Goal: Task Accomplishment & Management: Manage account settings

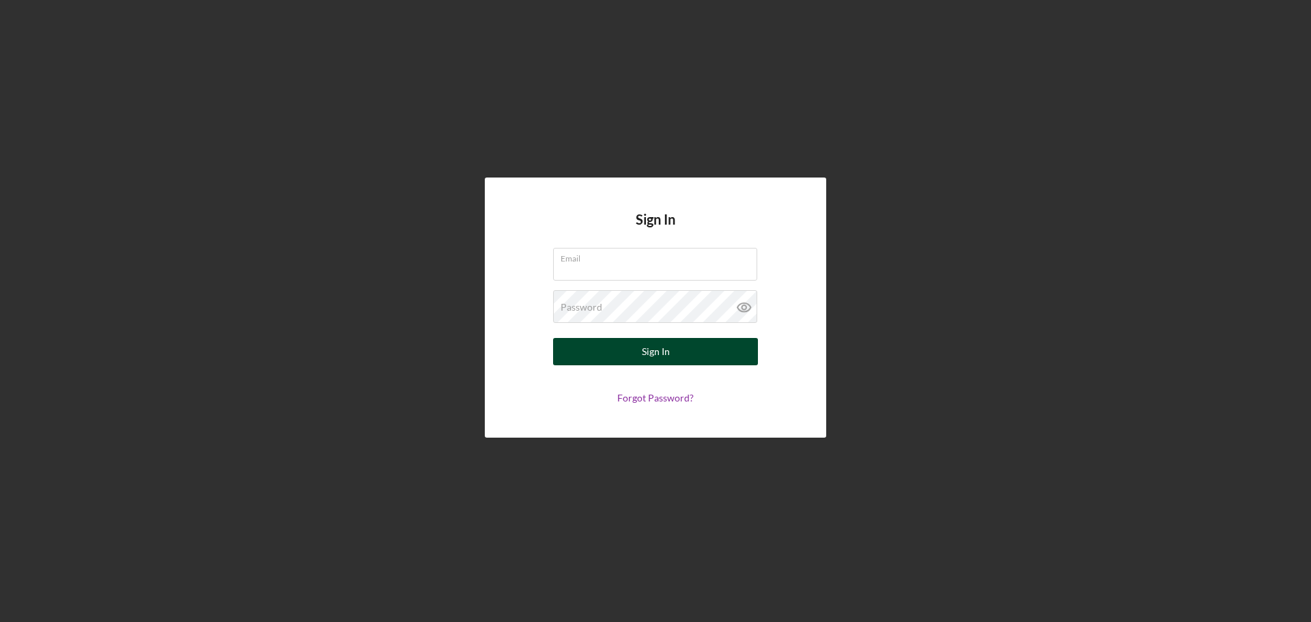
type input "[EMAIL_ADDRESS][DOMAIN_NAME]"
click at [653, 354] on div "Sign In" at bounding box center [656, 351] width 28 height 27
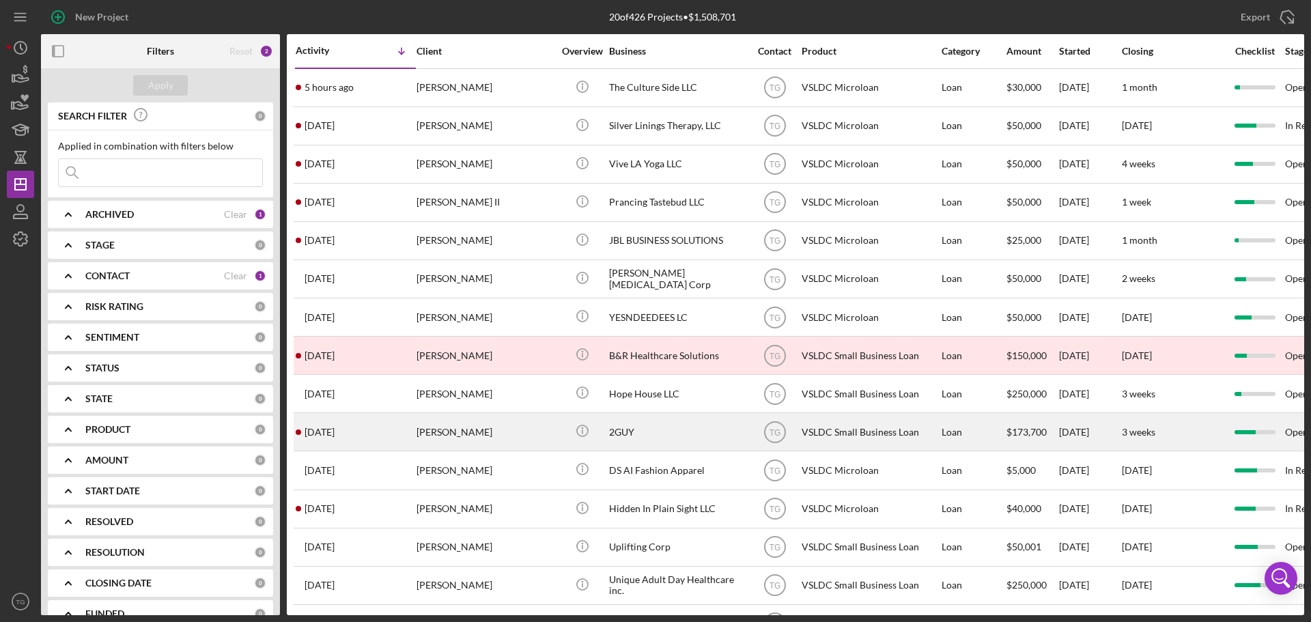
click at [478, 438] on div "[PERSON_NAME]" at bounding box center [484, 432] width 137 height 36
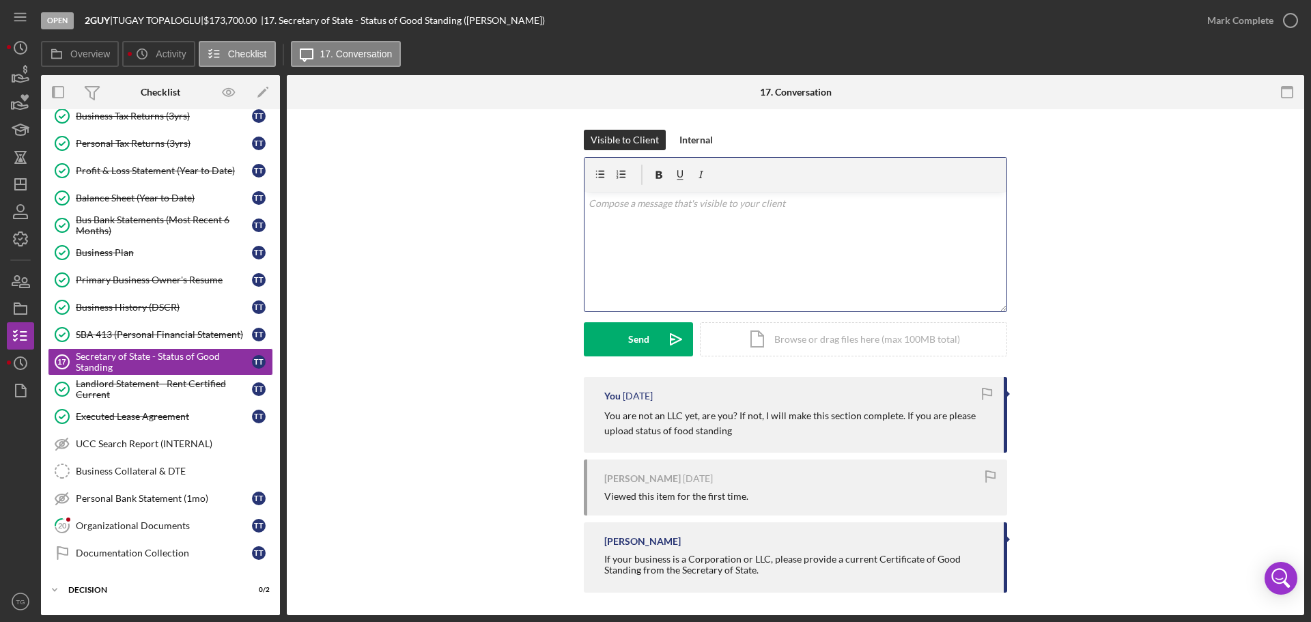
click at [673, 203] on p at bounding box center [796, 203] width 414 height 15
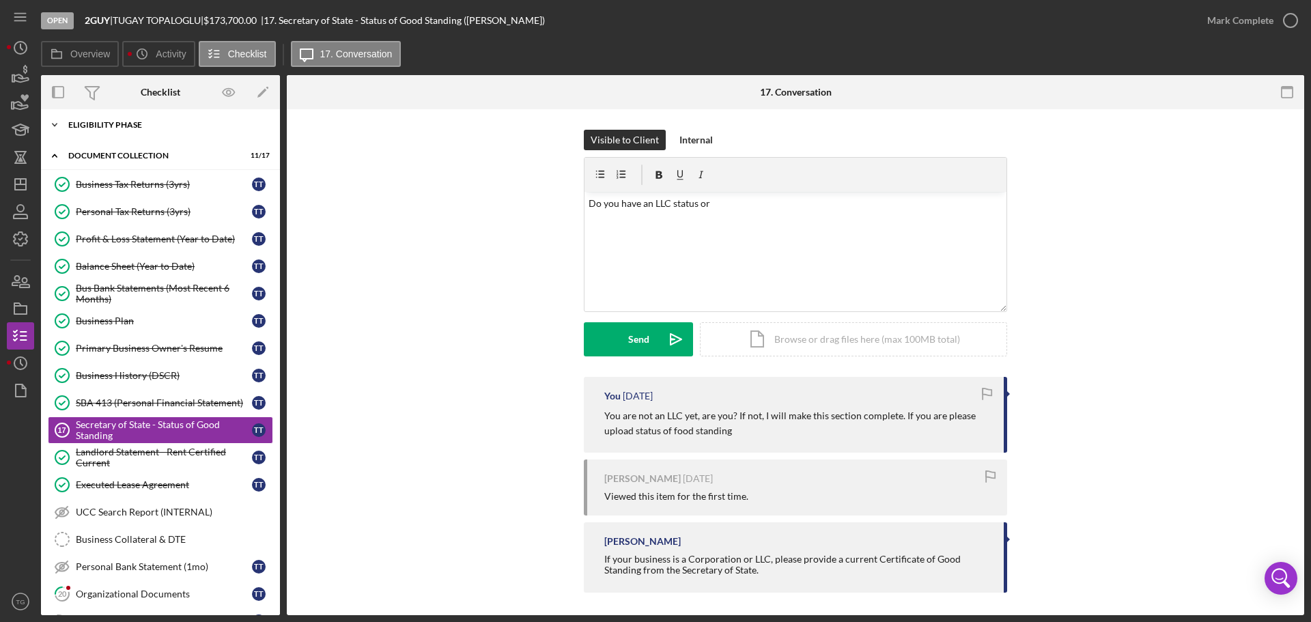
click at [128, 131] on div "Icon/Expander Eligibility Phase 8 / 8" at bounding box center [160, 124] width 239 height 27
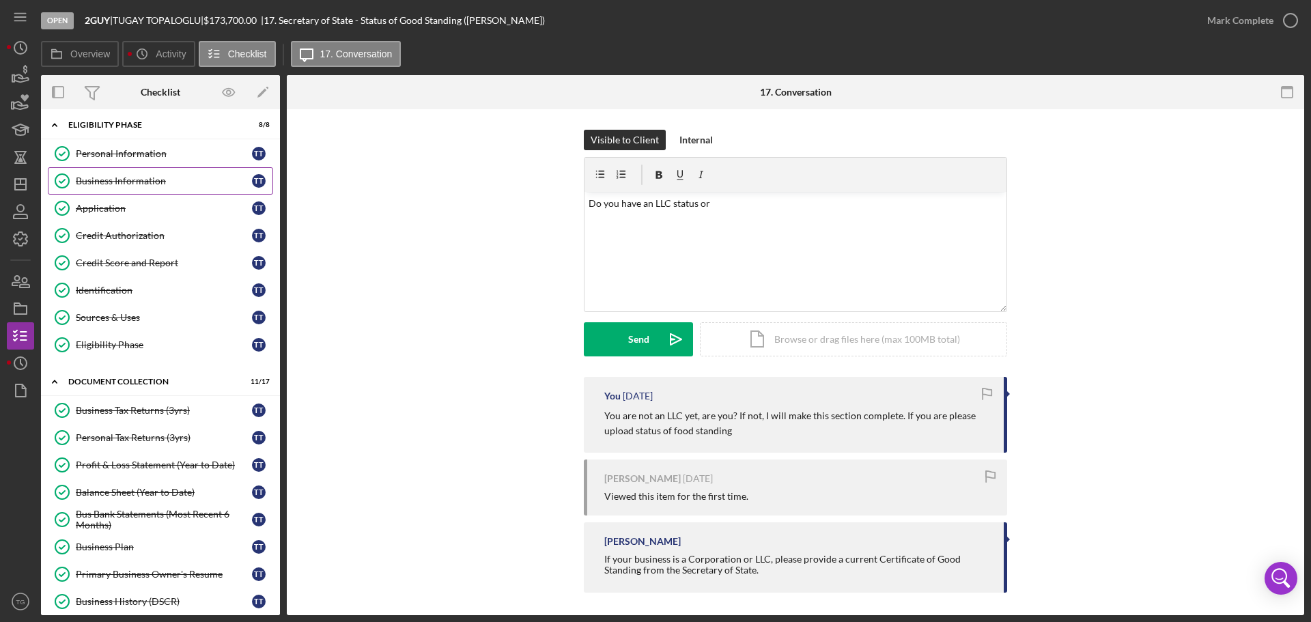
click at [113, 183] on div "Business Information" at bounding box center [164, 180] width 176 height 11
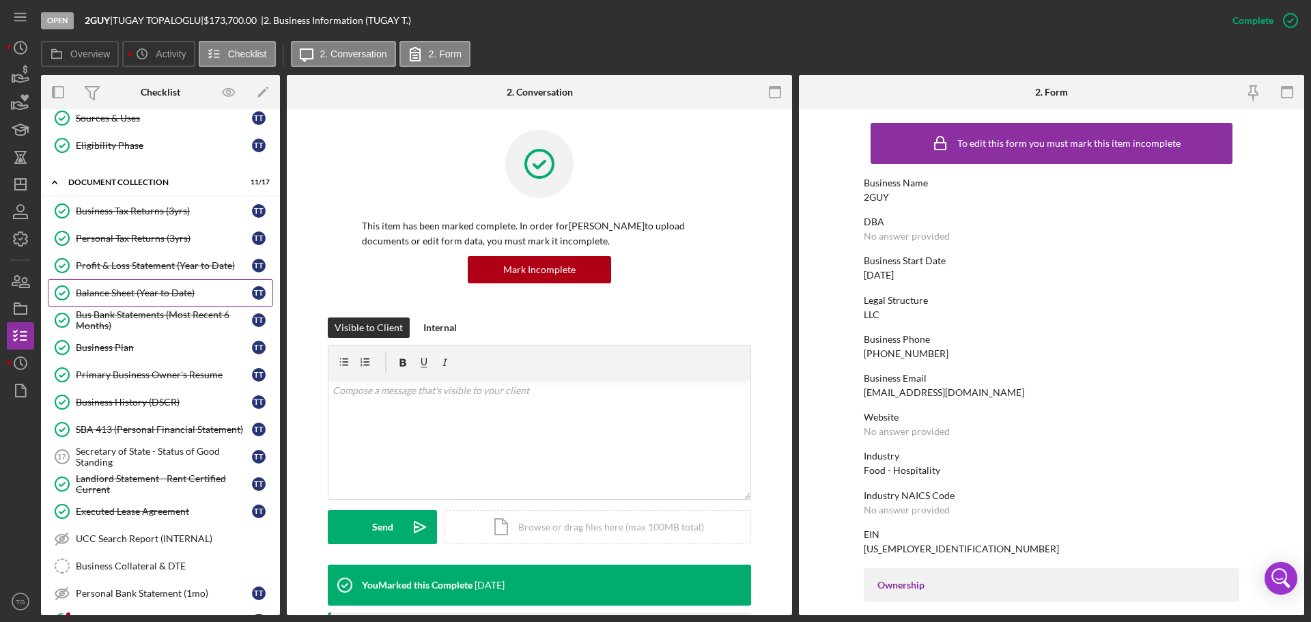
scroll to position [209, 0]
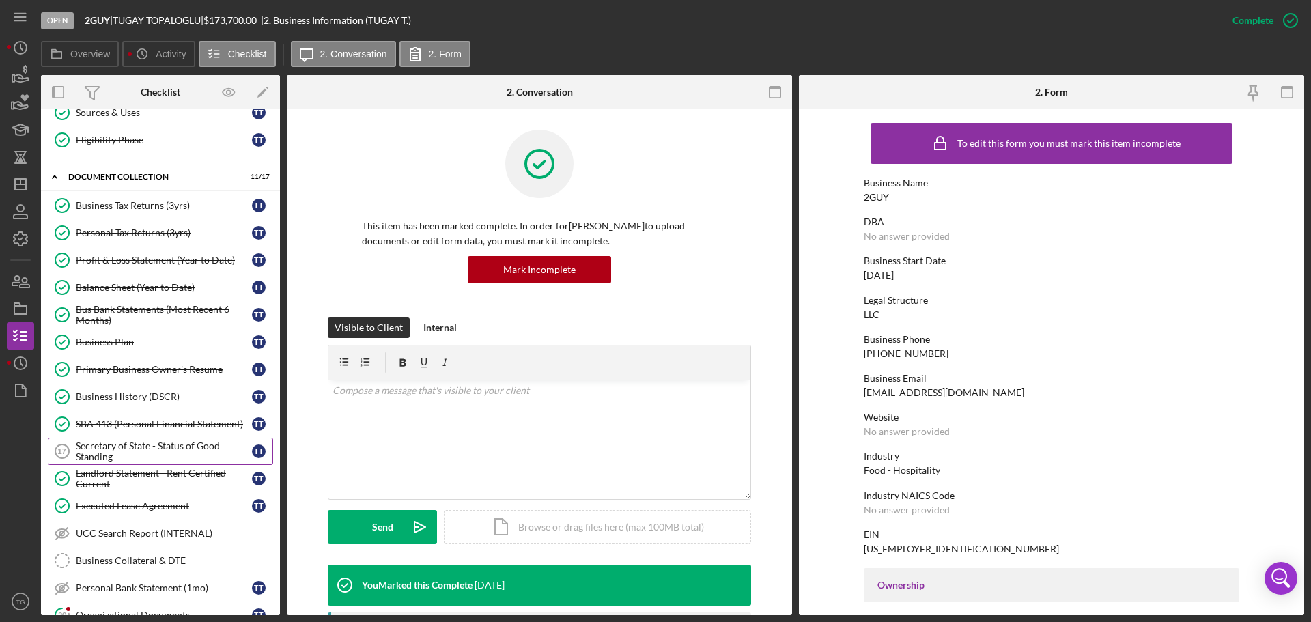
click at [145, 445] on div "Secretary of State - Status of Good Standing" at bounding box center [164, 451] width 176 height 22
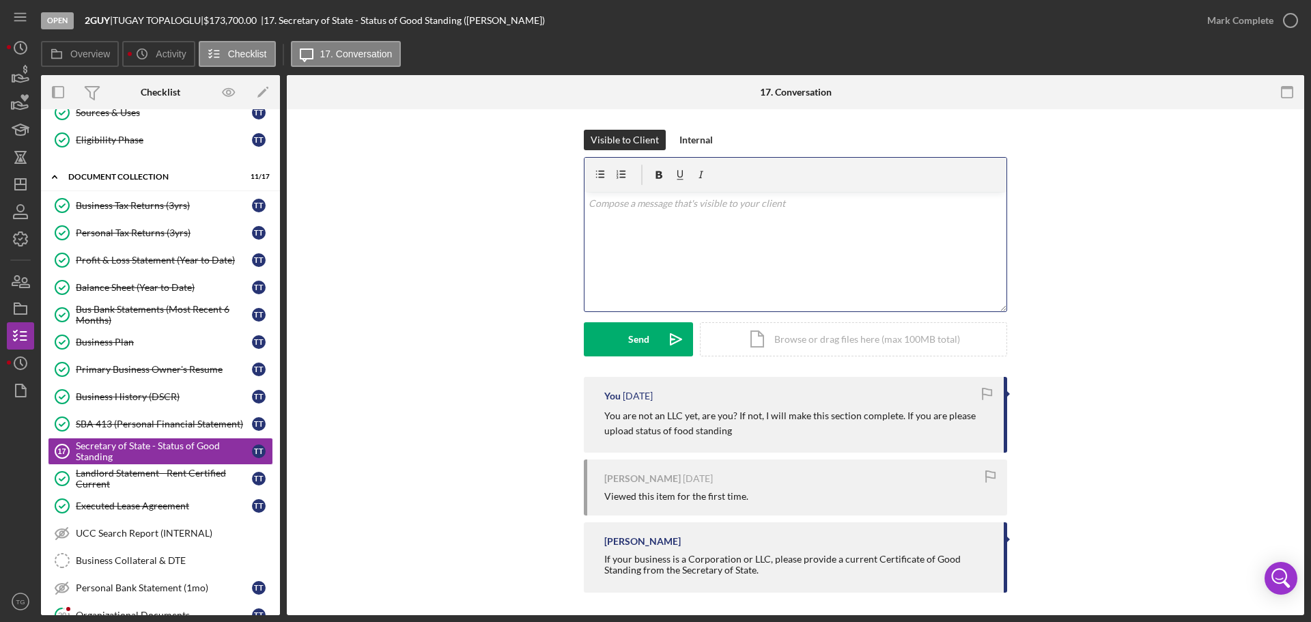
click at [634, 210] on p at bounding box center [796, 203] width 414 height 15
click at [625, 331] on button "Send Icon/icon-invite-send" at bounding box center [638, 339] width 109 height 34
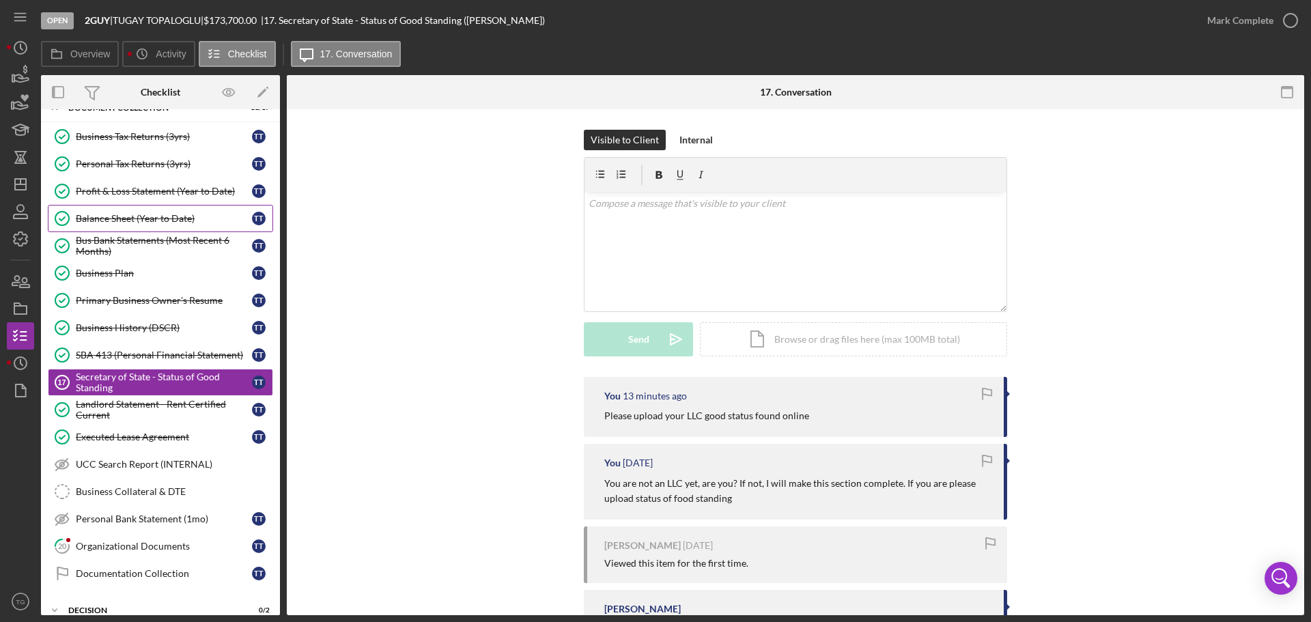
scroll to position [356, 0]
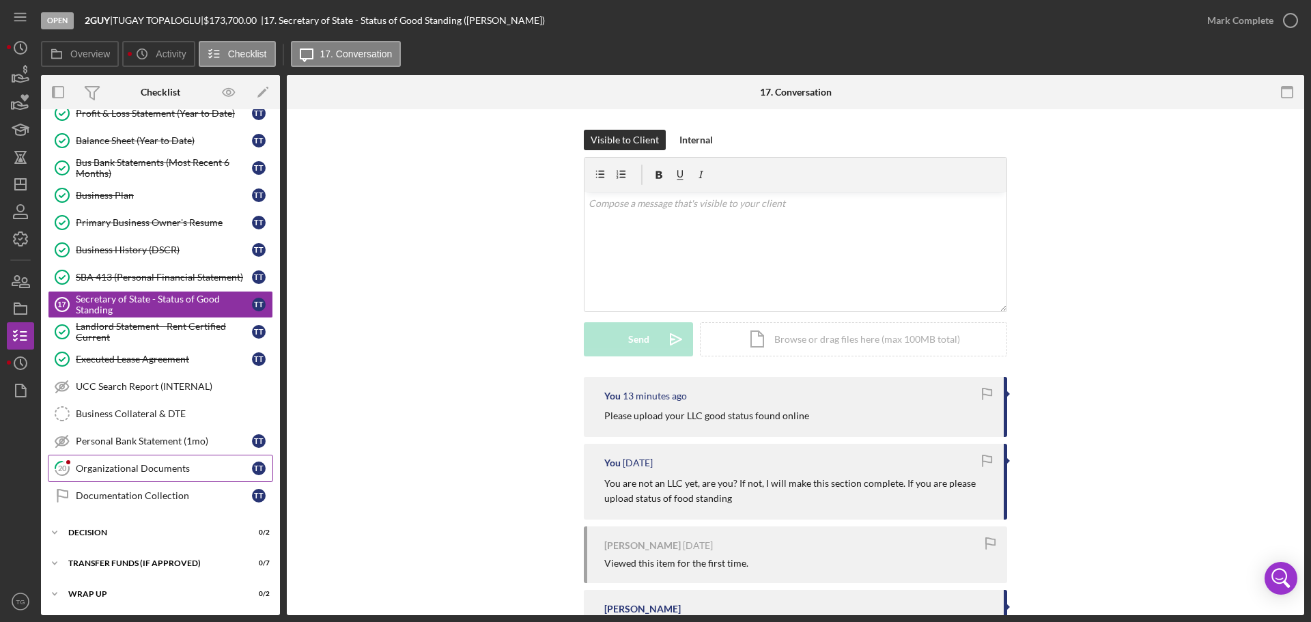
click at [145, 472] on div "Organizational Documents" at bounding box center [164, 468] width 176 height 11
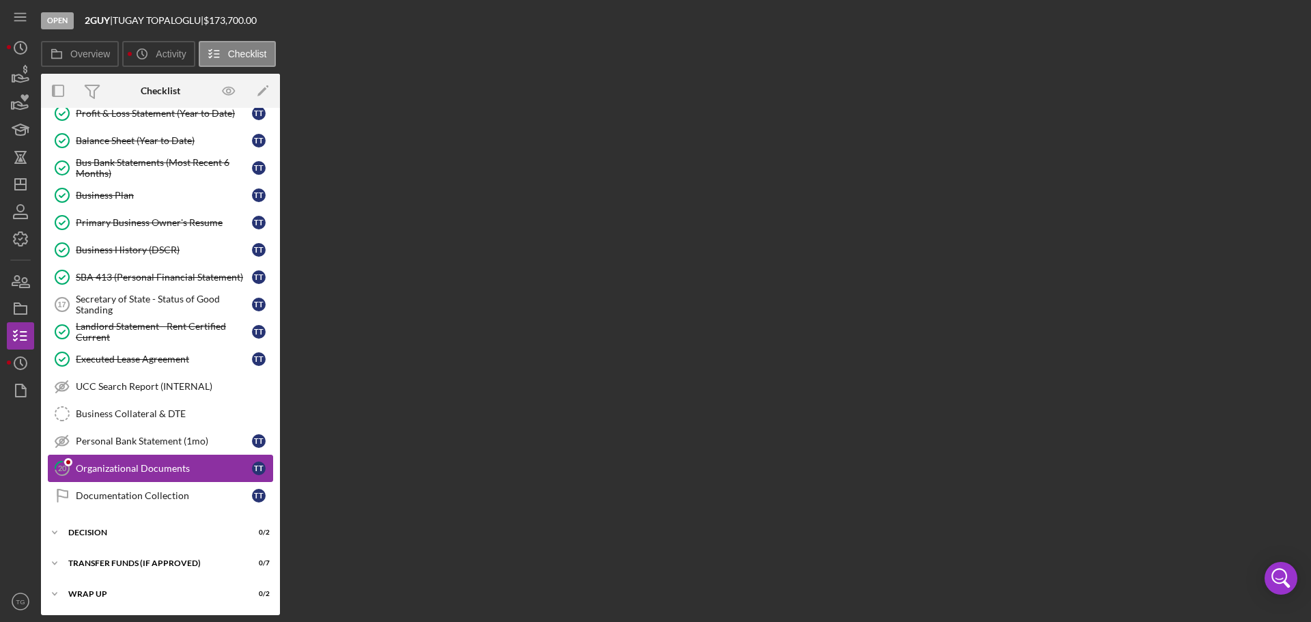
scroll to position [356, 0]
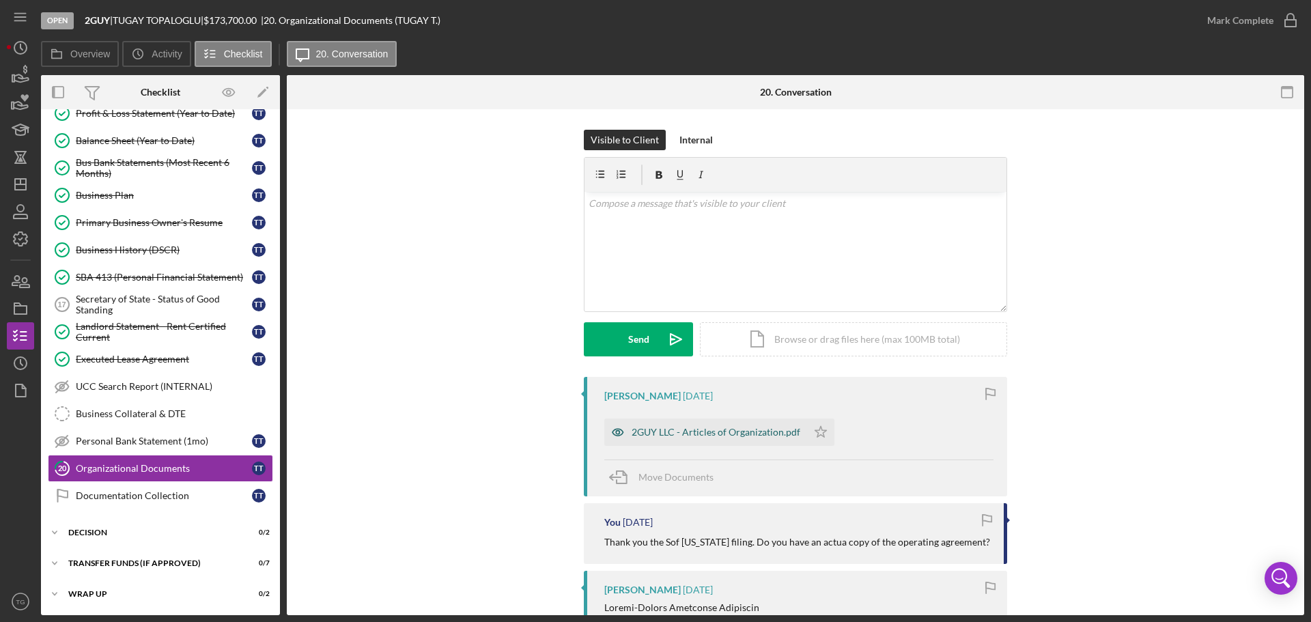
click at [734, 433] on div "2GUY LLC - Articles of Organization.pdf" at bounding box center [716, 432] width 169 height 11
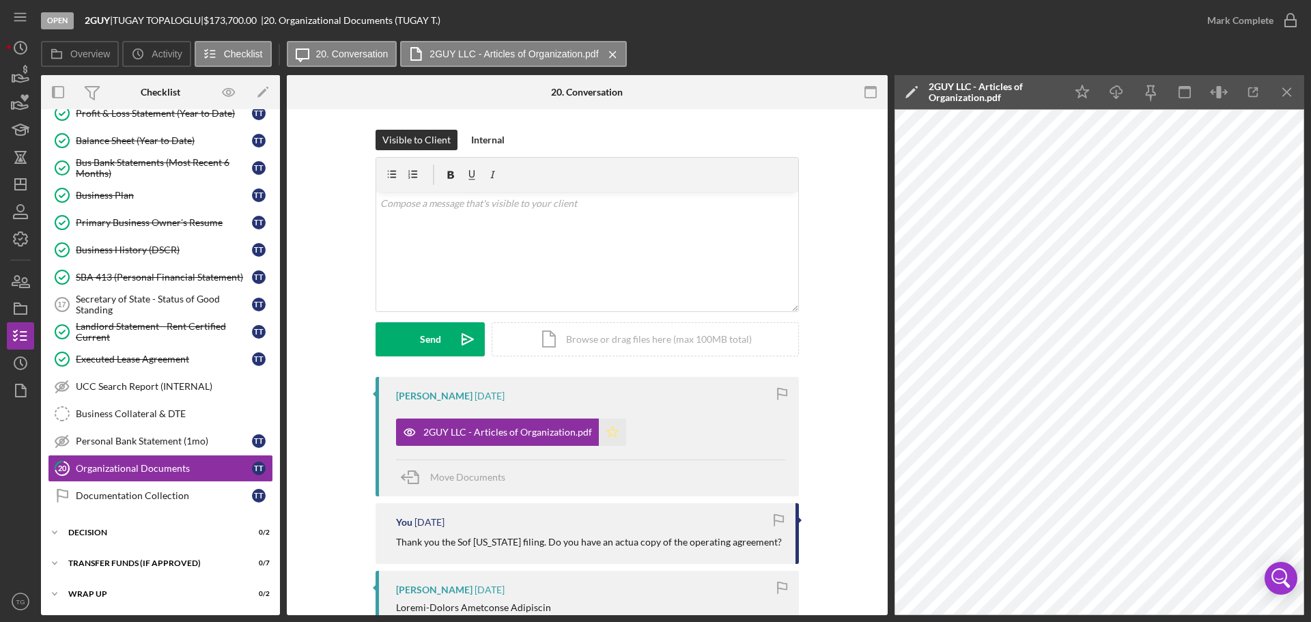
click at [608, 435] on polygon "button" at bounding box center [613, 431] width 12 height 11
click at [1289, 18] on icon "button" at bounding box center [1290, 20] width 34 height 34
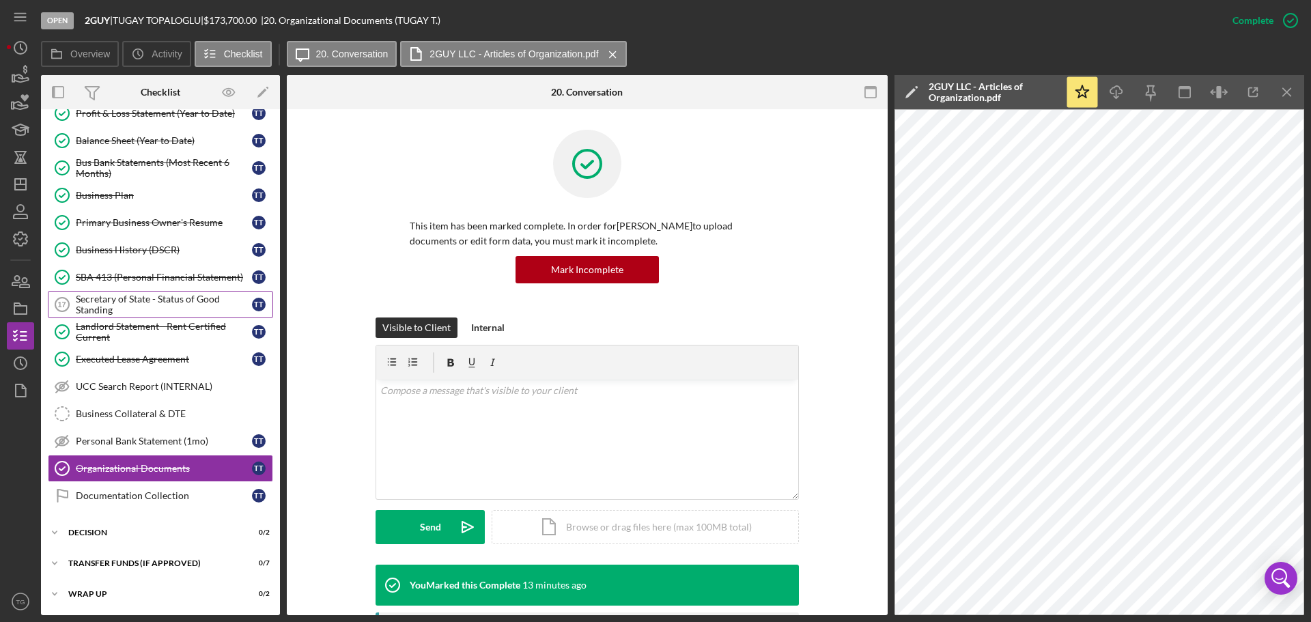
click at [122, 305] on div "Secretary of State - Status of Good Standing" at bounding box center [164, 305] width 176 height 22
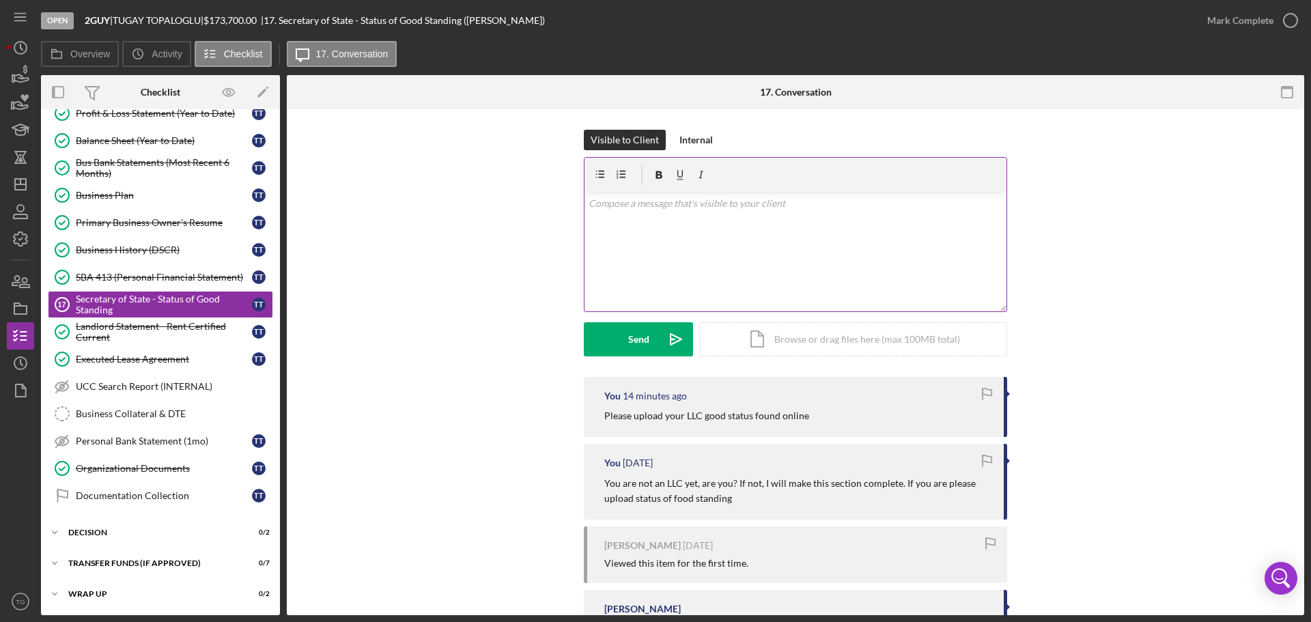
click at [646, 209] on p at bounding box center [796, 203] width 414 height 15
click at [691, 142] on div "Internal" at bounding box center [695, 140] width 33 height 20
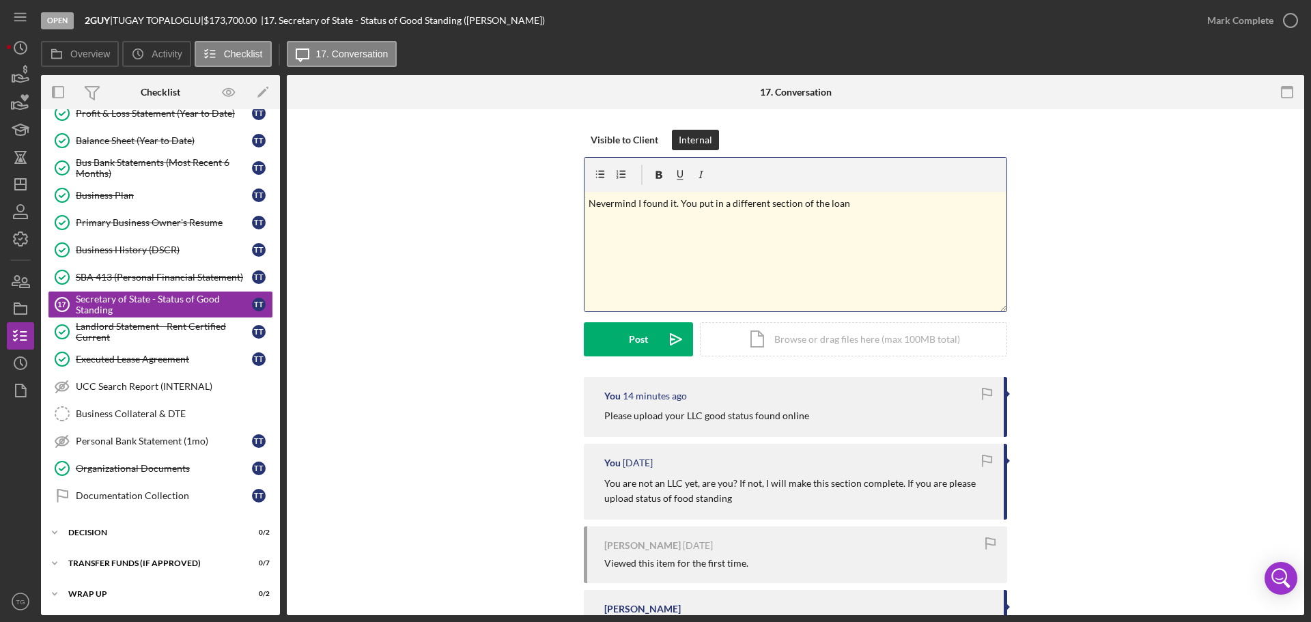
click at [862, 206] on p "Nevermind I found it. You put in a different section of the loan" at bounding box center [796, 203] width 414 height 15
click at [642, 331] on div "Post" at bounding box center [638, 339] width 19 height 34
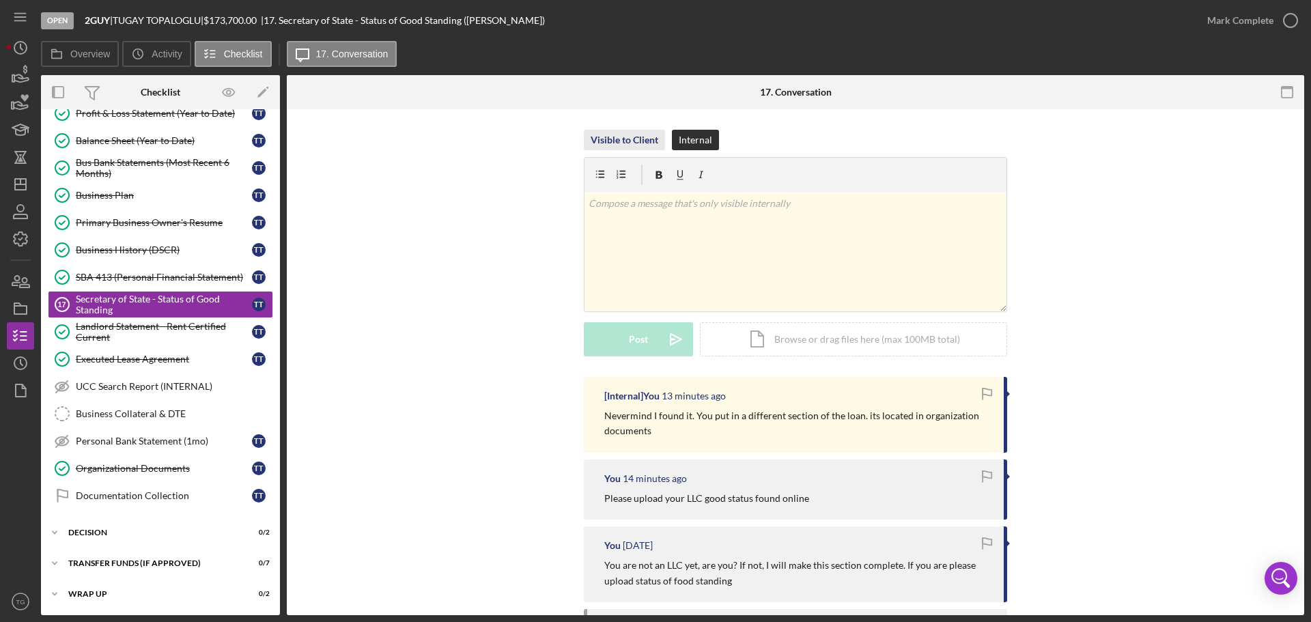
click at [626, 141] on div "Visible to Client" at bounding box center [625, 140] width 68 height 20
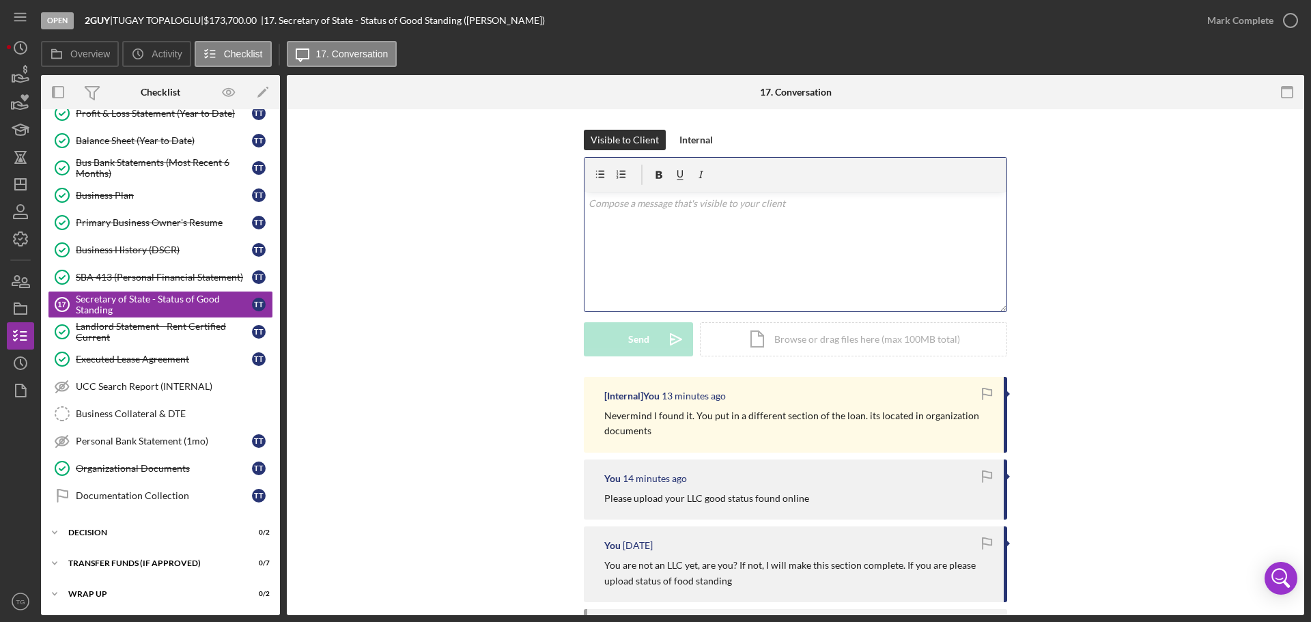
click at [699, 206] on p at bounding box center [796, 203] width 414 height 15
click at [657, 206] on p at bounding box center [796, 203] width 414 height 15
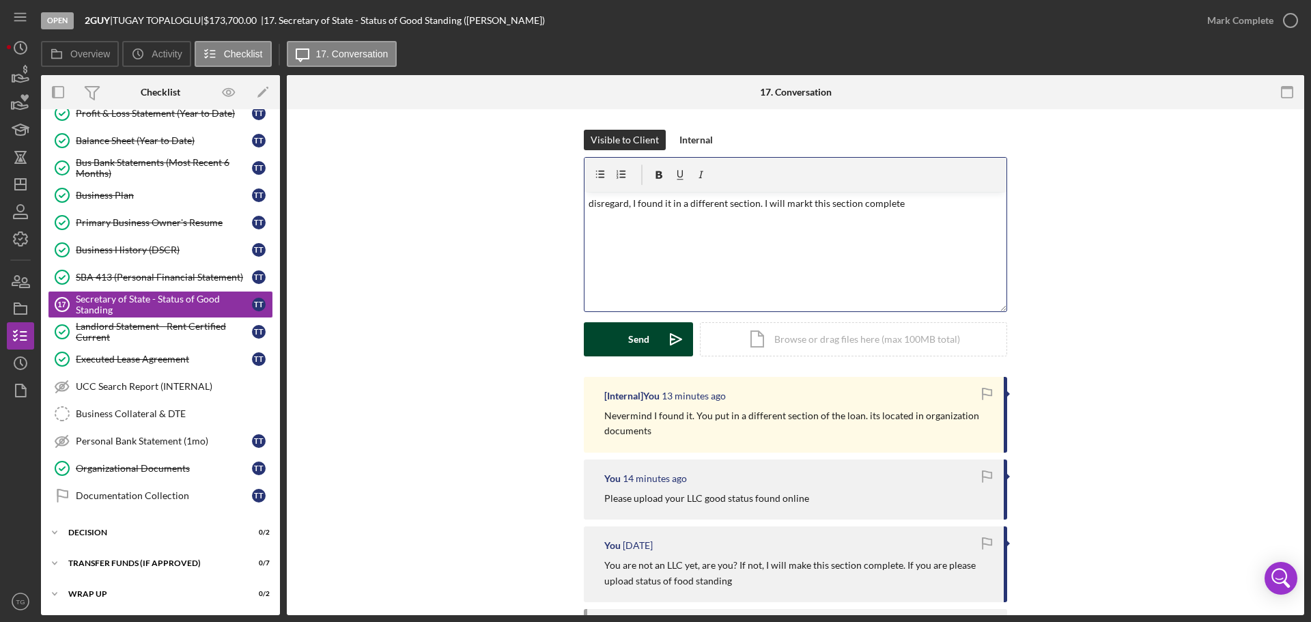
click at [618, 334] on button "Send Icon/icon-invite-send" at bounding box center [638, 339] width 109 height 34
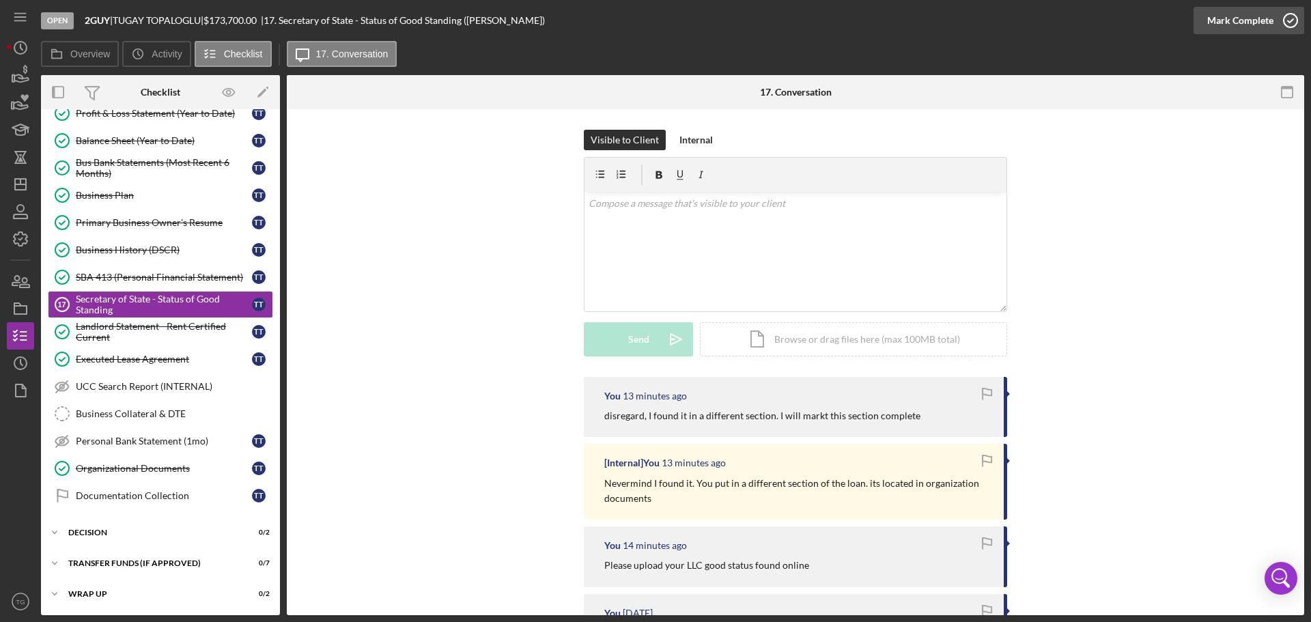
click at [1284, 20] on icon "button" at bounding box center [1290, 20] width 34 height 34
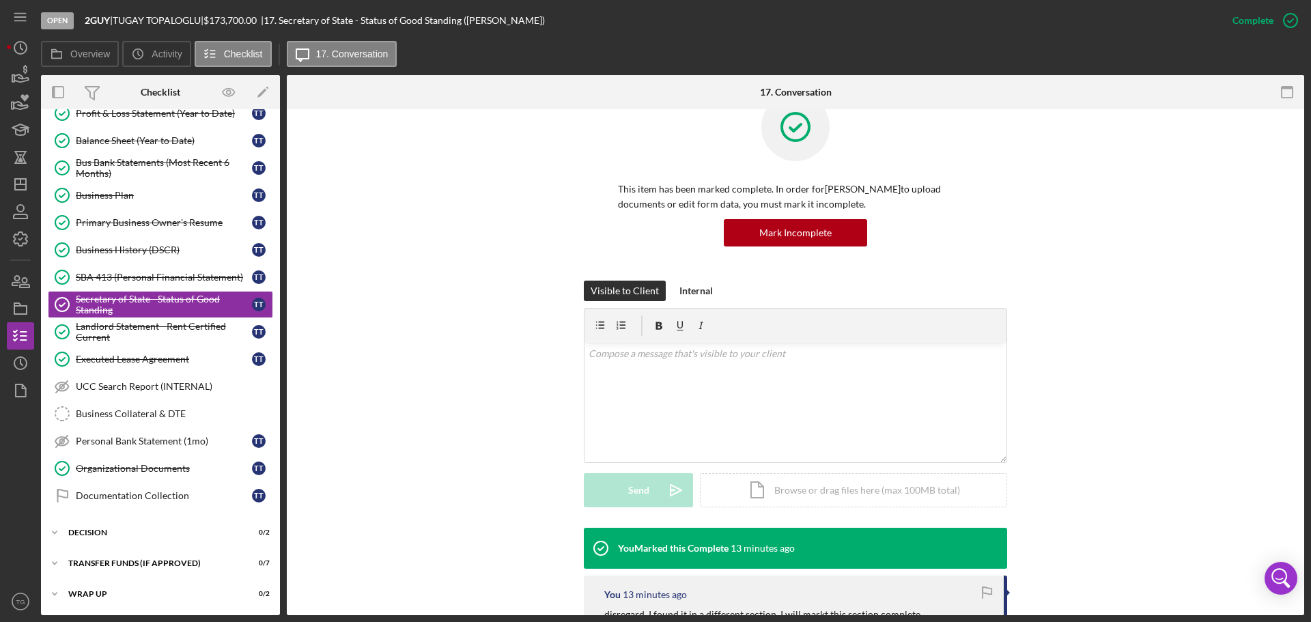
scroll to position [68, 0]
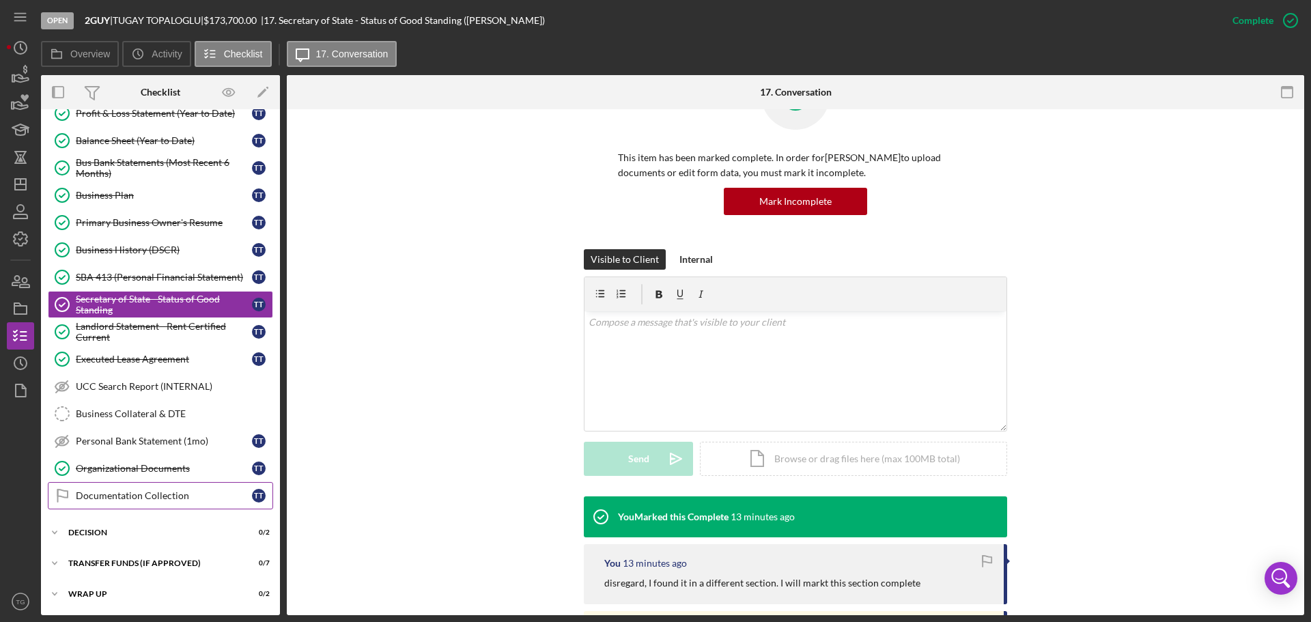
click at [126, 493] on div "Documentation Collection" at bounding box center [164, 495] width 176 height 11
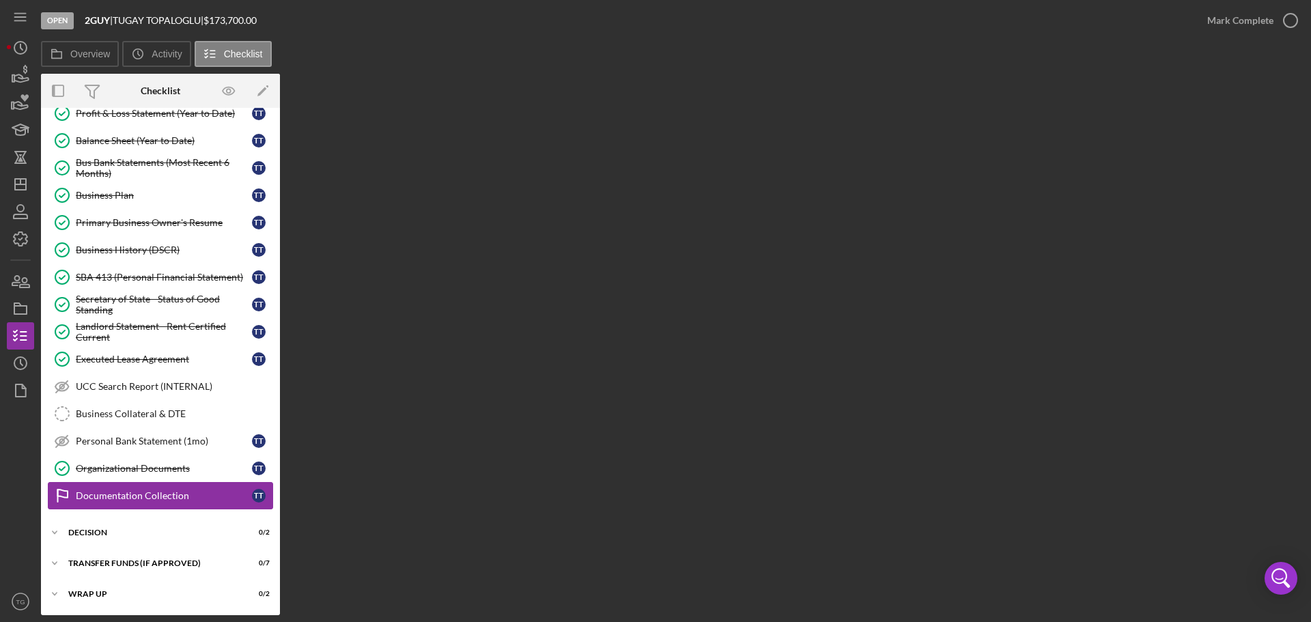
scroll to position [356, 0]
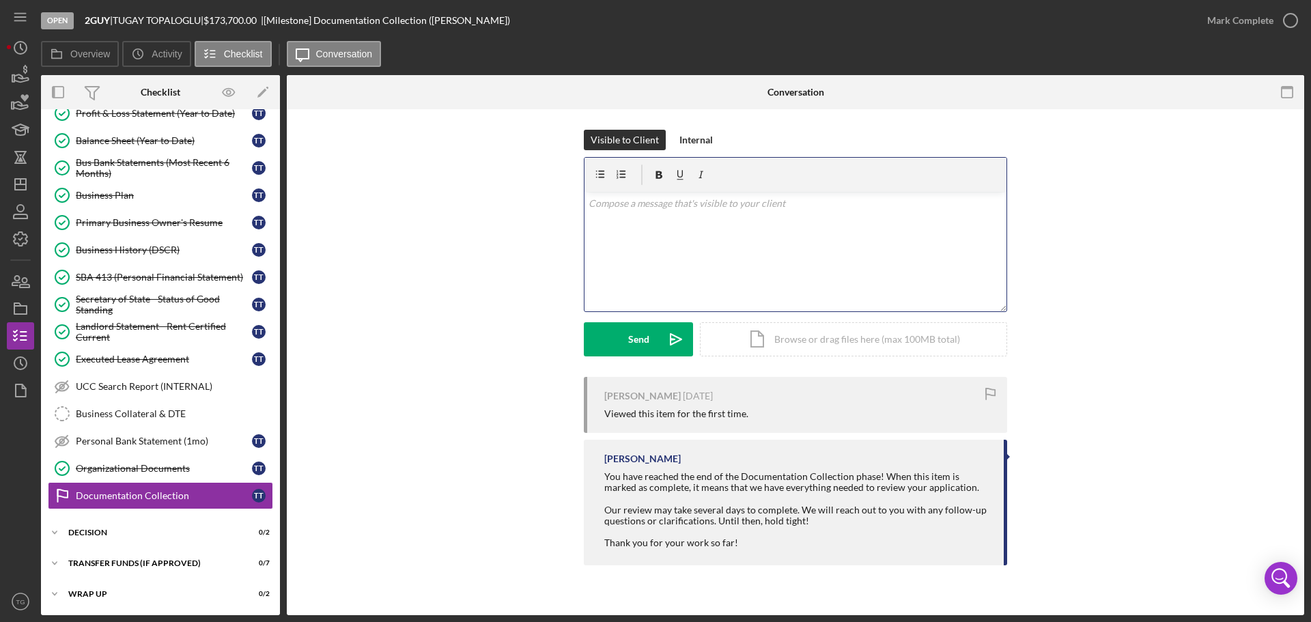
click at [663, 213] on div "v Color teal Color pink Remove color Add row above Add row below Add column bef…" at bounding box center [795, 251] width 422 height 119
click at [1286, 23] on icon "button" at bounding box center [1290, 20] width 34 height 34
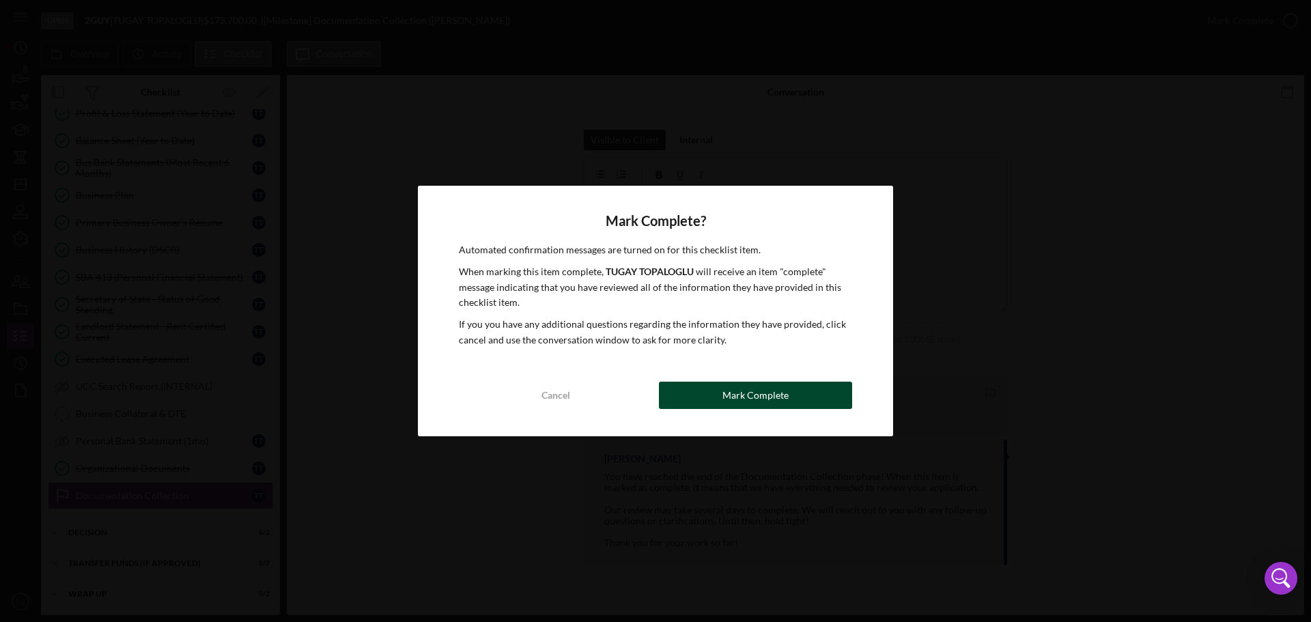
click at [789, 397] on button "Mark Complete" at bounding box center [755, 395] width 193 height 27
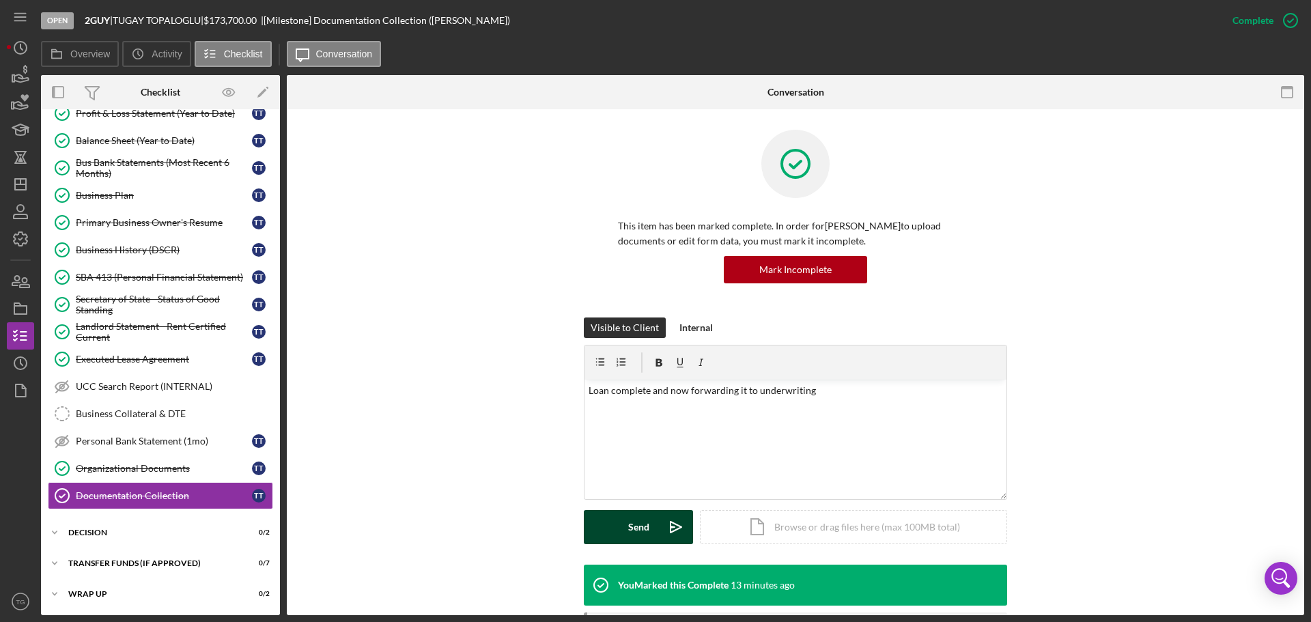
click at [643, 524] on div "Send" at bounding box center [638, 527] width 21 height 34
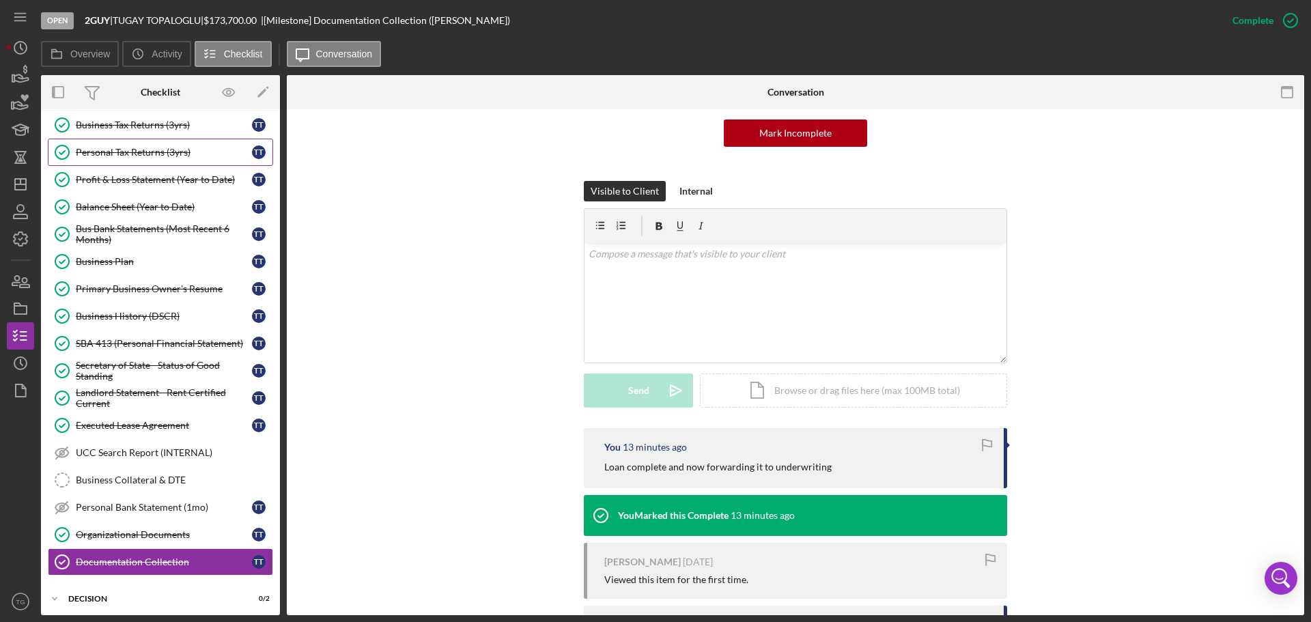
scroll to position [151, 0]
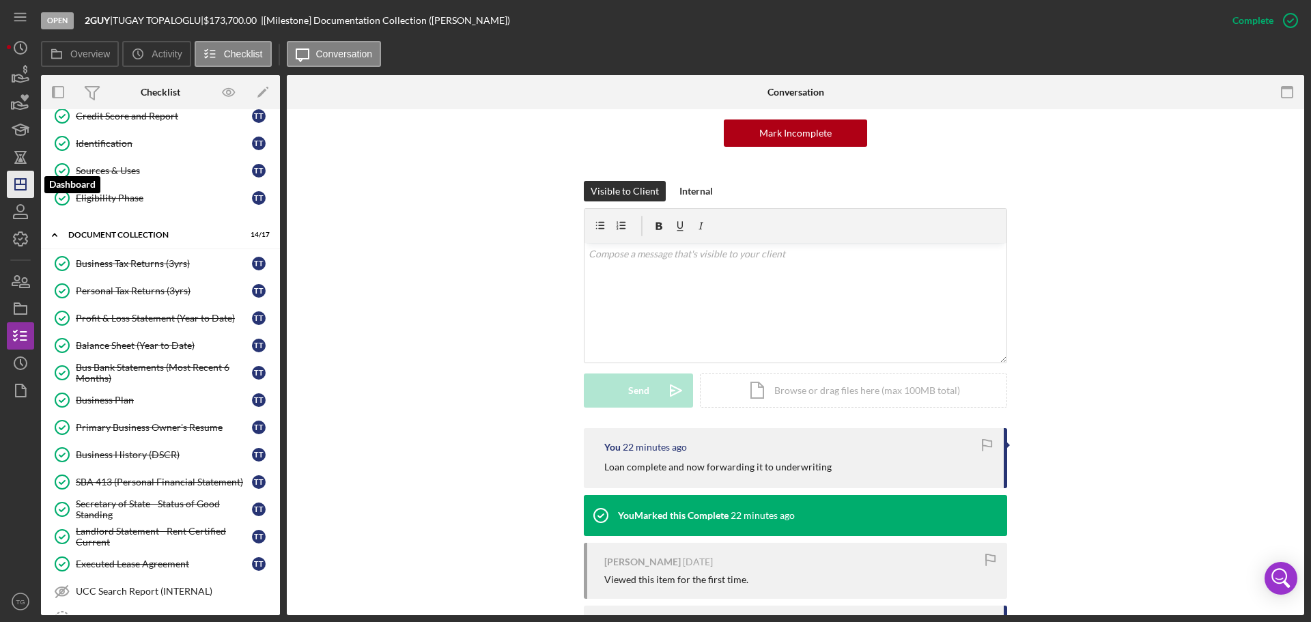
click at [23, 186] on icon "Icon/Dashboard" at bounding box center [20, 184] width 34 height 34
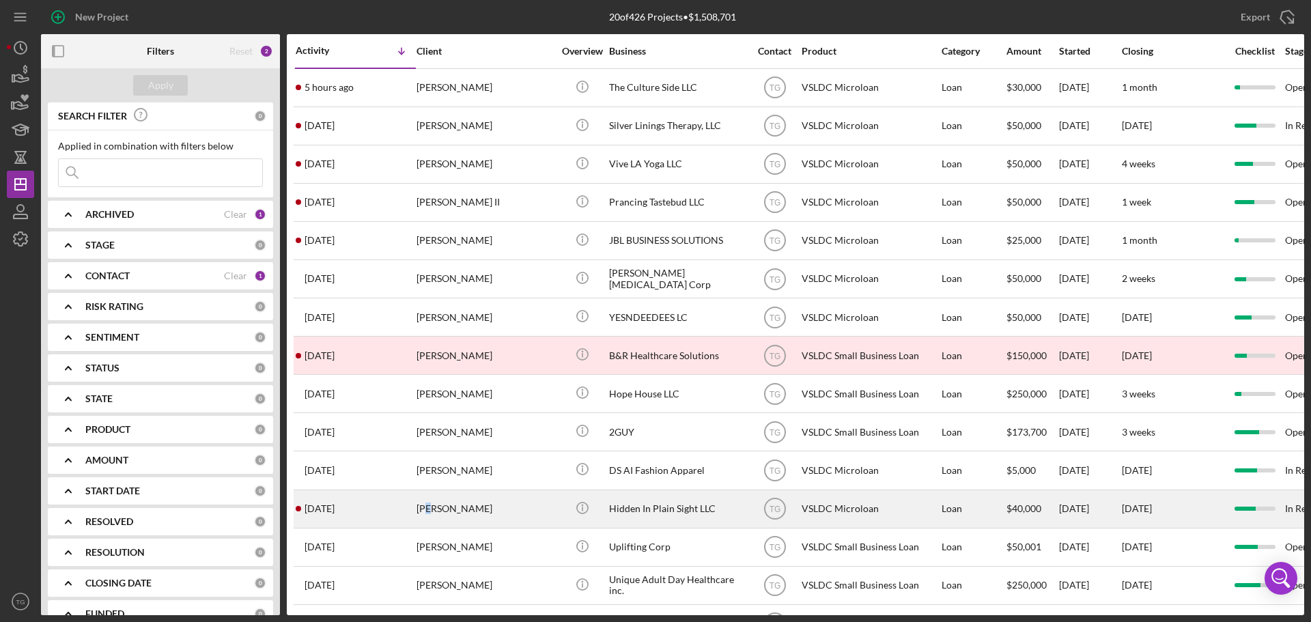
click at [429, 511] on div "[PERSON_NAME]" at bounding box center [484, 509] width 137 height 36
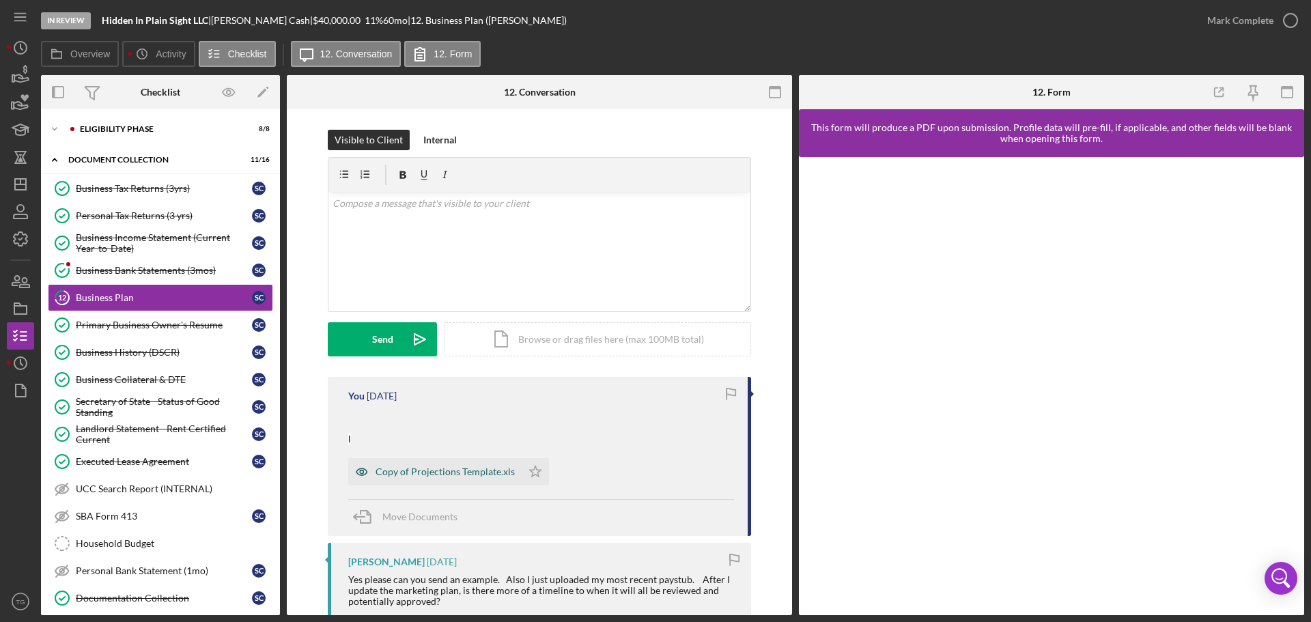
click at [406, 472] on div "Copy of Projections Template.xls" at bounding box center [445, 471] width 139 height 11
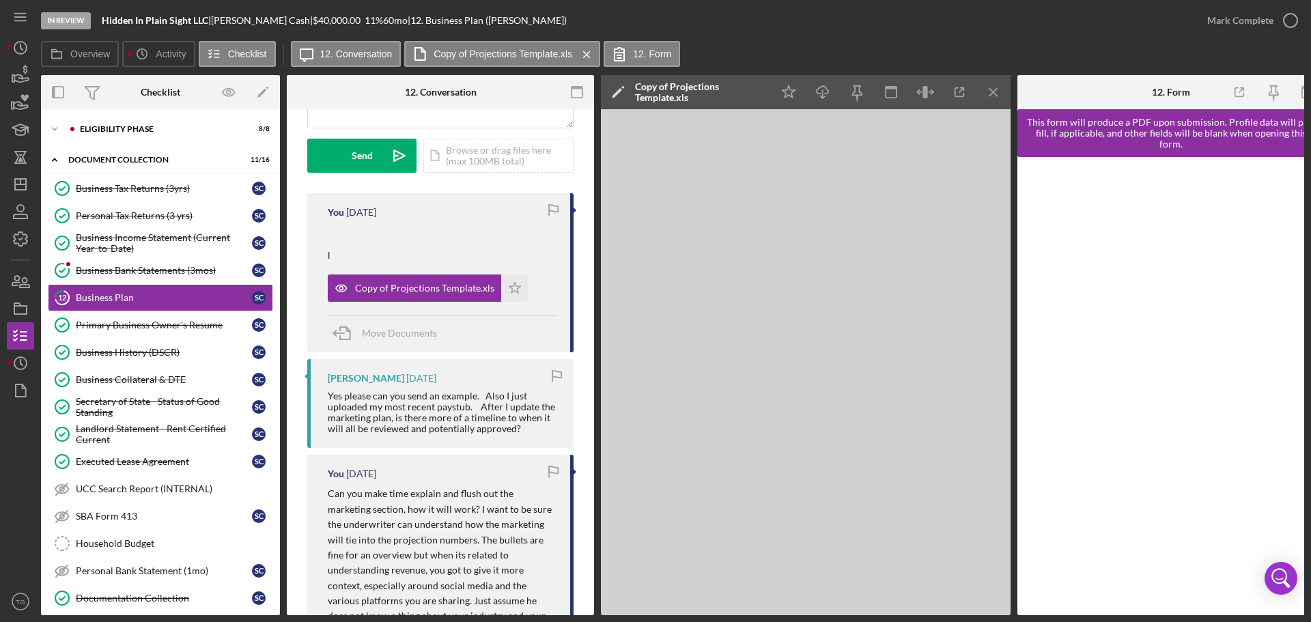
scroll to position [205, 0]
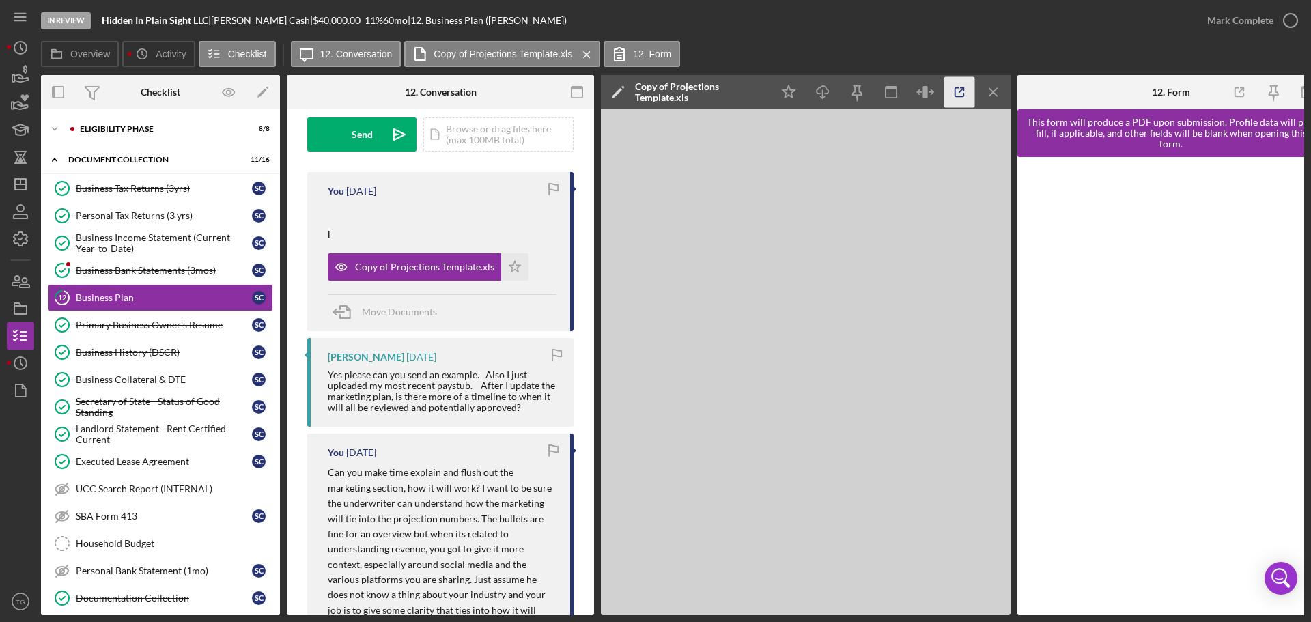
click at [963, 93] on icon "button" at bounding box center [959, 92] width 31 height 31
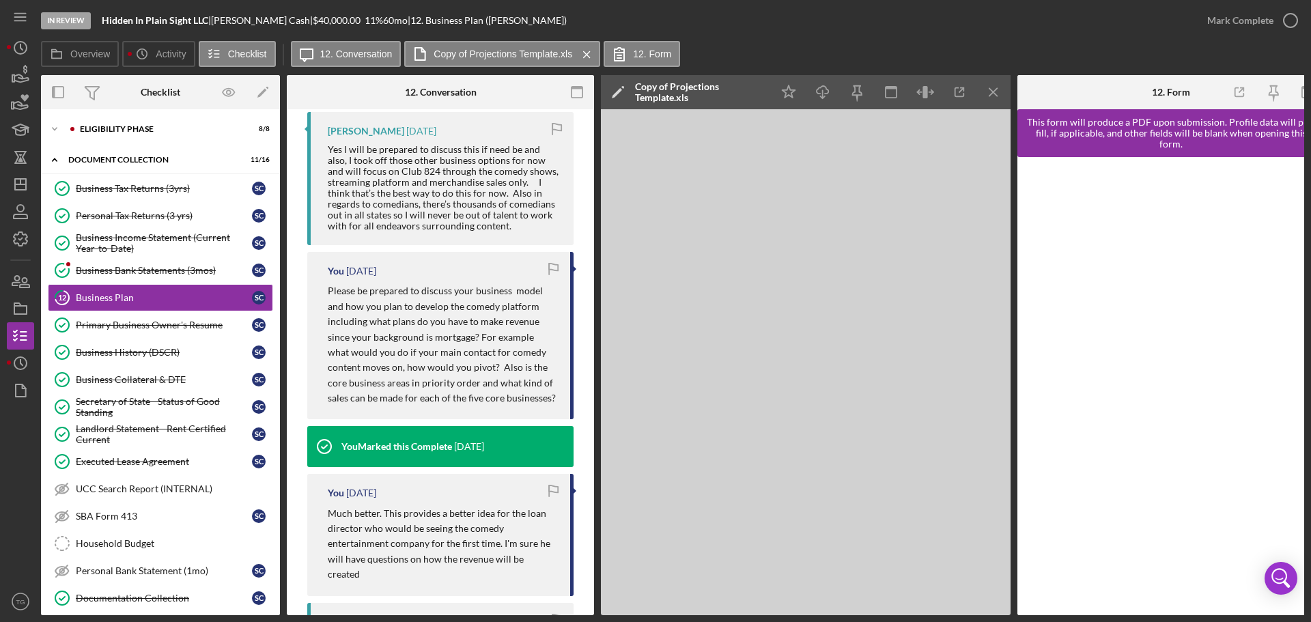
scroll to position [1024, 0]
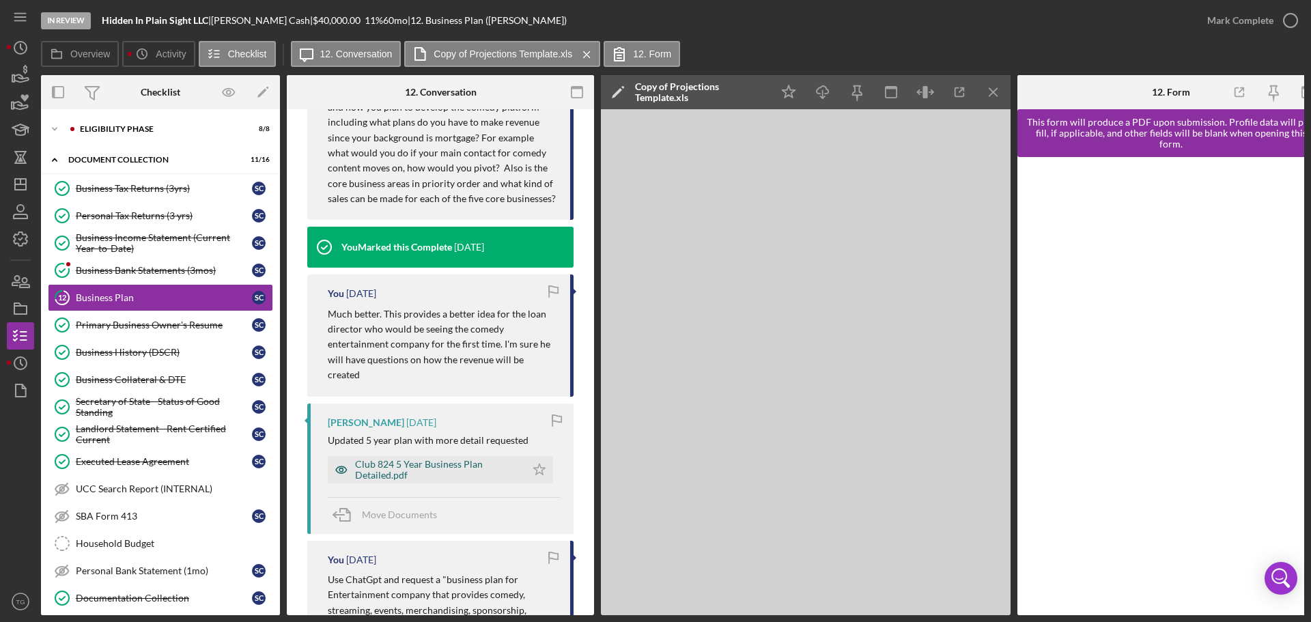
click at [427, 465] on div "Club 824 5 Year Business Plan Detailed.pdf" at bounding box center [437, 470] width 164 height 22
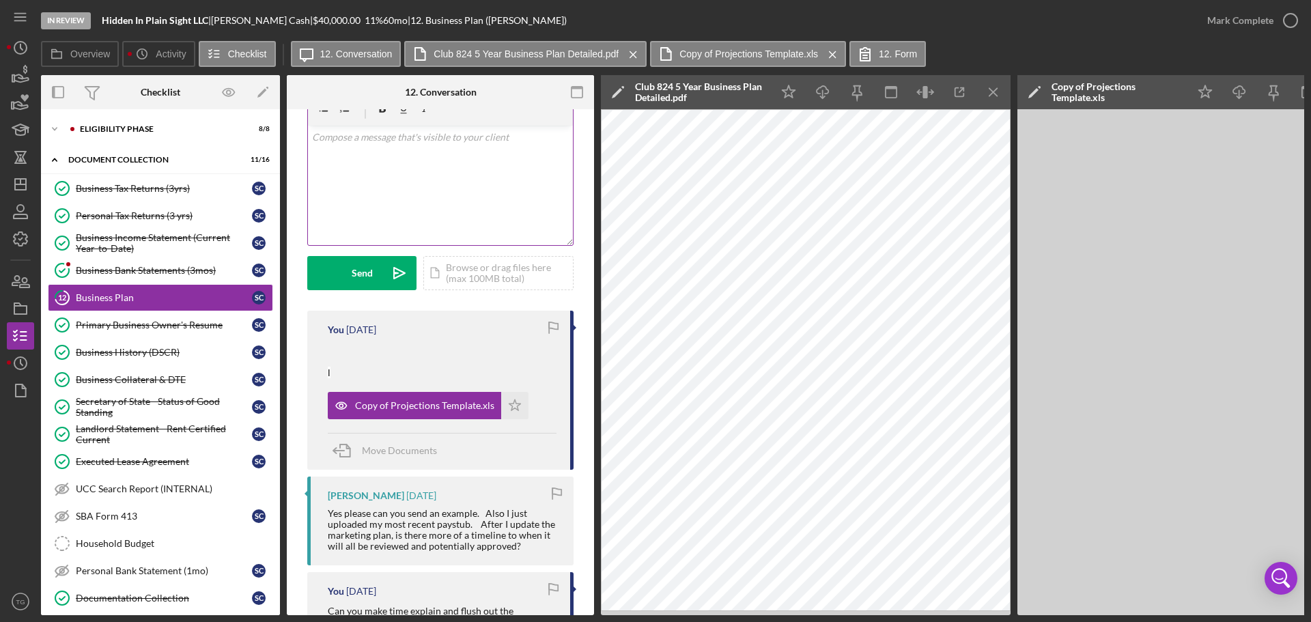
scroll to position [0, 0]
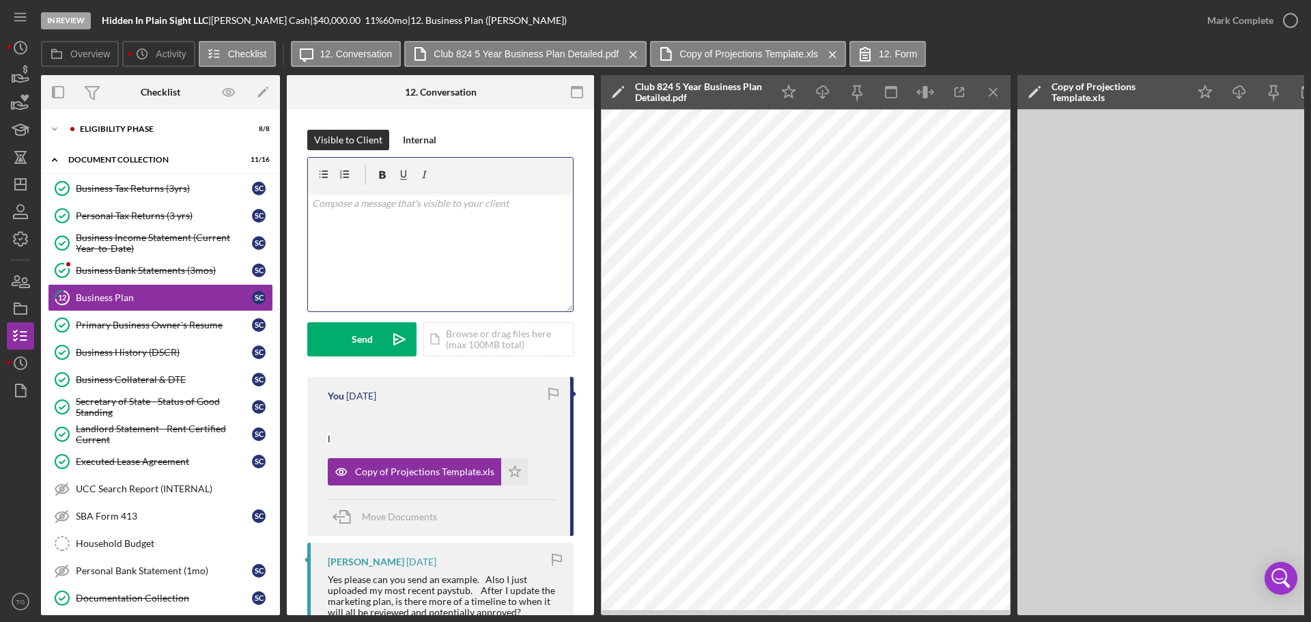
click at [451, 223] on div "v Color teal Color pink Remove color Add row above Add row below Add column bef…" at bounding box center [440, 251] width 265 height 119
click at [455, 214] on div "v Color teal Color pink Remove color Add row above Add row below Add column bef…" at bounding box center [440, 251] width 265 height 119
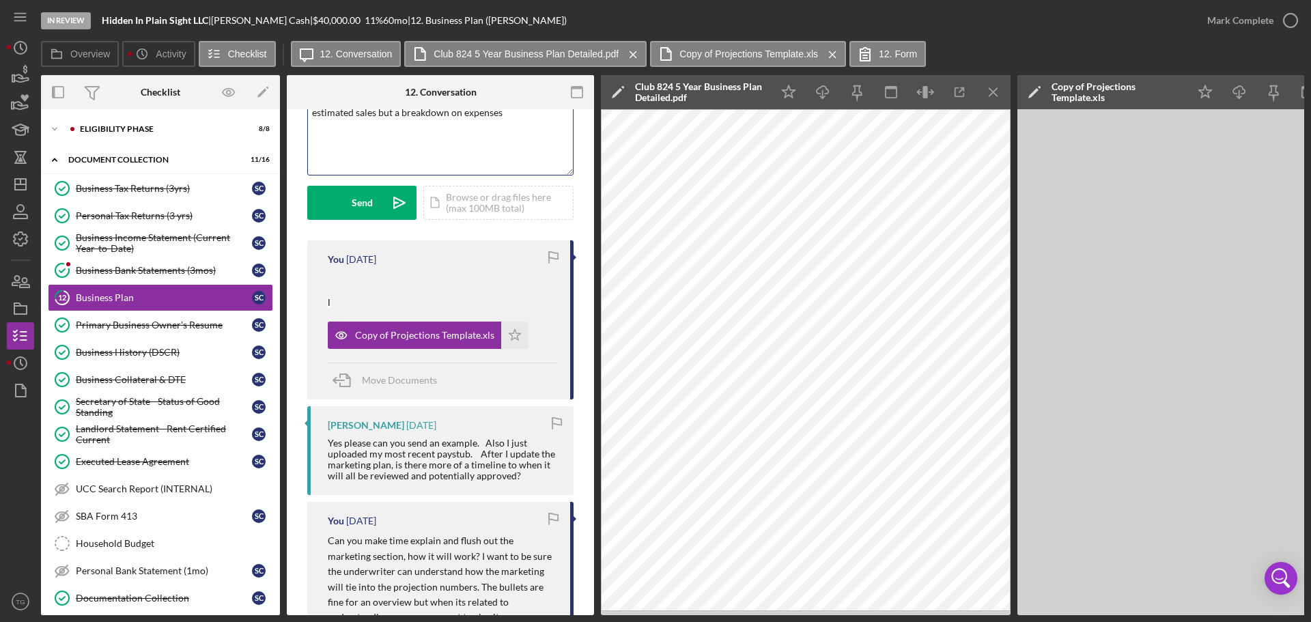
scroll to position [68, 0]
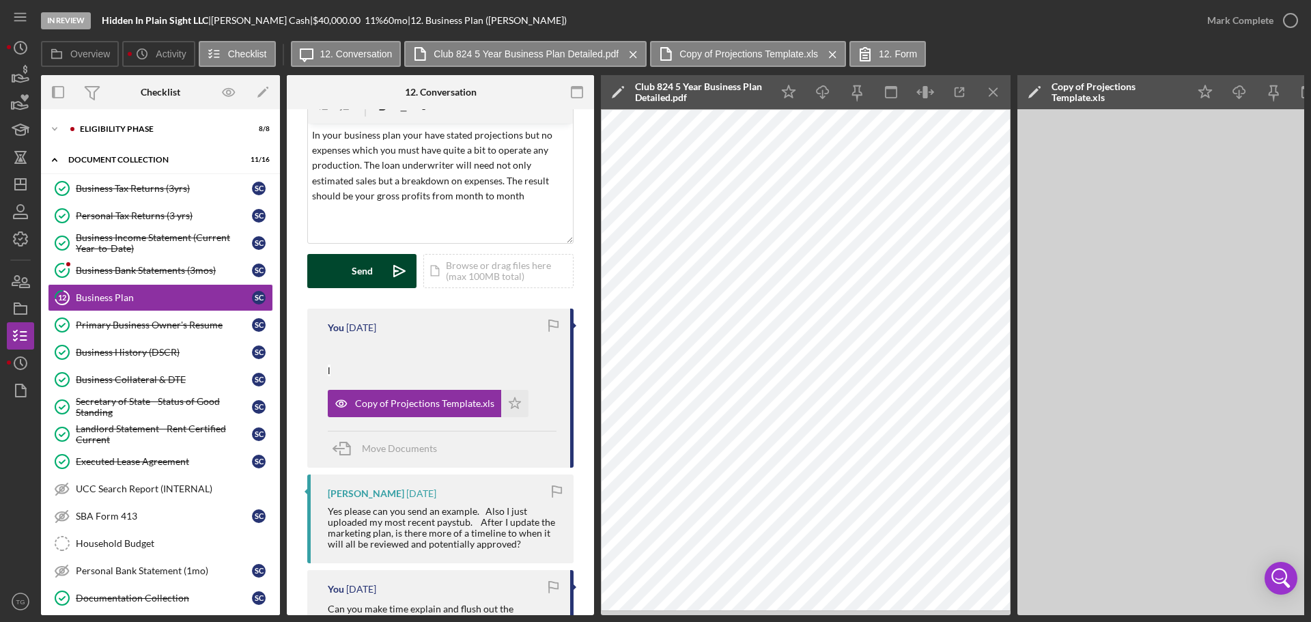
click at [320, 268] on button "Send Icon/icon-invite-send" at bounding box center [361, 271] width 109 height 34
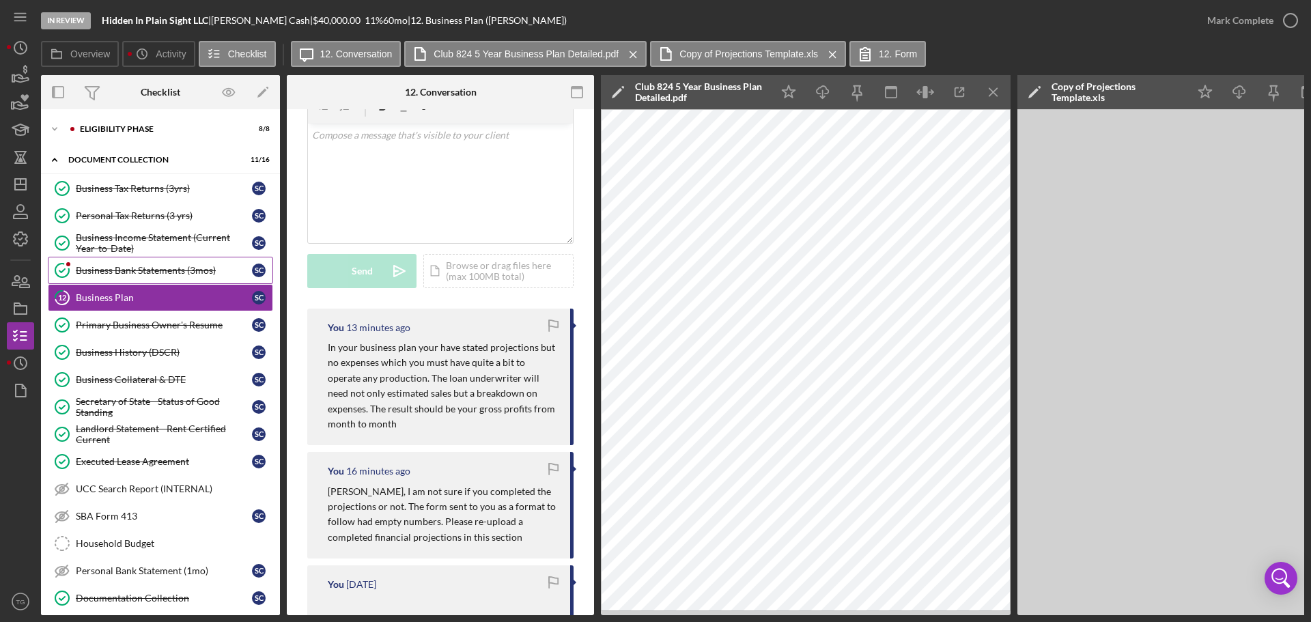
click at [187, 271] on div "Business Bank Statements (3mos)" at bounding box center [164, 270] width 176 height 11
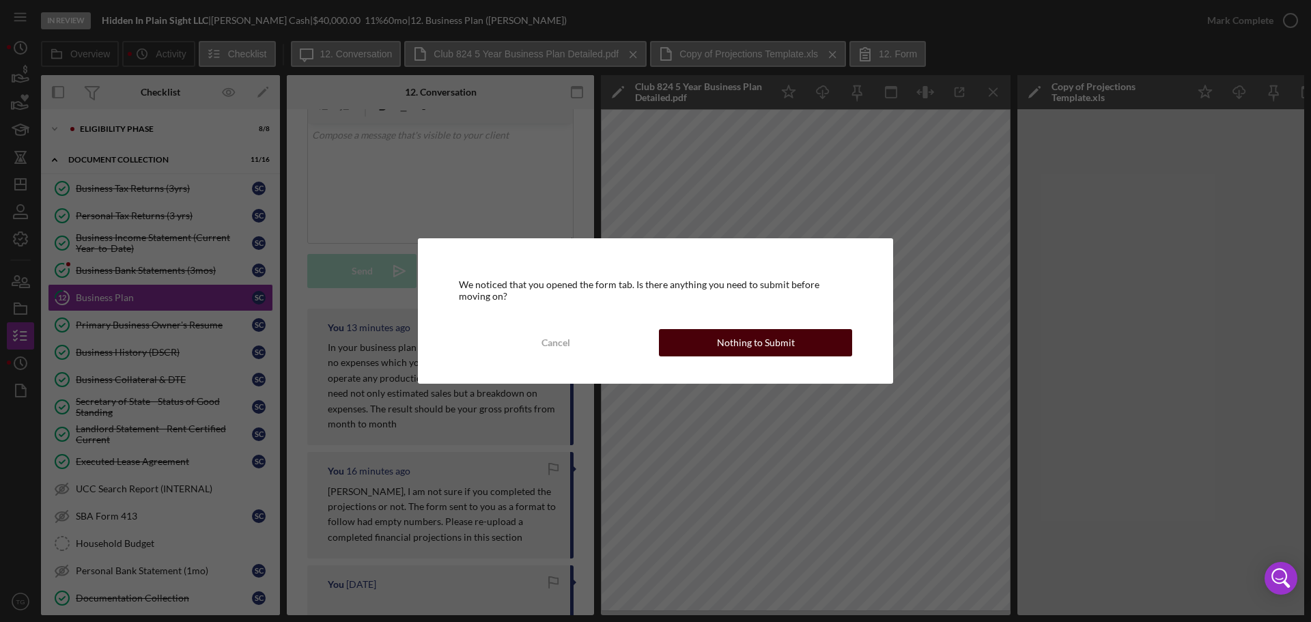
click at [715, 343] on button "Nothing to Submit" at bounding box center [755, 342] width 193 height 27
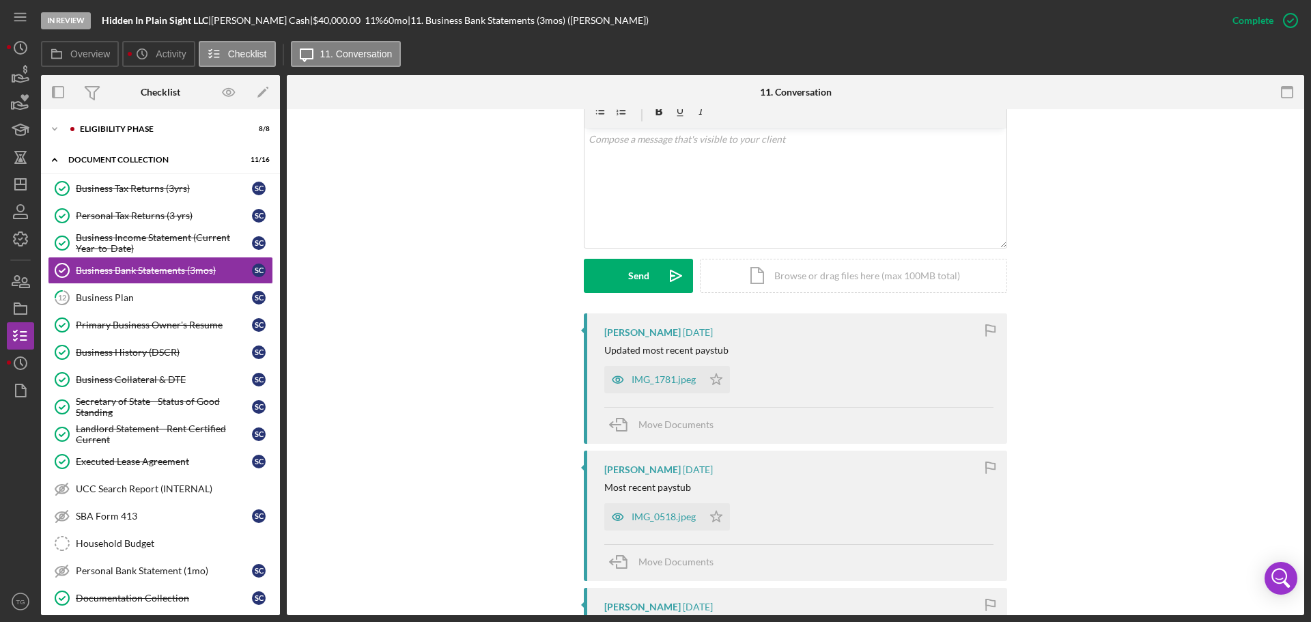
scroll to position [341, 0]
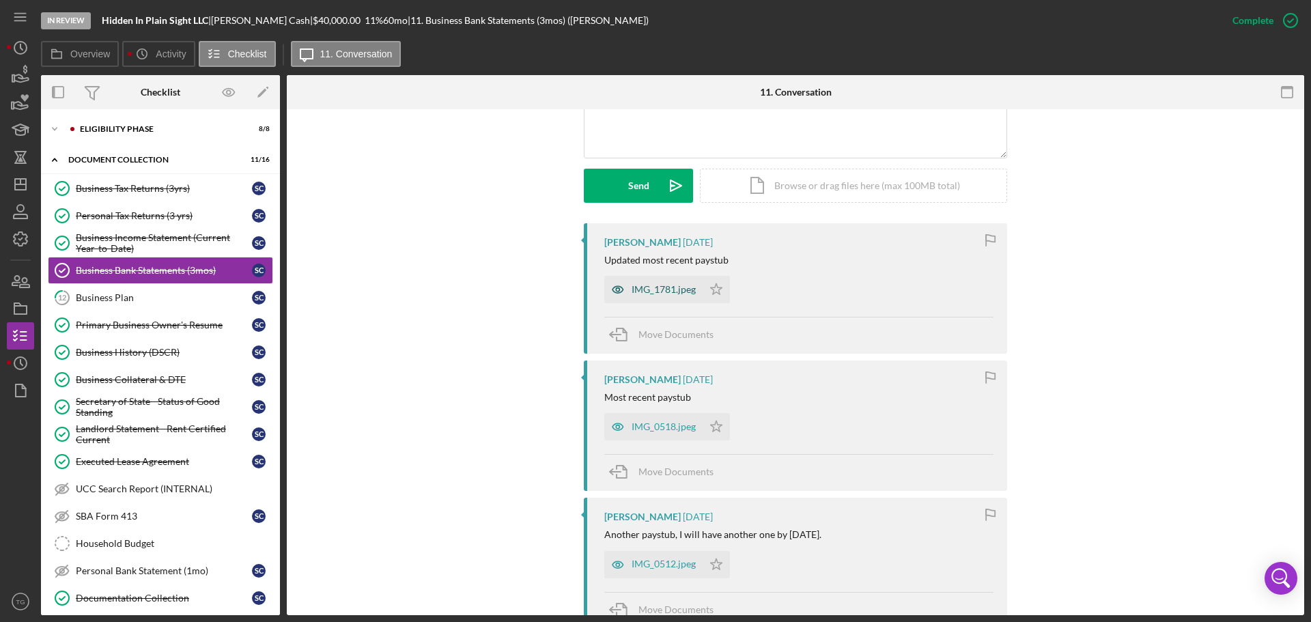
click at [659, 292] on div "IMG_1781.jpeg" at bounding box center [664, 289] width 64 height 11
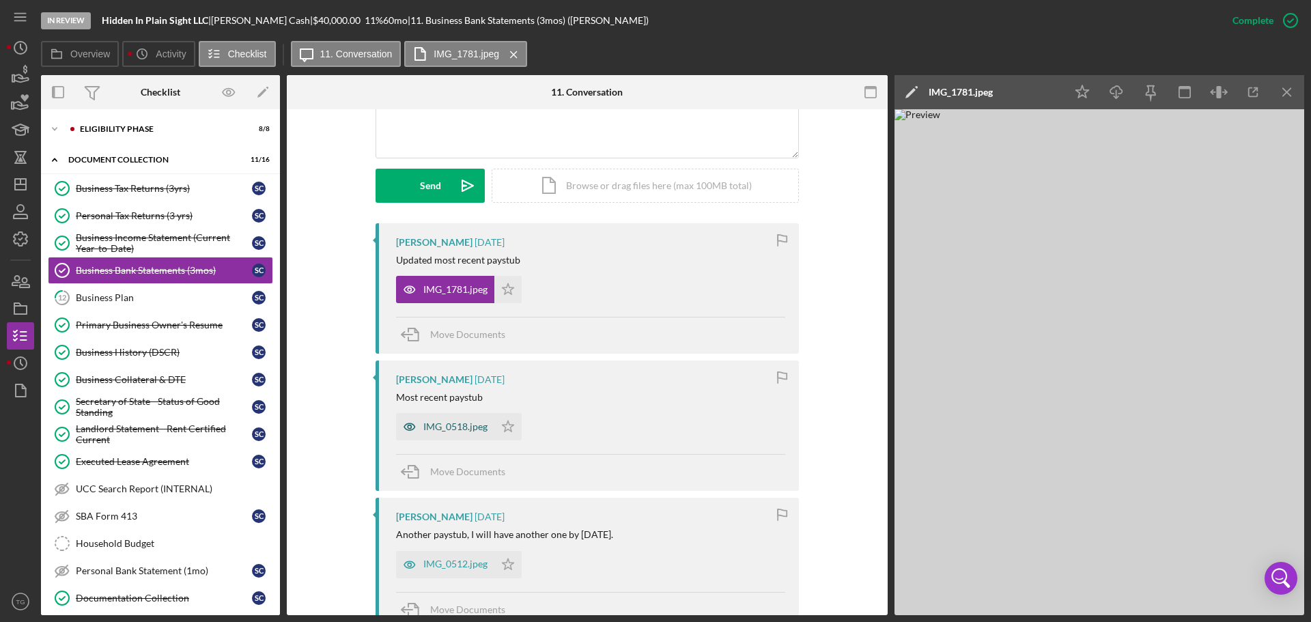
click at [456, 422] on div "IMG_0518.jpeg" at bounding box center [455, 426] width 64 height 11
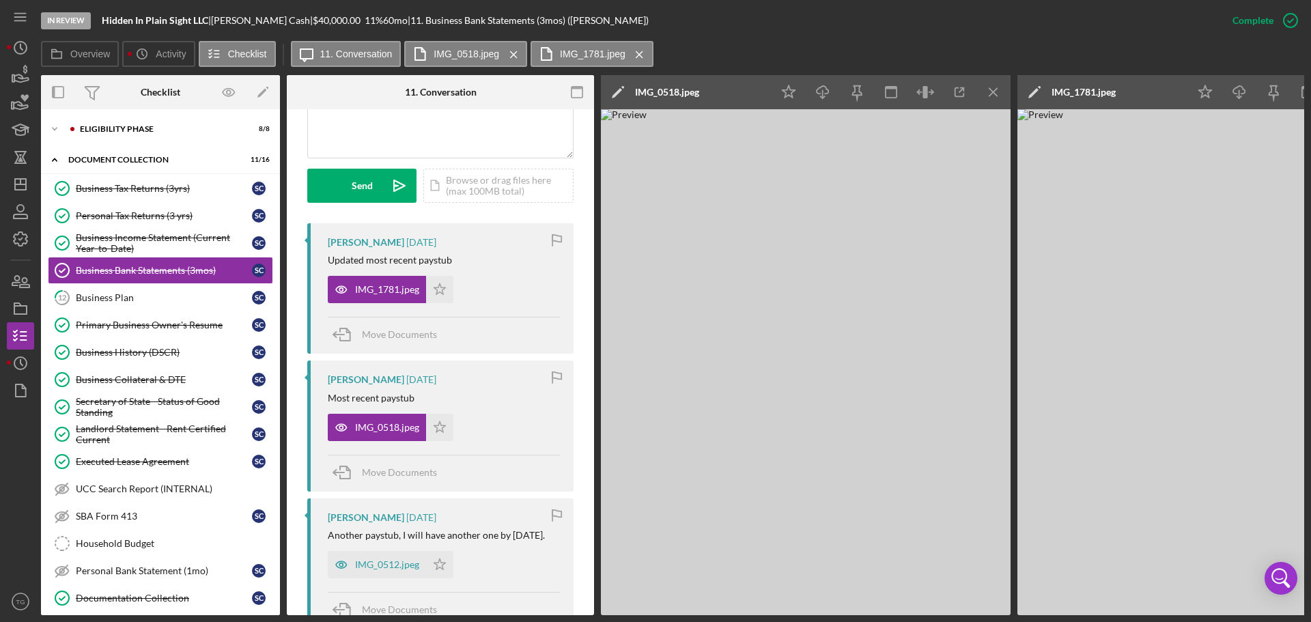
scroll to position [425, 0]
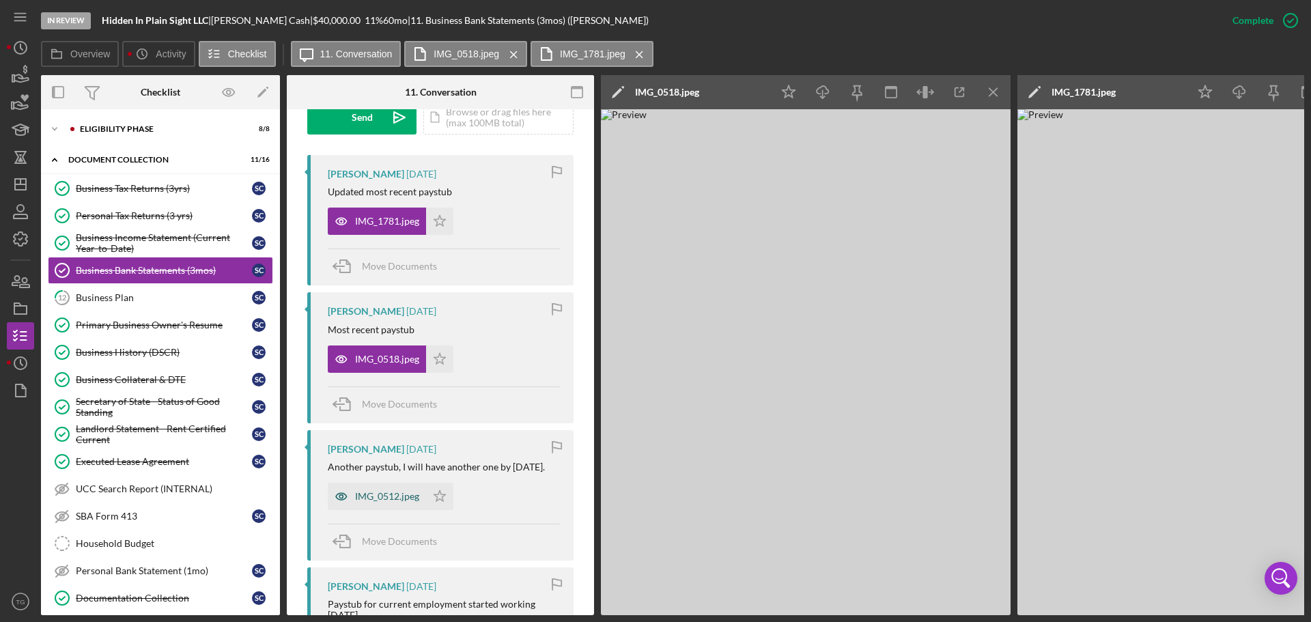
click at [389, 492] on div "IMG_0512.jpeg" at bounding box center [387, 496] width 64 height 11
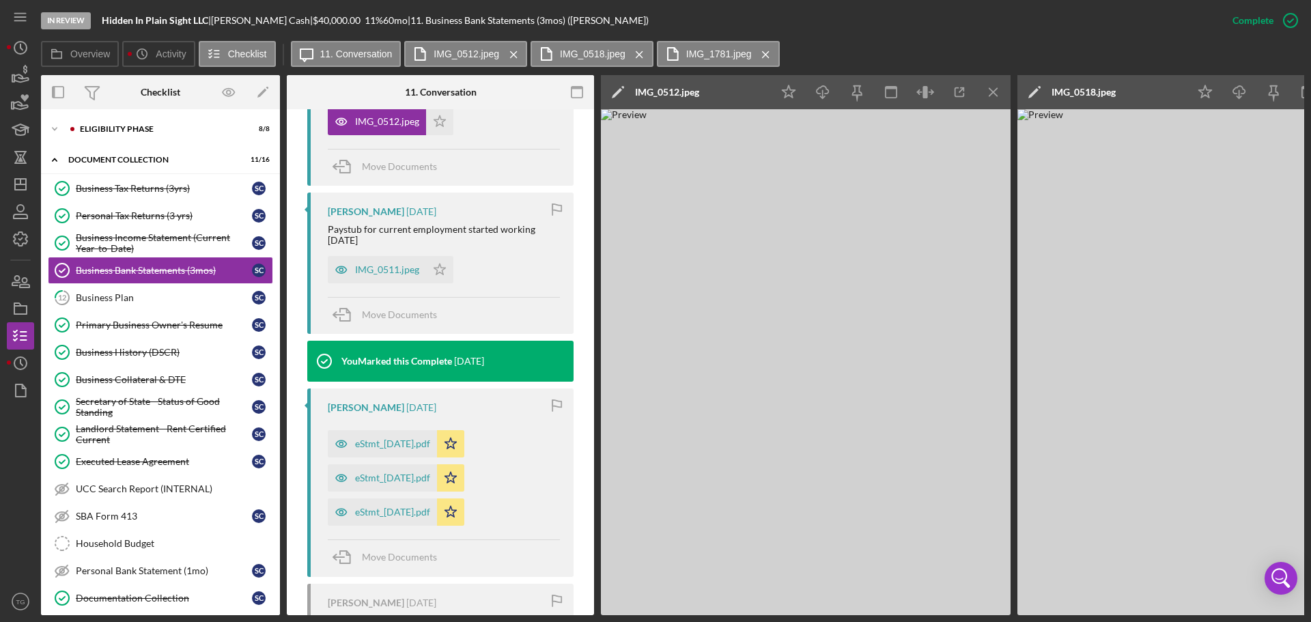
scroll to position [834, 0]
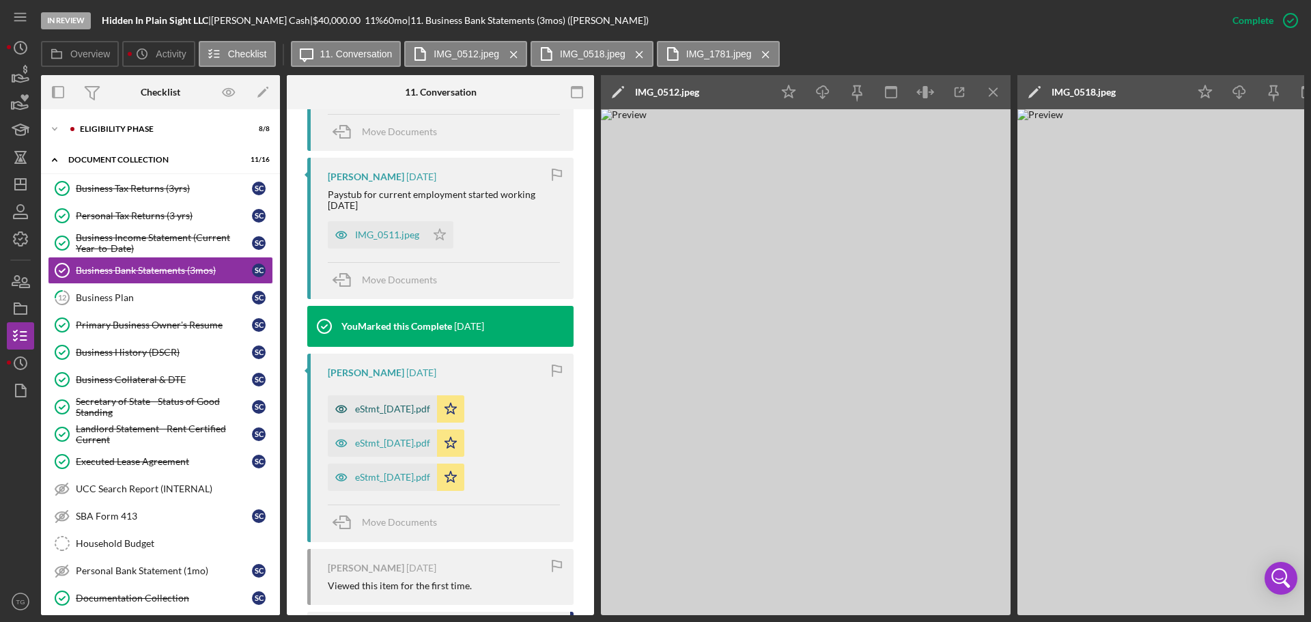
click at [423, 401] on div "eStmt_[DATE].pdf" at bounding box center [382, 408] width 109 height 27
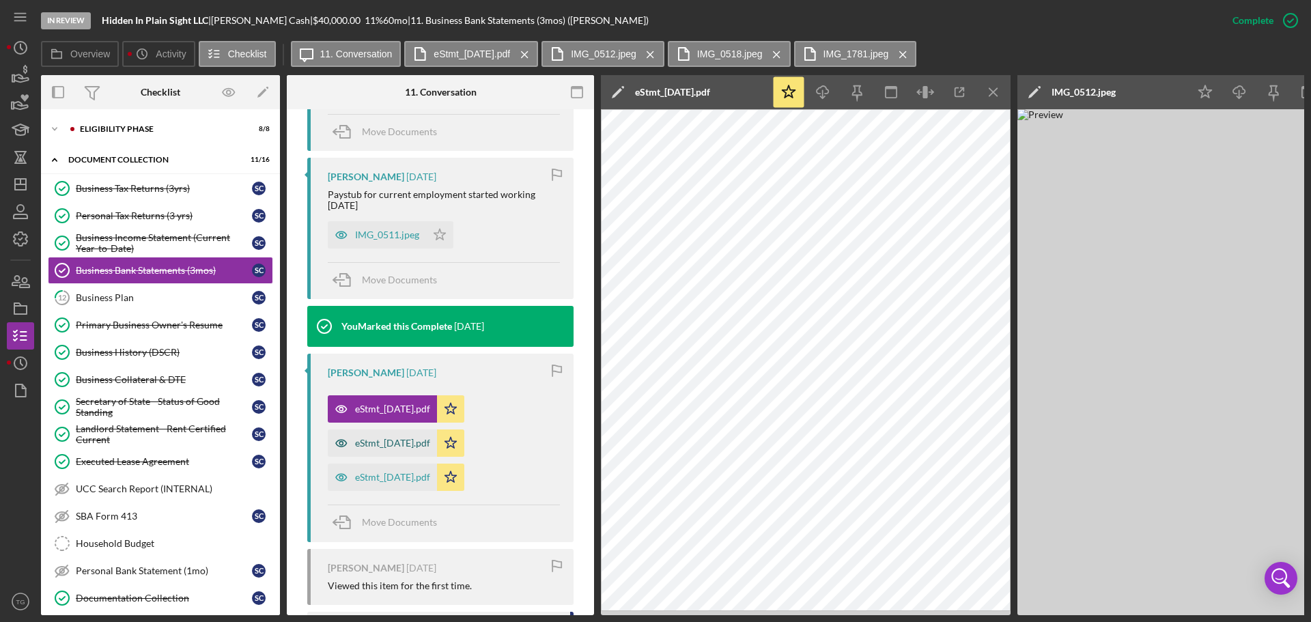
click at [409, 440] on div "eStmt_[DATE].pdf" at bounding box center [392, 443] width 75 height 11
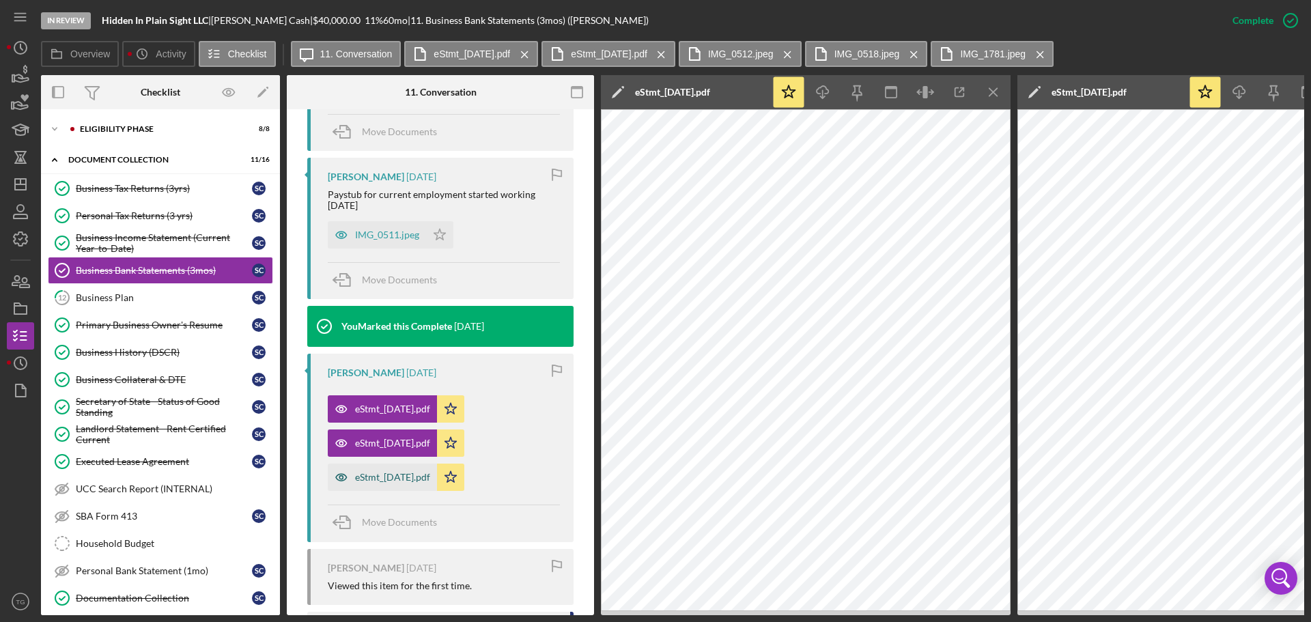
click at [414, 475] on div "eStmt_[DATE].pdf" at bounding box center [392, 477] width 75 height 11
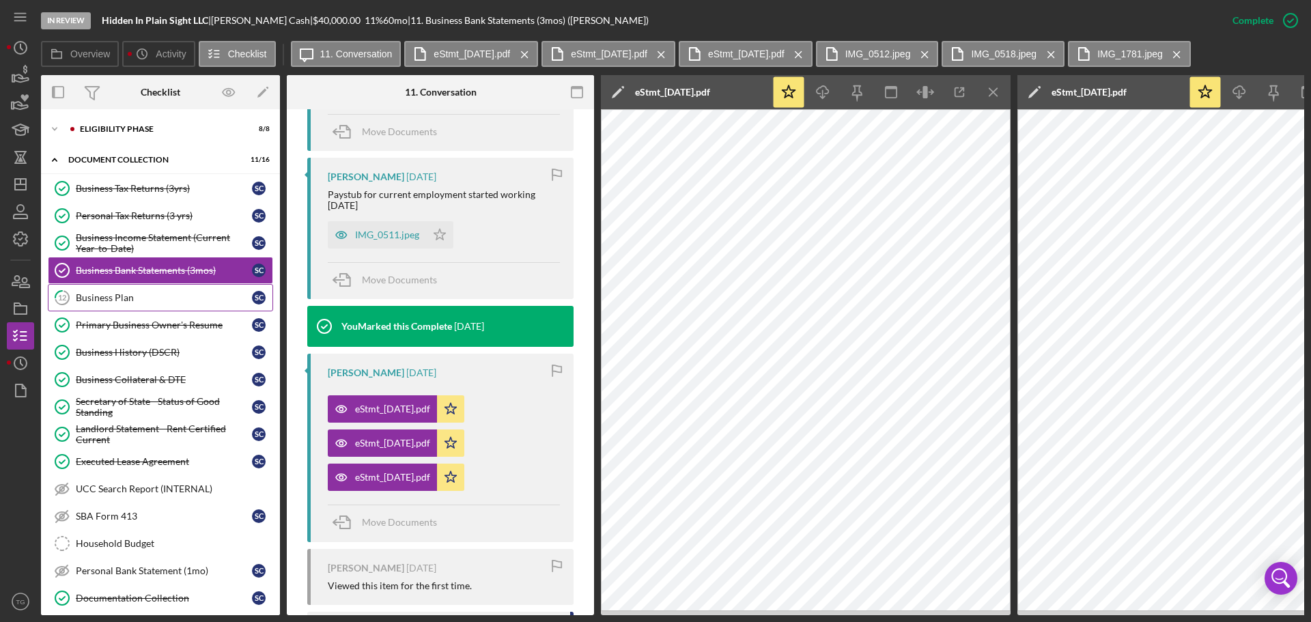
click at [135, 298] on div "Business Plan" at bounding box center [164, 297] width 176 height 11
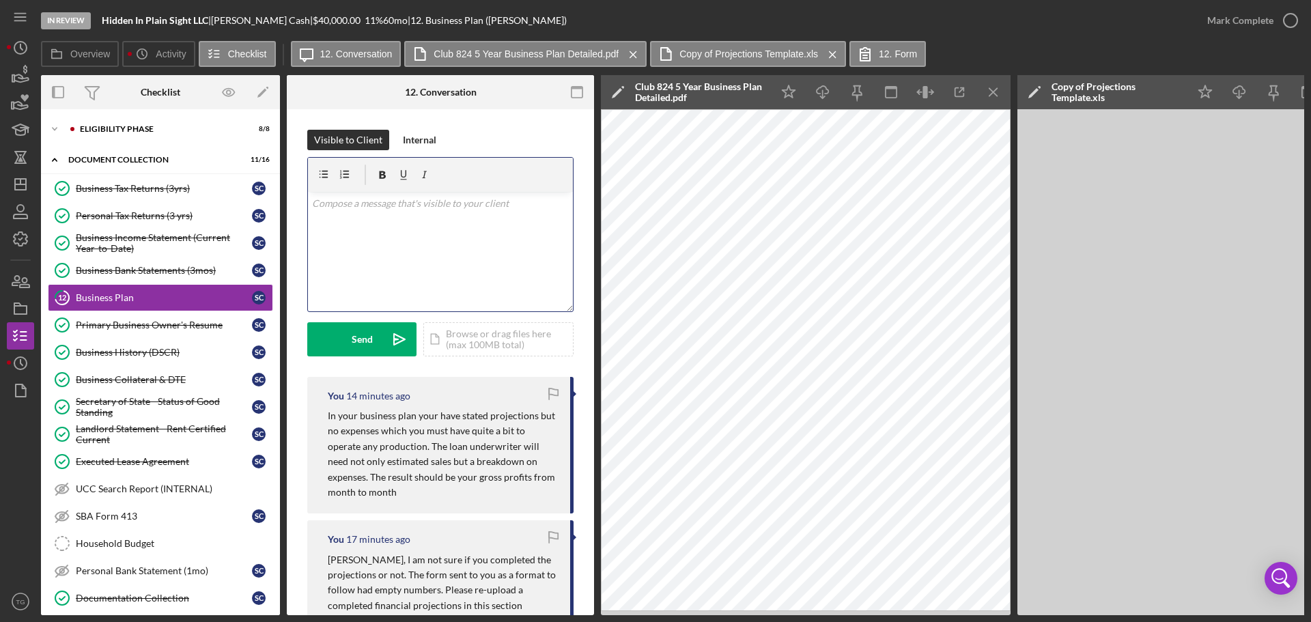
click at [339, 201] on p at bounding box center [440, 203] width 257 height 15
click at [147, 131] on div "Eligibility Phase" at bounding box center [171, 129] width 183 height 8
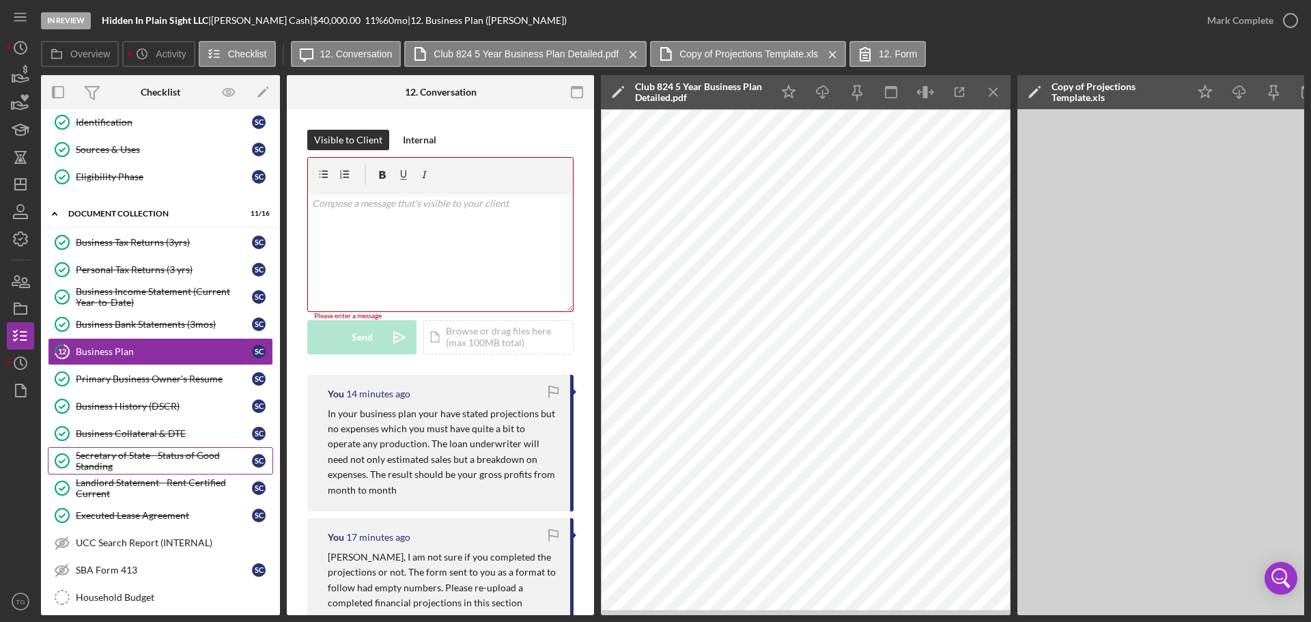
scroll to position [205, 0]
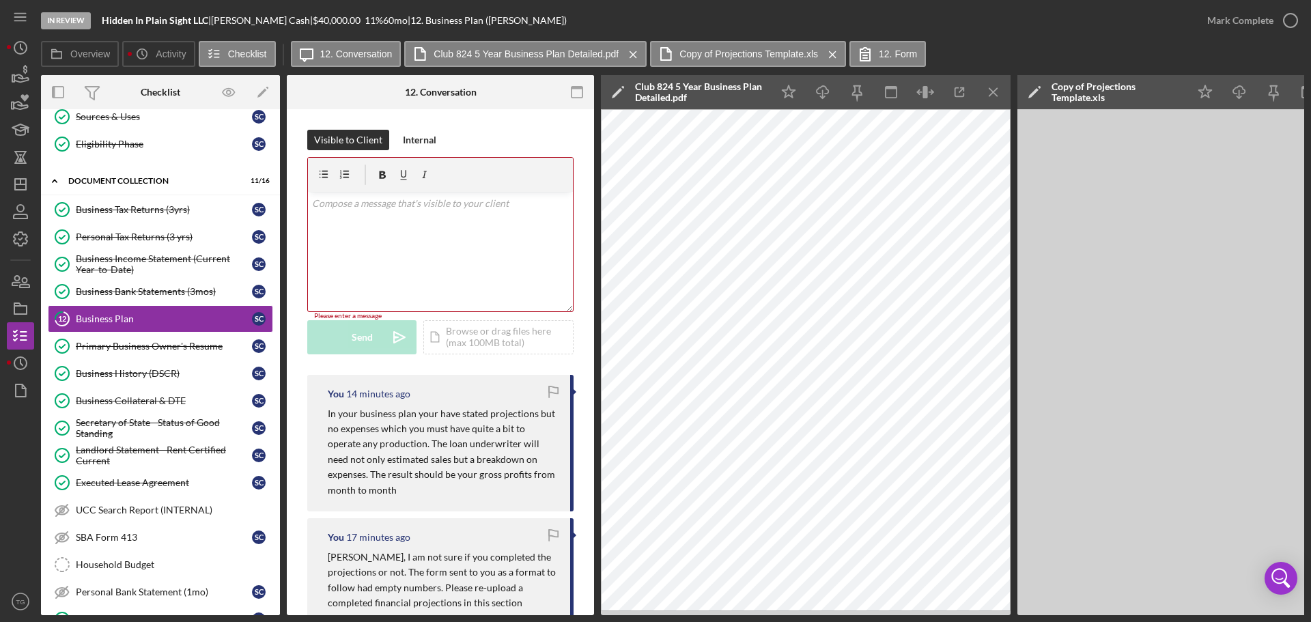
click at [346, 207] on p at bounding box center [440, 203] width 257 height 15
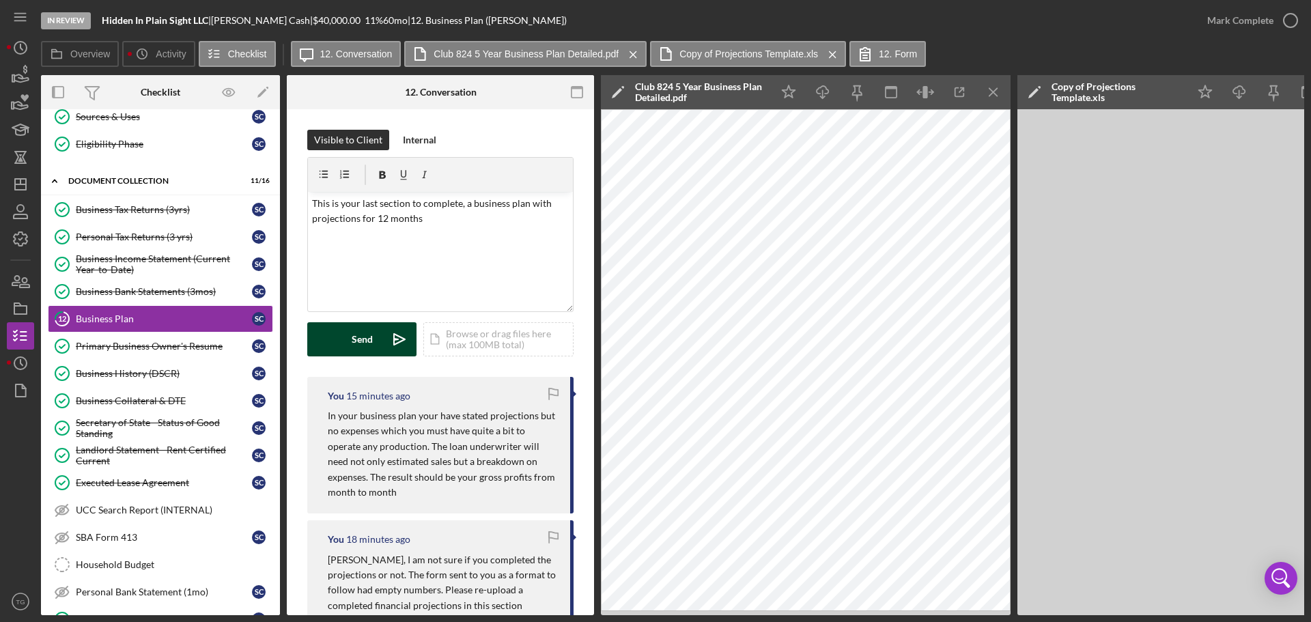
click at [365, 332] on div "Send" at bounding box center [362, 339] width 21 height 34
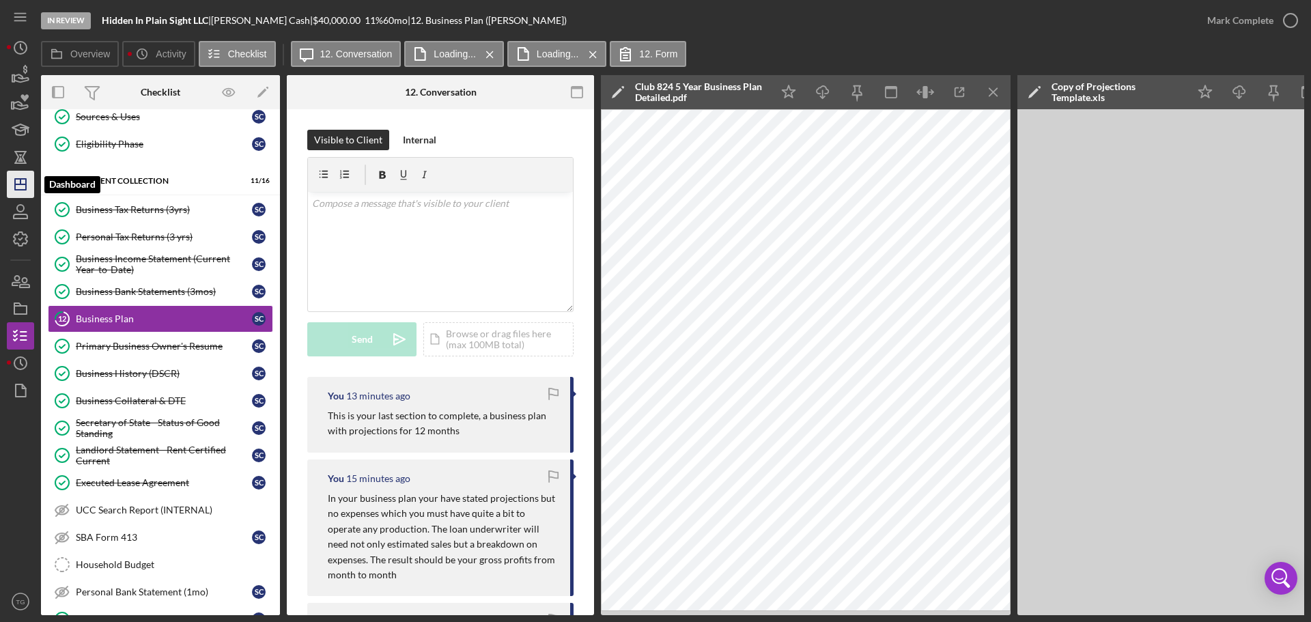
click at [29, 182] on icon "Icon/Dashboard" at bounding box center [20, 184] width 34 height 34
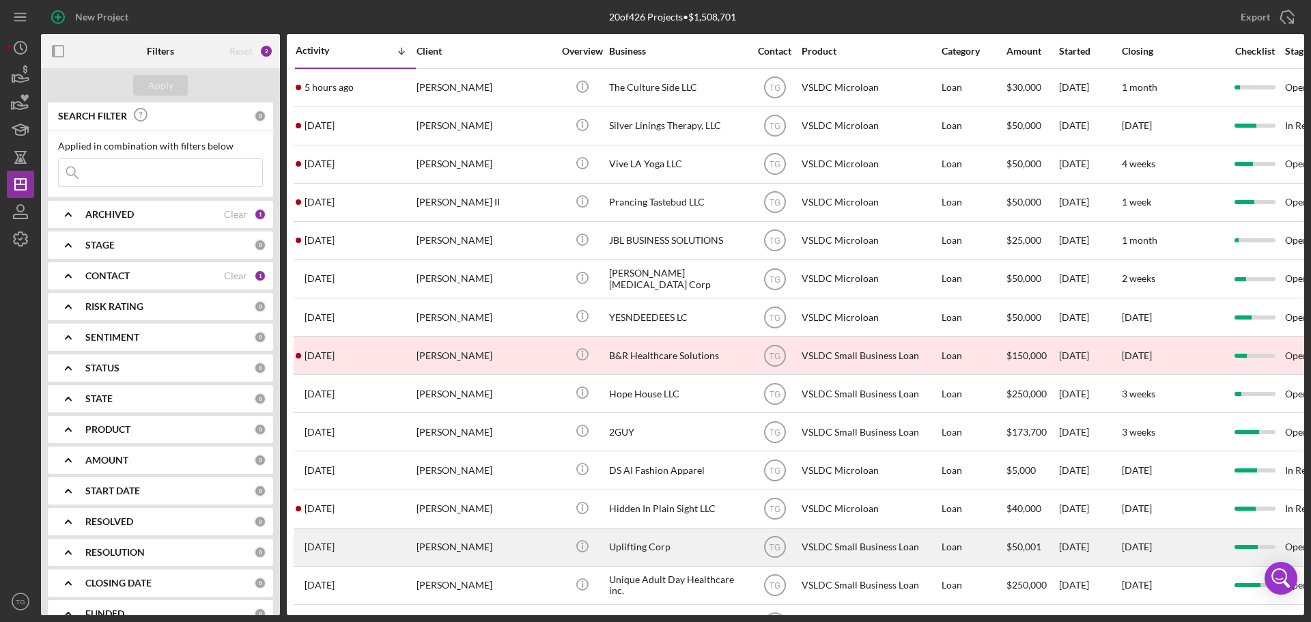
click at [459, 553] on div "[PERSON_NAME]" at bounding box center [484, 547] width 137 height 36
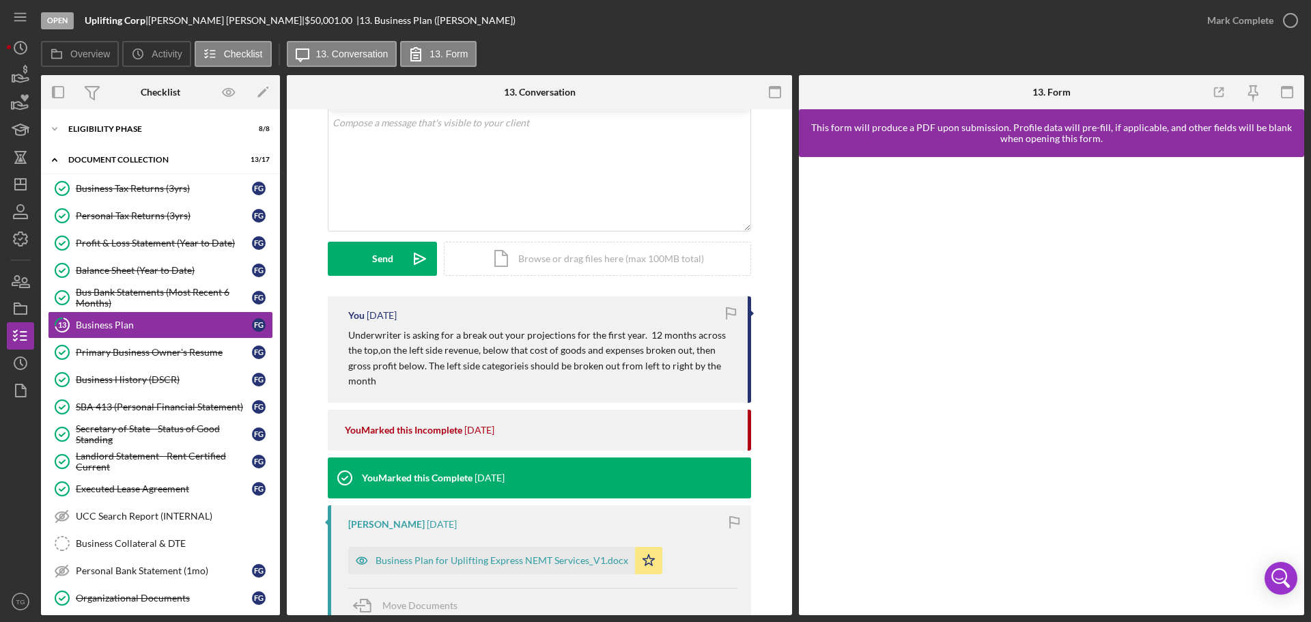
scroll to position [205, 0]
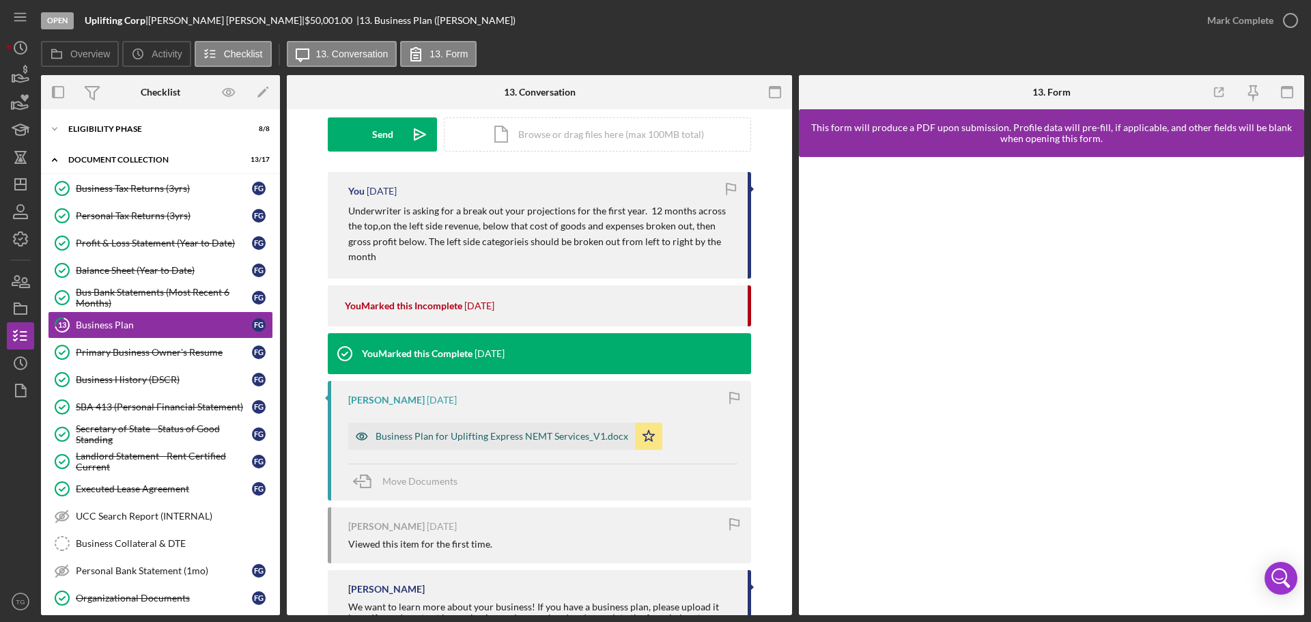
click at [531, 431] on div "Business Plan for Uplifting Express NEMT Services_V1.docx" at bounding box center [502, 436] width 253 height 11
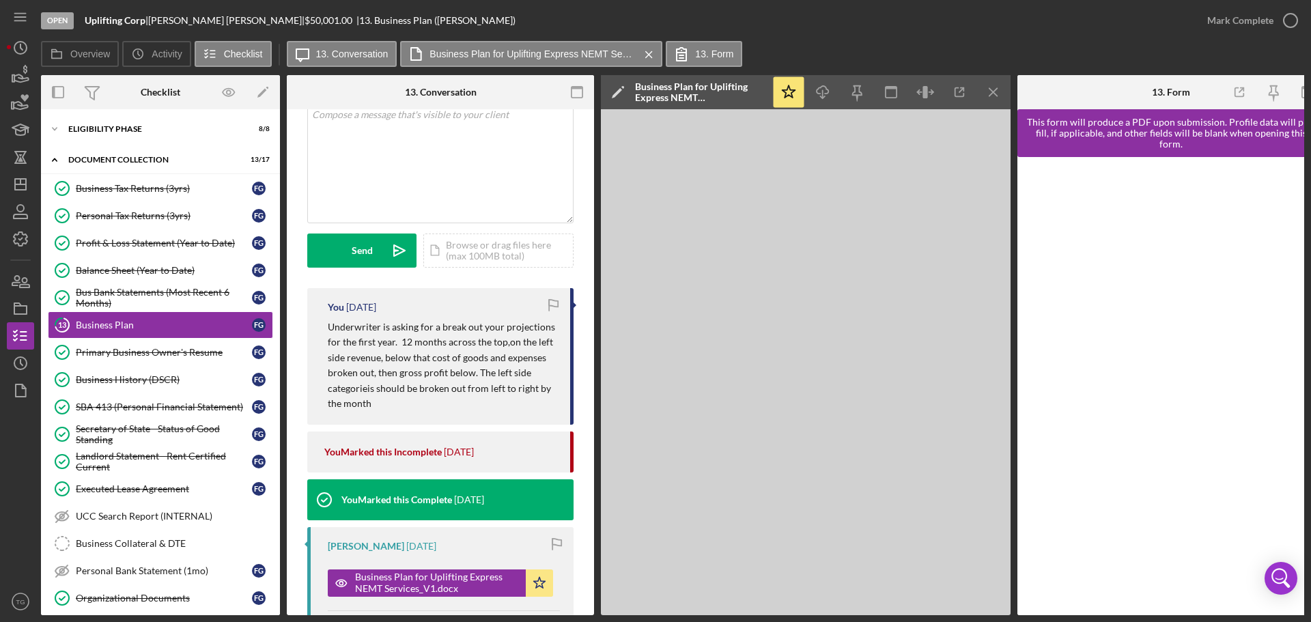
scroll to position [0, 0]
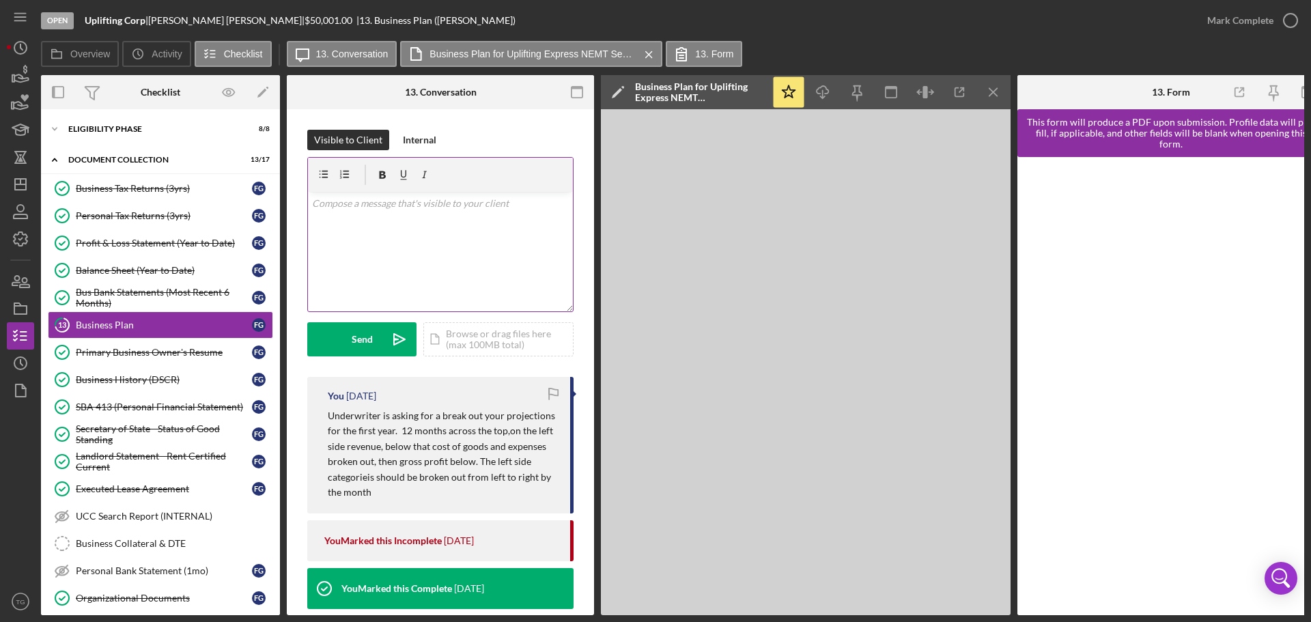
click at [387, 207] on p at bounding box center [440, 203] width 257 height 15
click at [489, 339] on div "Icon/Document Browse or drag files here (max 100MB total) Tap to choose files o…" at bounding box center [498, 339] width 150 height 34
click at [403, 282] on div "Copy of Projections Template.xls" at bounding box center [392, 279] width 139 height 11
click at [408, 283] on div "Copy of Projections Template.xls" at bounding box center [392, 279] width 139 height 11
click at [444, 281] on div "Copy of Projections Template.xls" at bounding box center [392, 279] width 139 height 11
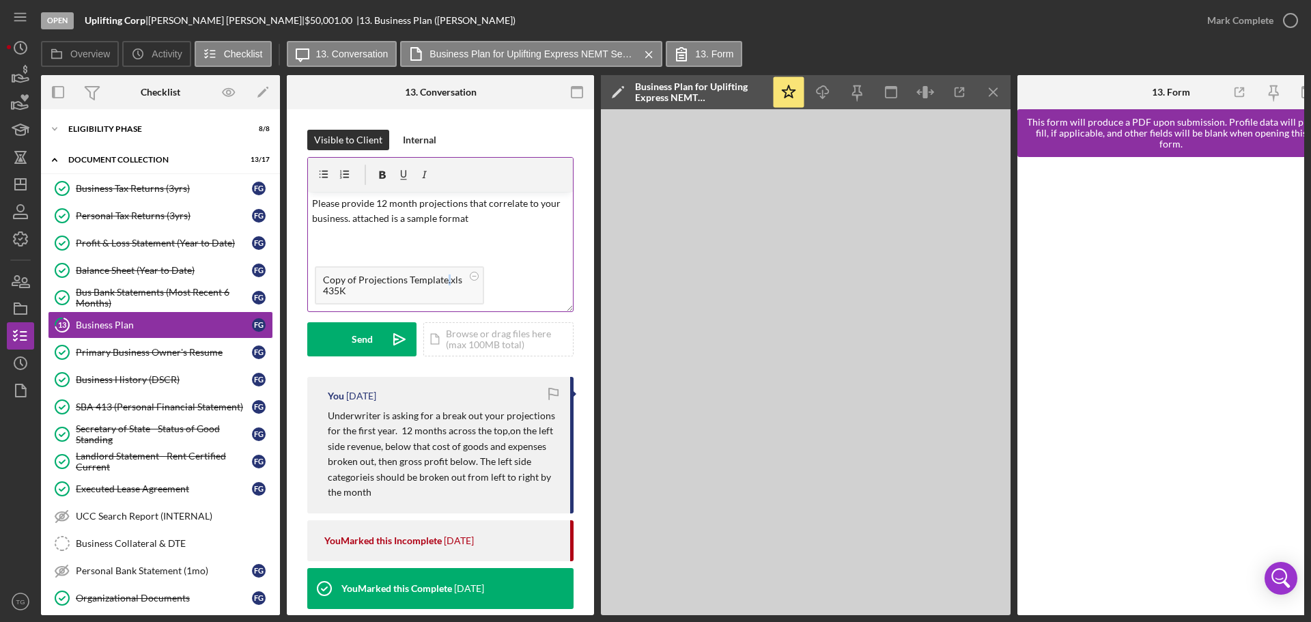
click at [444, 281] on div "Copy of Projections Template.xls" at bounding box center [392, 279] width 139 height 11
click at [372, 284] on div "Copy of Projections Template.xls" at bounding box center [392, 279] width 139 height 11
click at [339, 337] on button "Send Icon/icon-invite-send" at bounding box center [361, 339] width 109 height 34
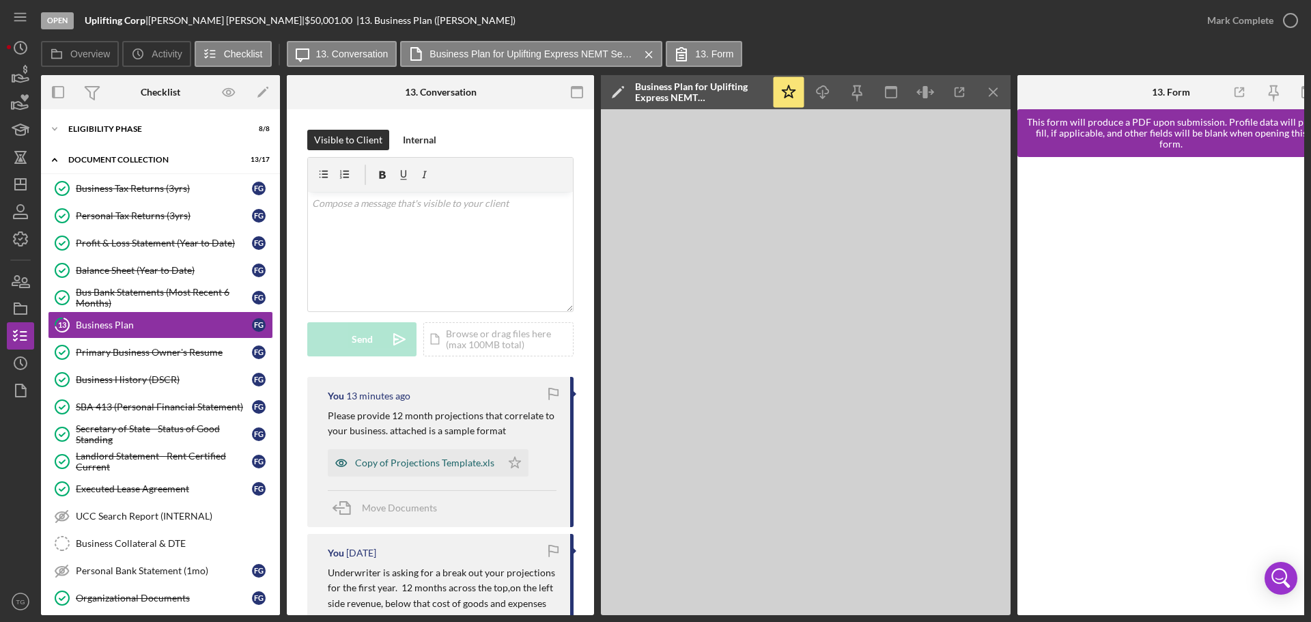
click at [401, 464] on div "Copy of Projections Template.xls" at bounding box center [424, 462] width 139 height 11
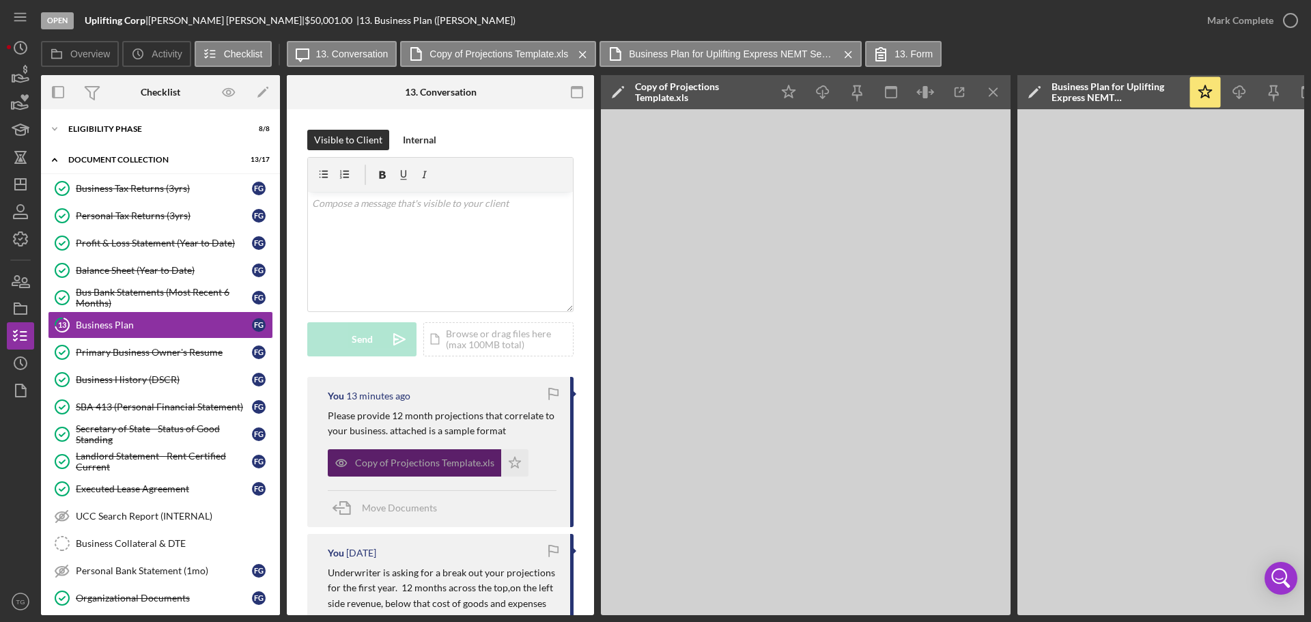
click at [436, 460] on div "Copy of Projections Template.xls" at bounding box center [424, 462] width 139 height 11
click at [161, 591] on link "Organizational Documents Organizational Documents F G" at bounding box center [160, 597] width 225 height 27
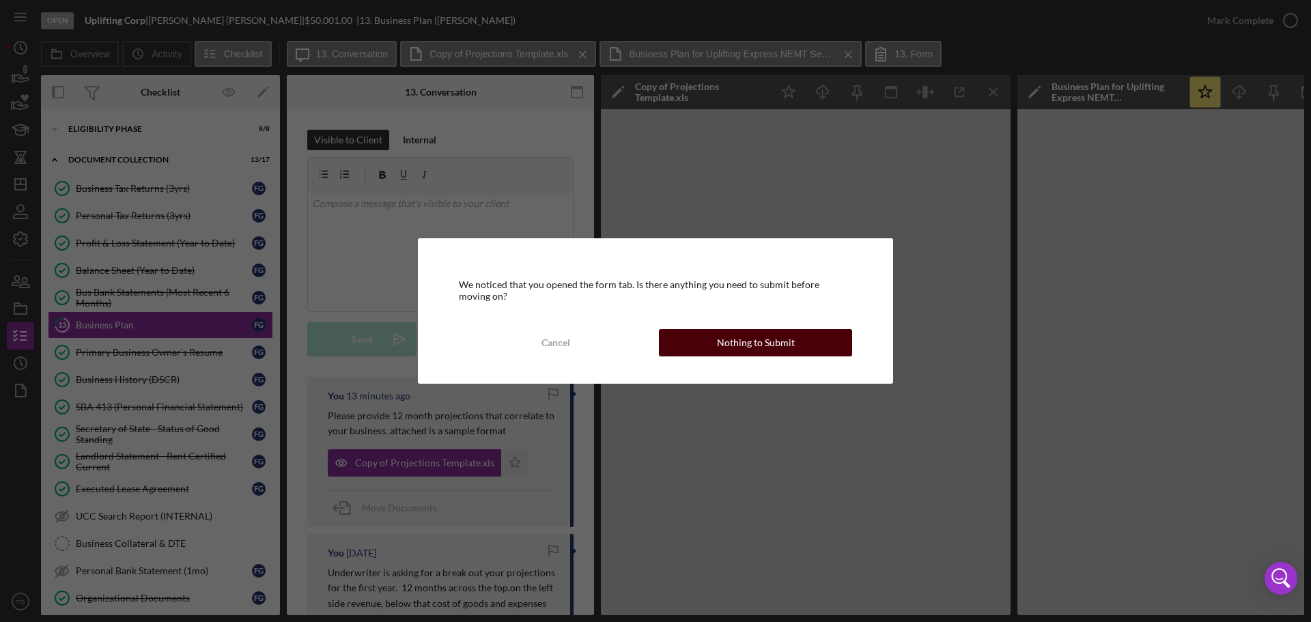
click at [681, 343] on button "Nothing to Submit" at bounding box center [755, 342] width 193 height 27
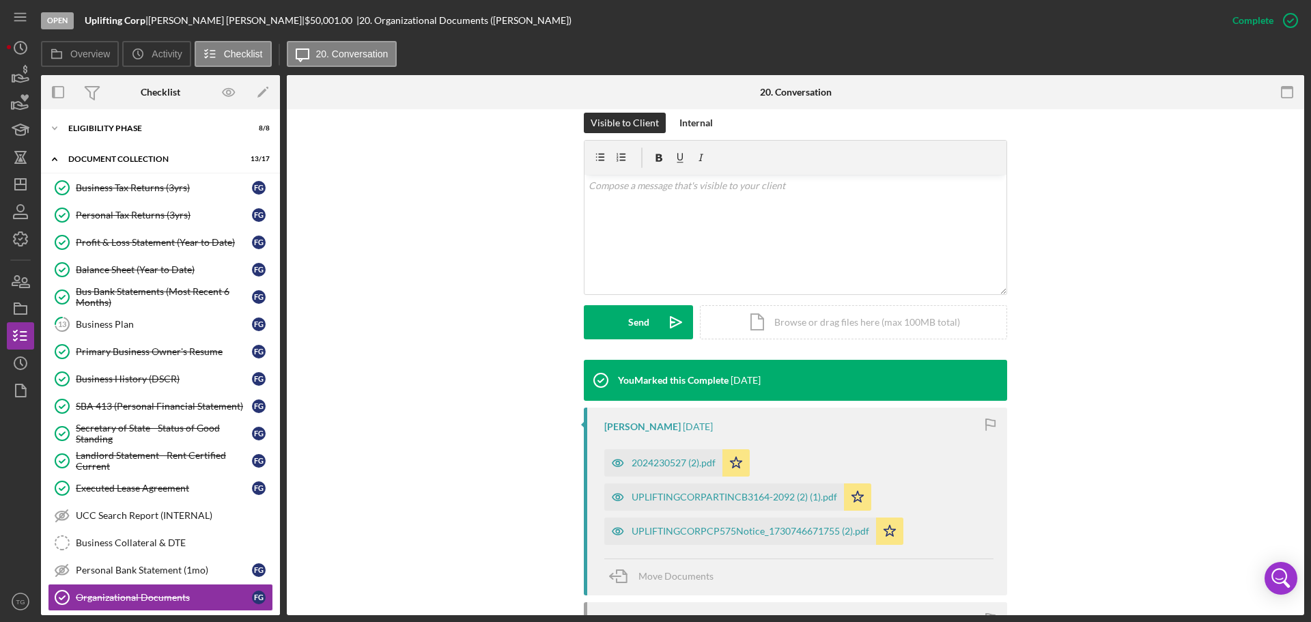
scroll to position [341, 0]
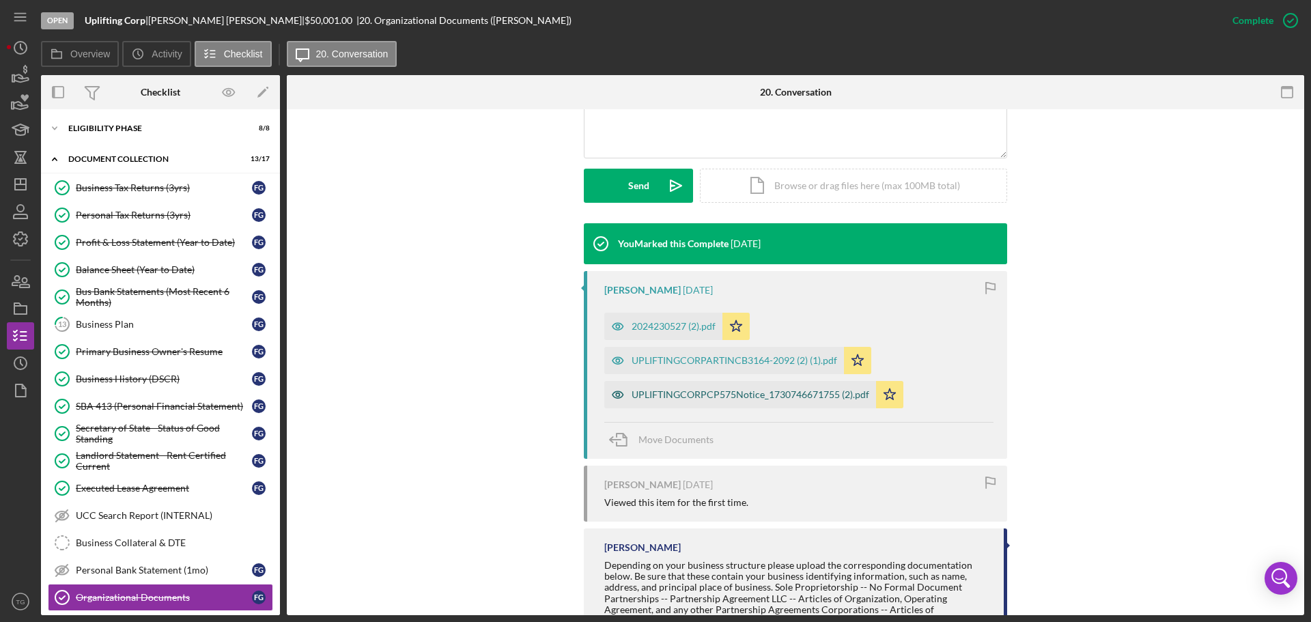
click at [730, 383] on div "UPLIFTINGCORPCP575Notice_1730746671755 (2).pdf" at bounding box center [740, 394] width 272 height 27
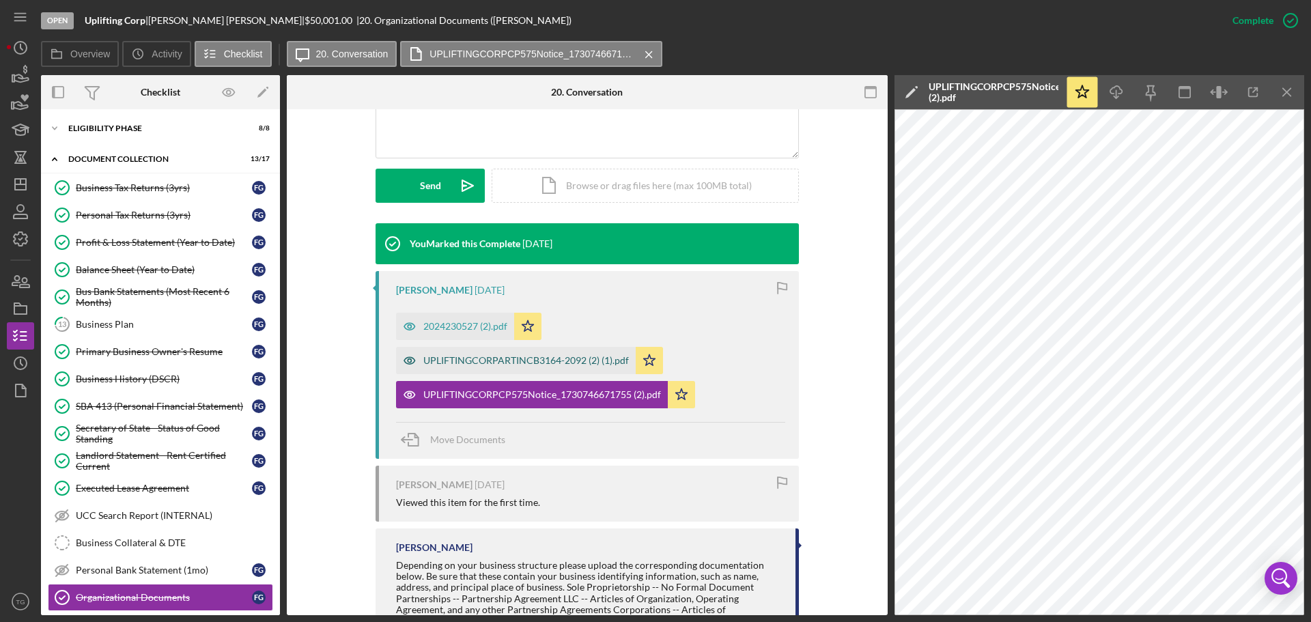
click at [559, 361] on div "UPLIFTINGCORPARTINCB3164-2092 (2) (1).pdf" at bounding box center [526, 360] width 206 height 11
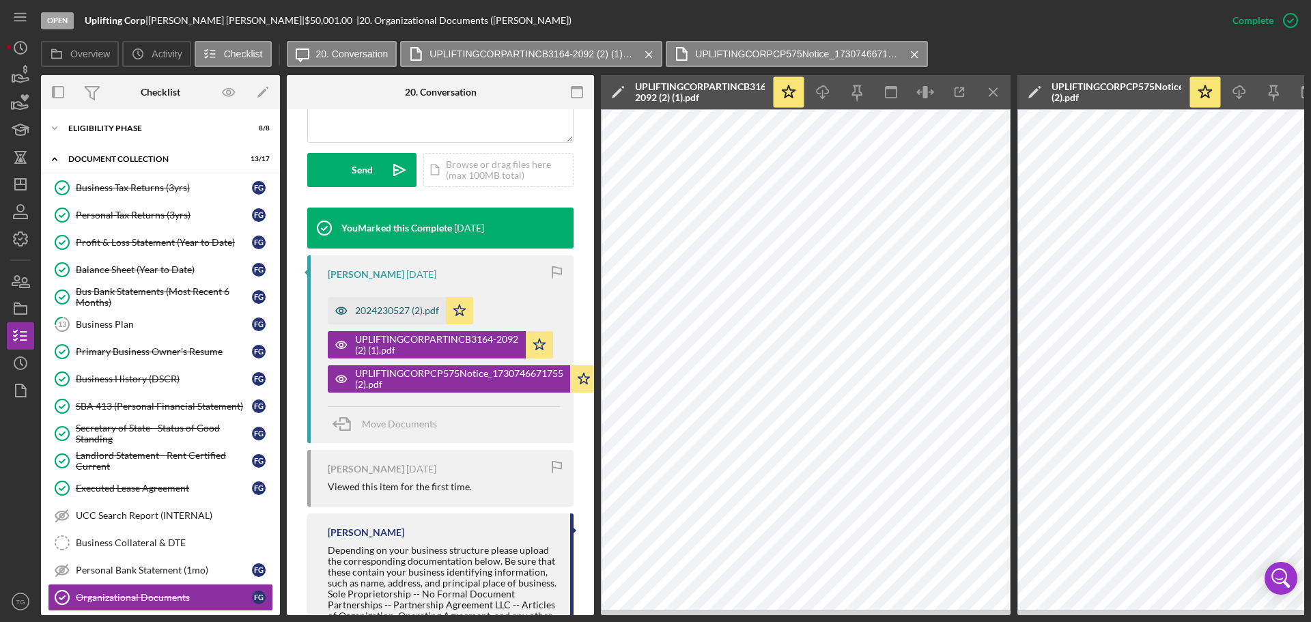
click at [388, 316] on div "2024230527 (2).pdf" at bounding box center [397, 310] width 84 height 11
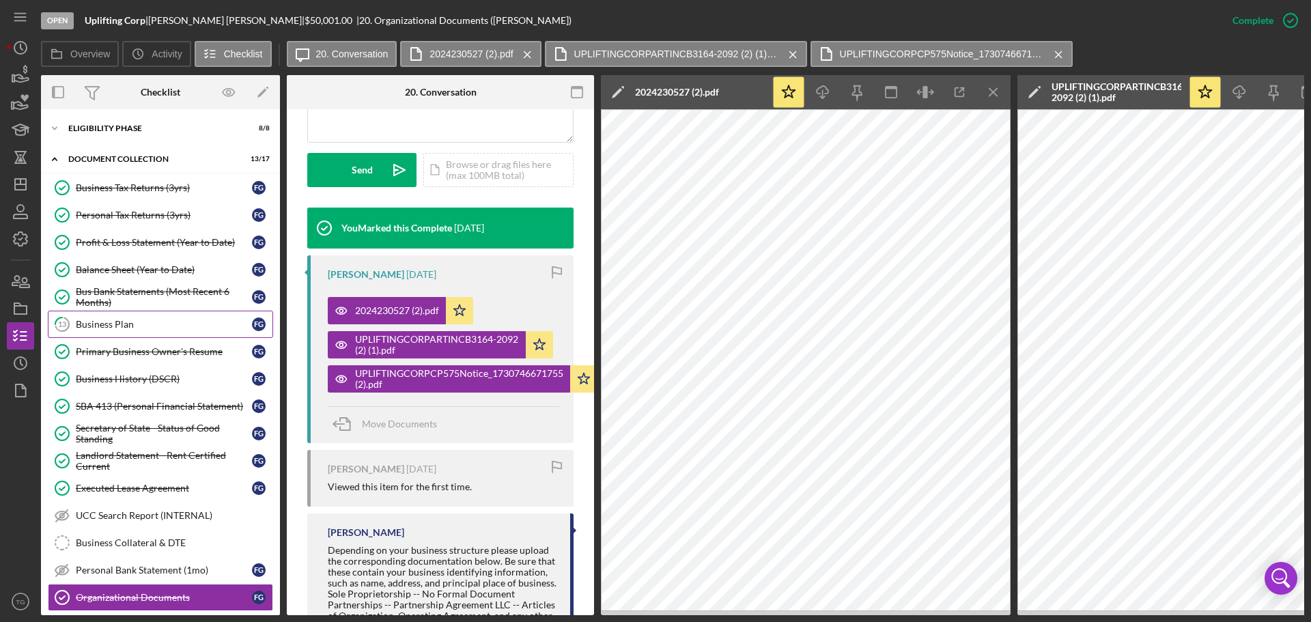
click at [136, 322] on div "Business Plan" at bounding box center [164, 324] width 176 height 11
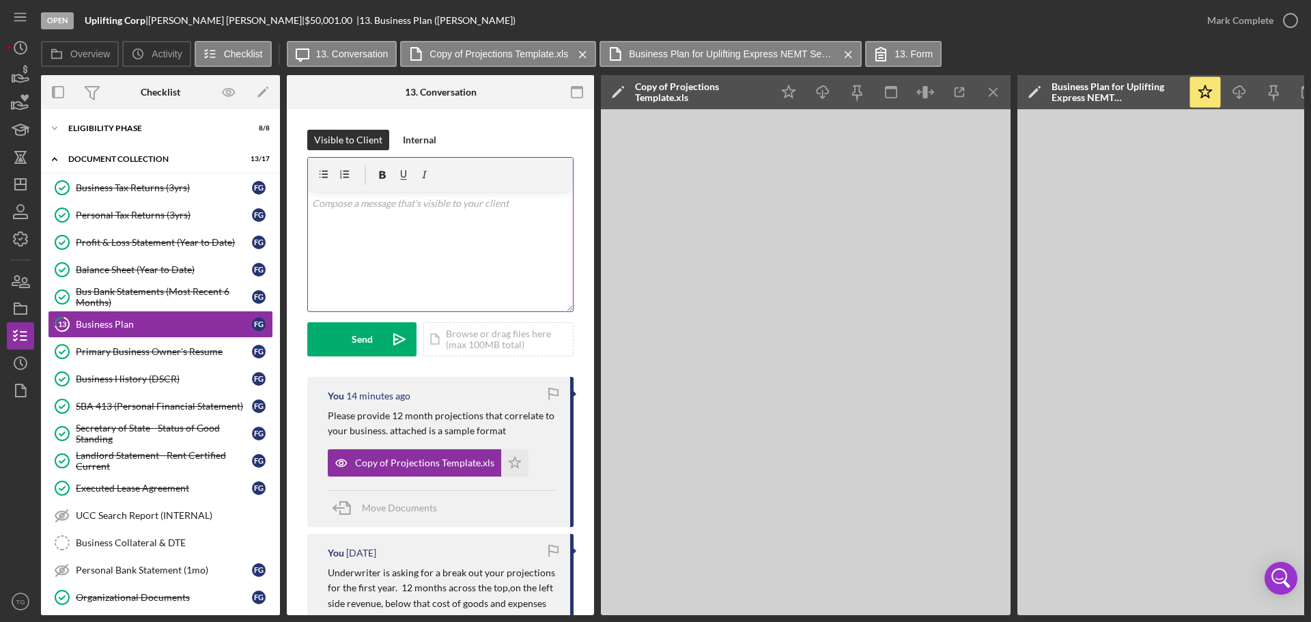
click at [402, 203] on p at bounding box center [440, 203] width 257 height 15
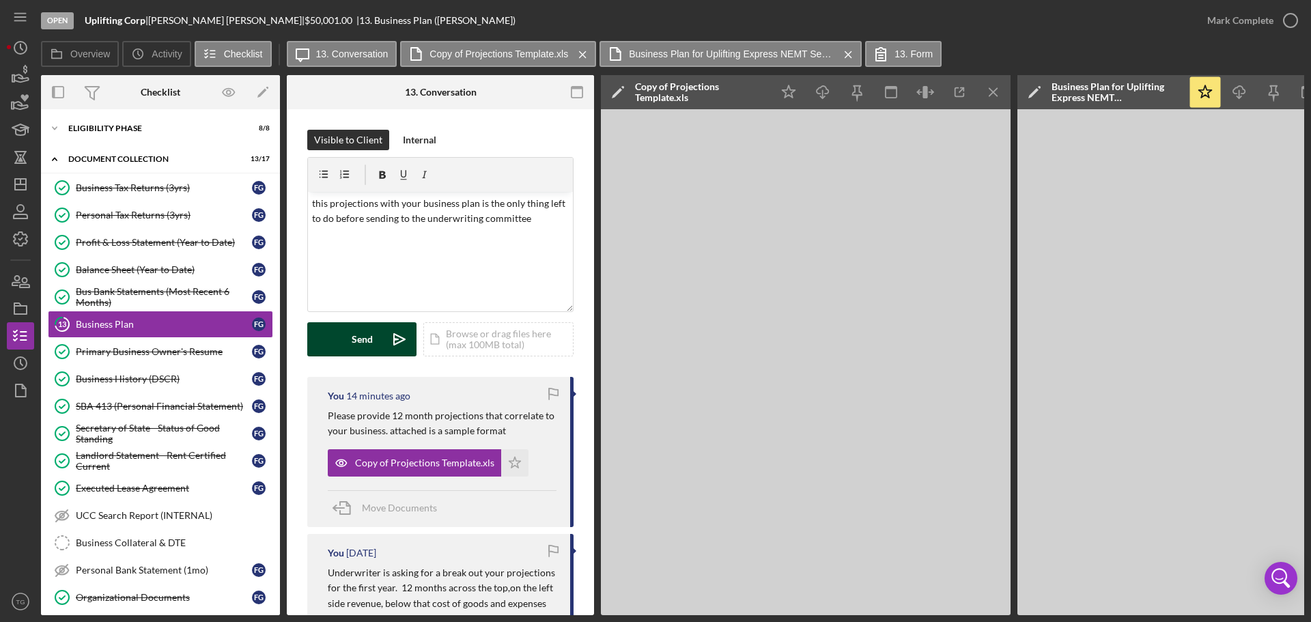
click at [360, 343] on div "Send" at bounding box center [362, 339] width 21 height 34
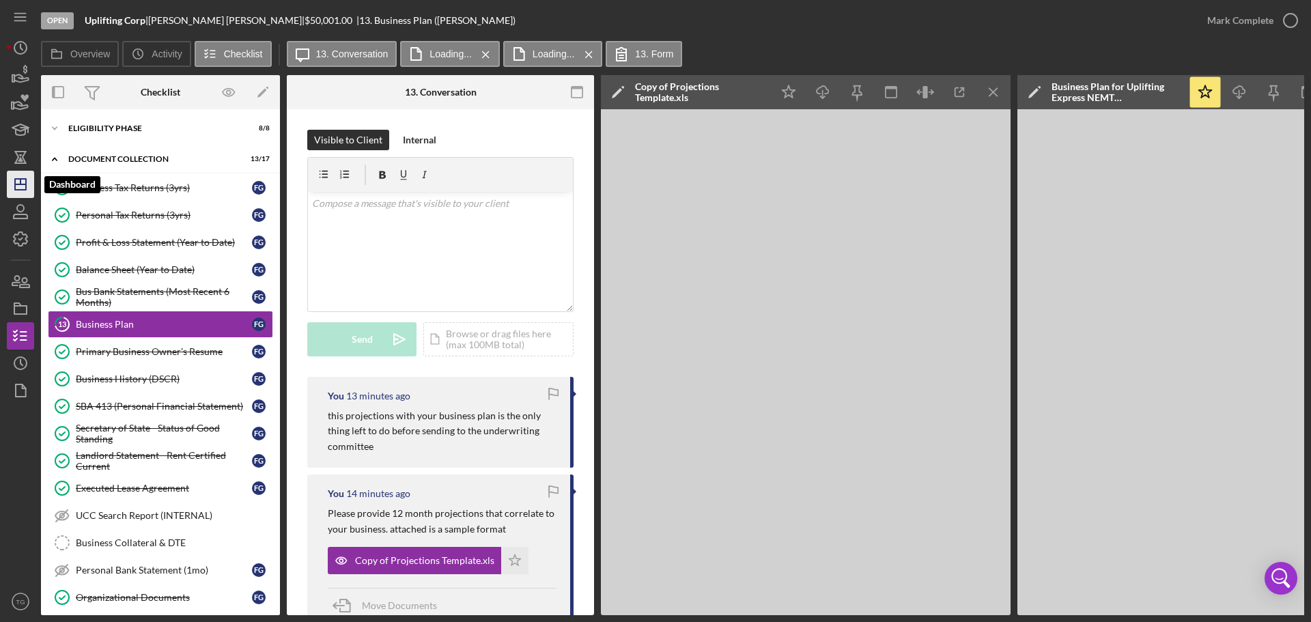
click at [21, 186] on icon "Icon/Dashboard" at bounding box center [20, 184] width 34 height 34
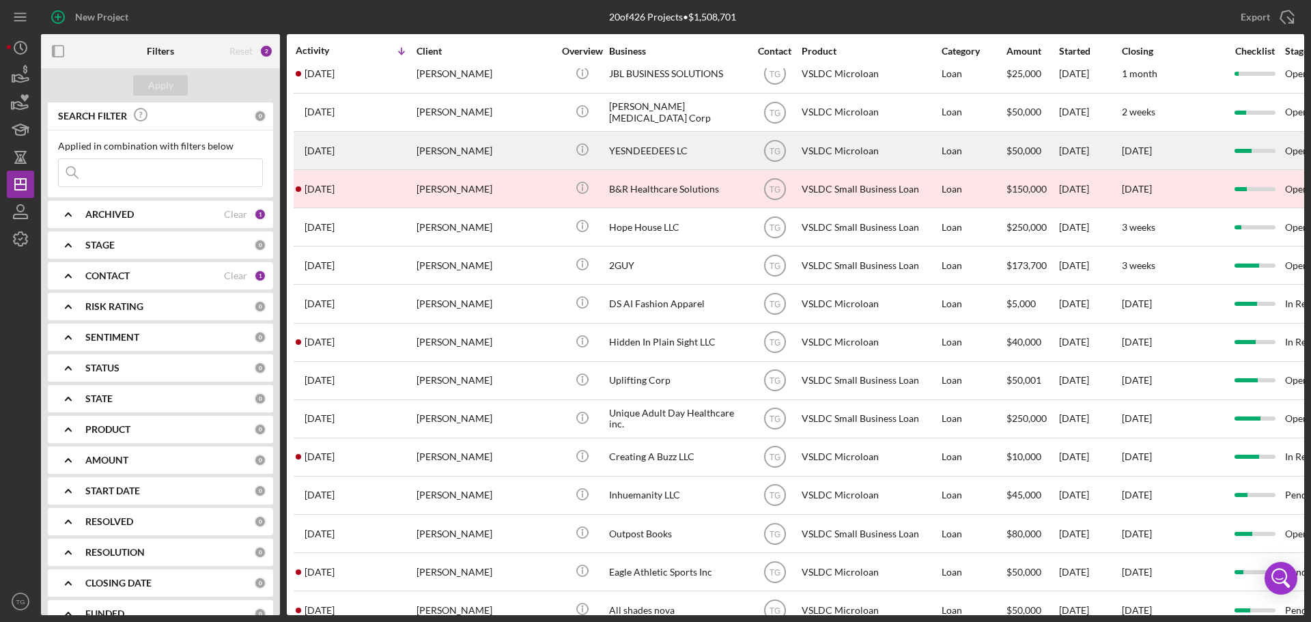
scroll to position [31, 0]
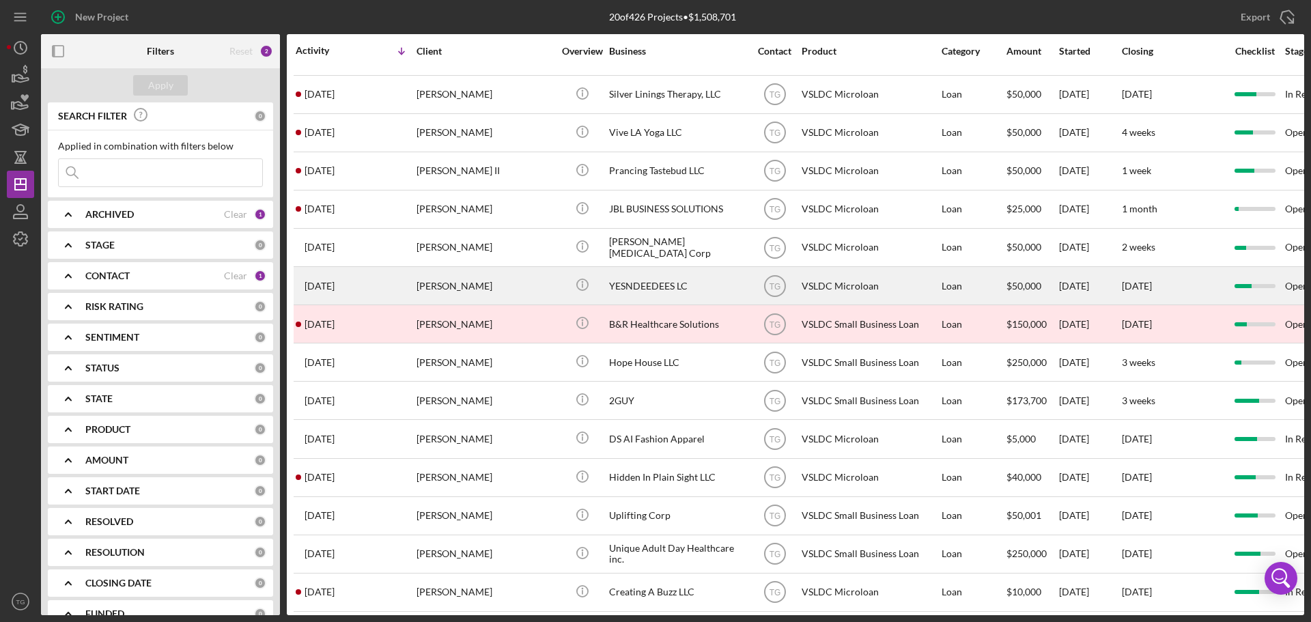
click at [465, 285] on div "[PERSON_NAME]" at bounding box center [484, 286] width 137 height 36
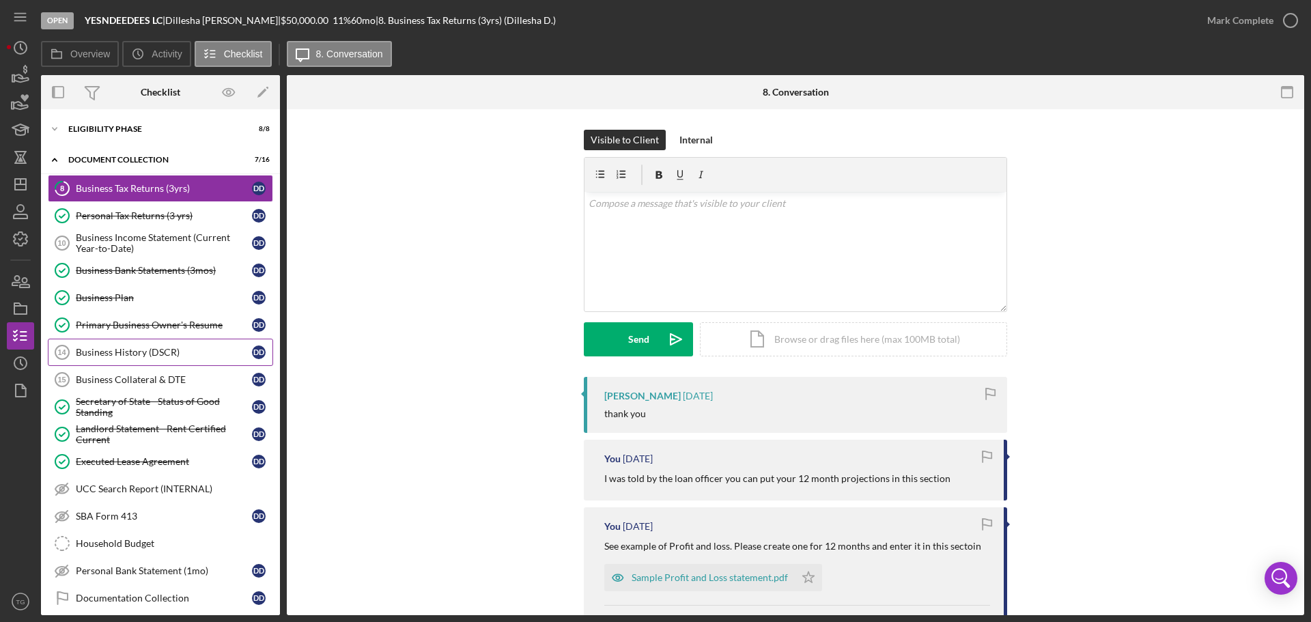
click at [171, 347] on div "Business History (DSCR)" at bounding box center [164, 352] width 176 height 11
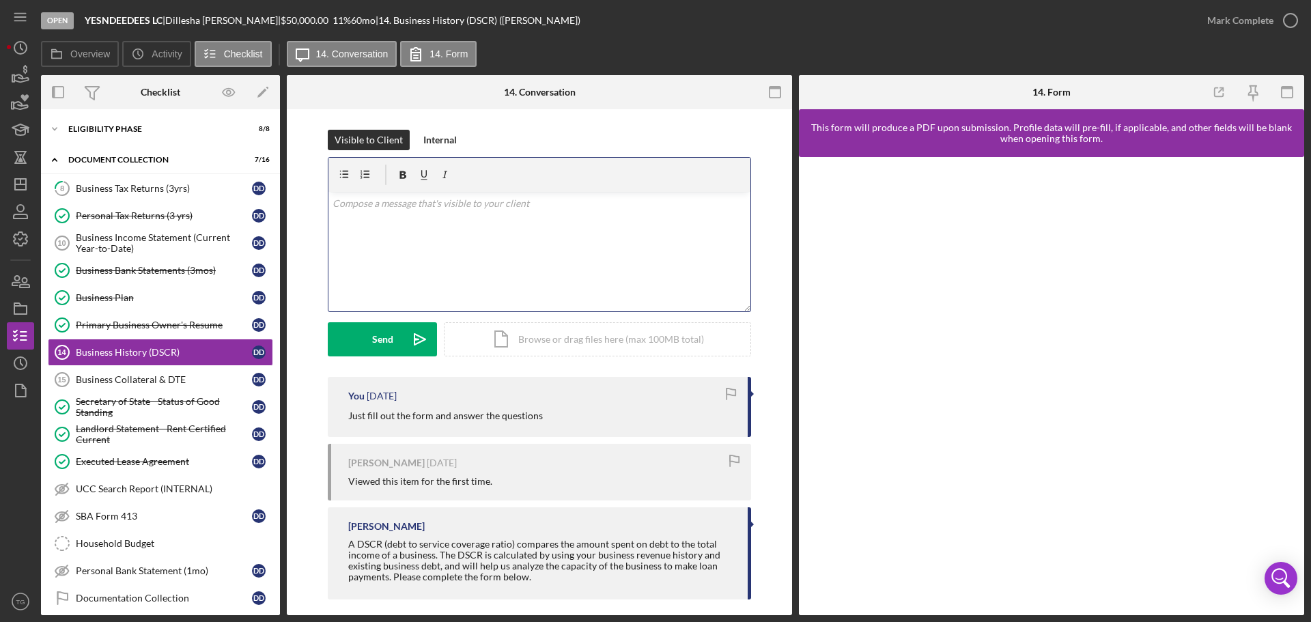
click at [418, 203] on p at bounding box center [539, 203] width 414 height 15
click at [376, 339] on div "Send" at bounding box center [382, 339] width 21 height 34
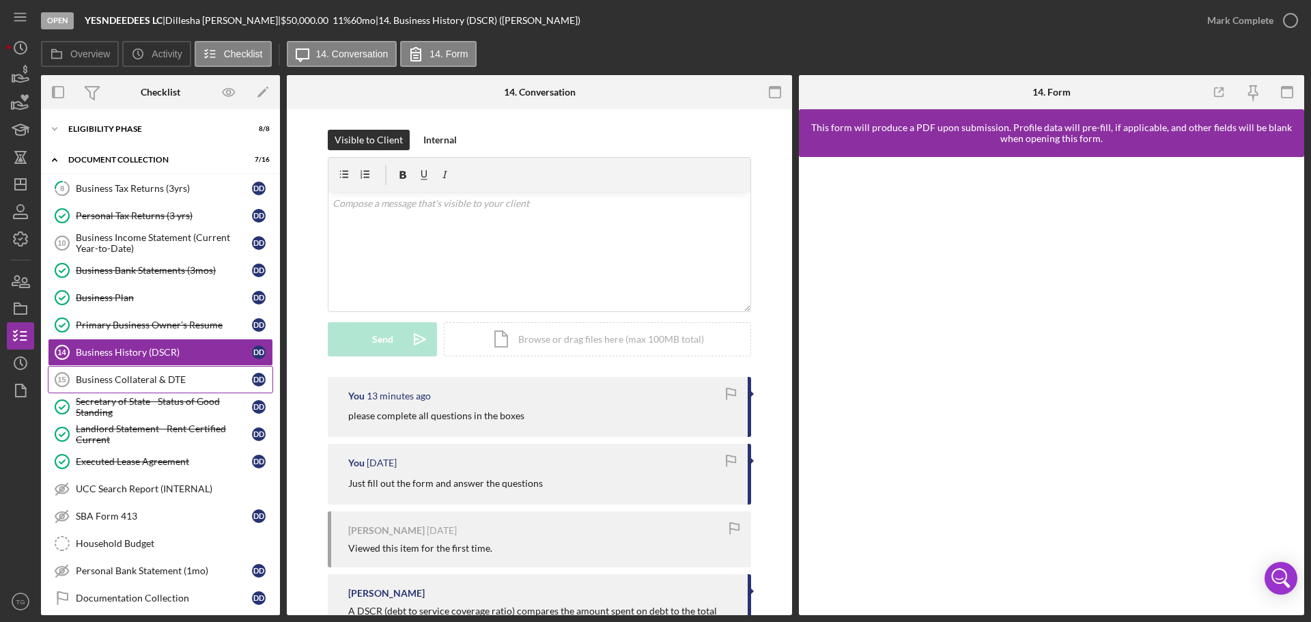
click at [117, 381] on div "Business Collateral & DTE" at bounding box center [164, 379] width 176 height 11
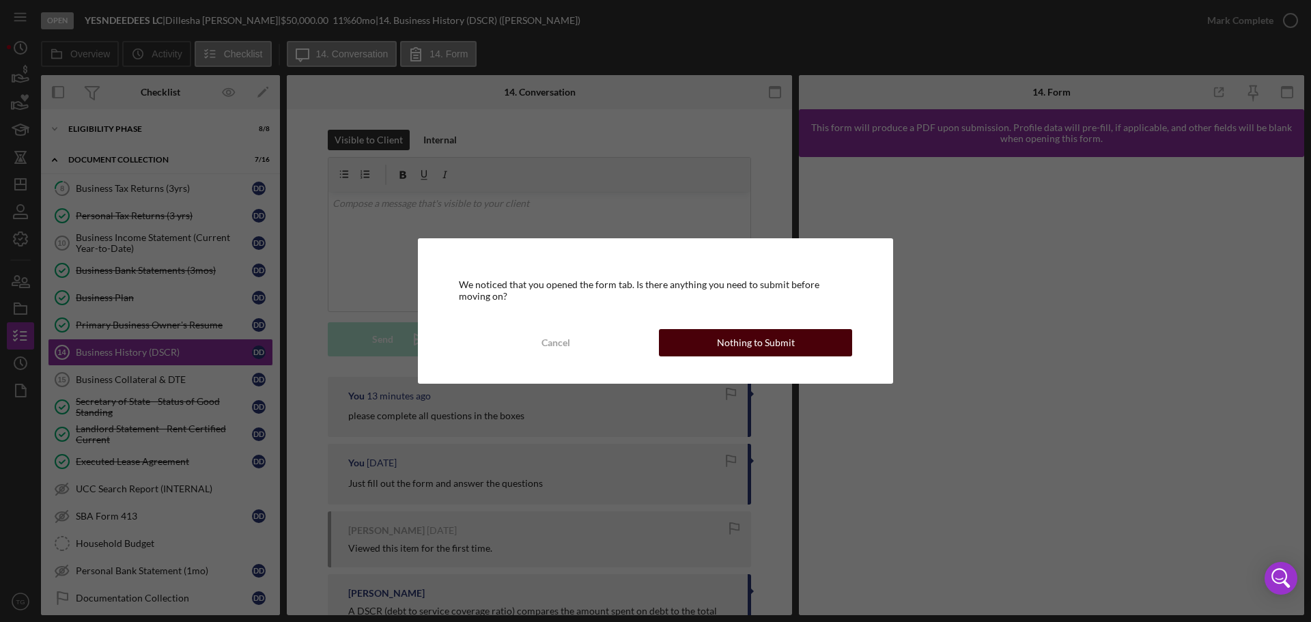
click at [665, 339] on button "Nothing to Submit" at bounding box center [755, 342] width 193 height 27
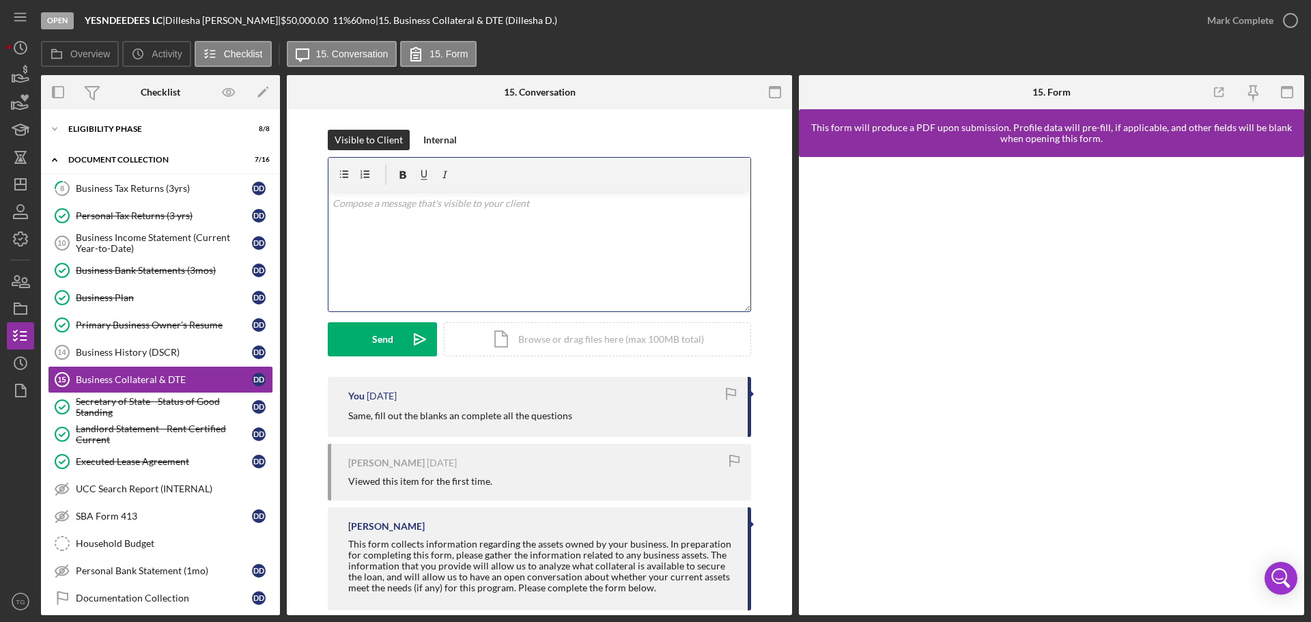
click at [380, 211] on div "v Color teal Color pink Remove color Add row above Add row below Add column bef…" at bounding box center [539, 251] width 422 height 119
click at [388, 338] on div "Send" at bounding box center [382, 339] width 21 height 34
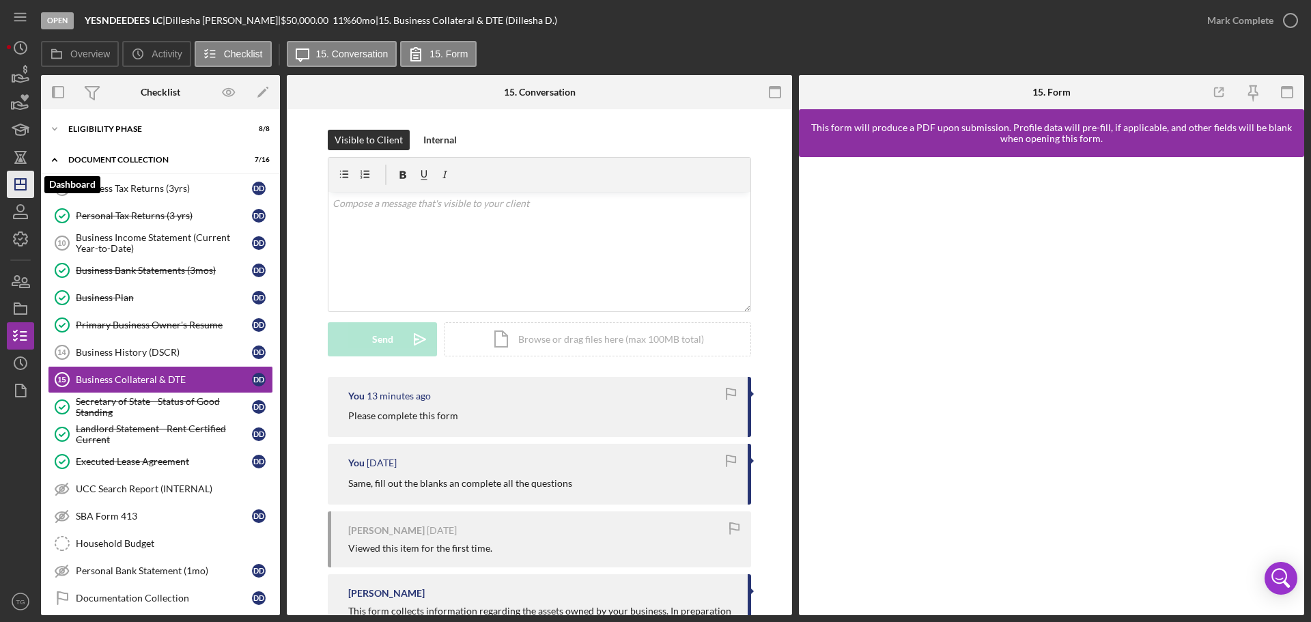
click at [16, 186] on polygon "button" at bounding box center [20, 184] width 11 height 11
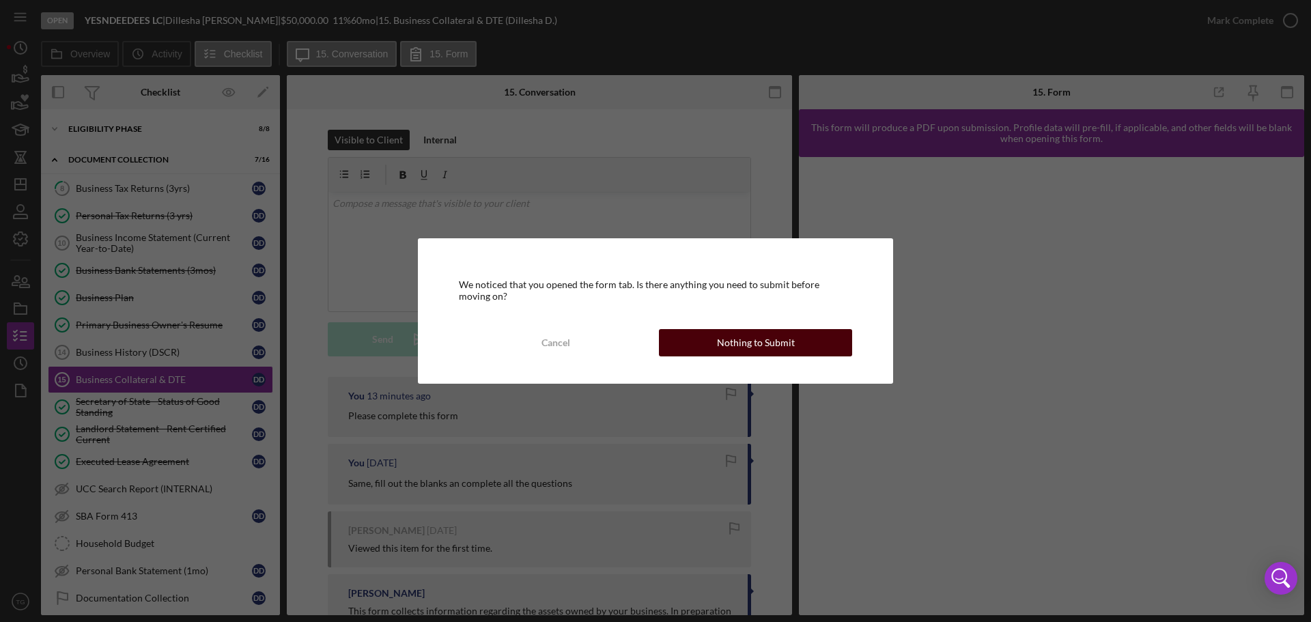
click at [824, 329] on div "Cancel Nothing to Submit" at bounding box center [655, 342] width 393 height 27
click at [799, 349] on button "Nothing to Submit" at bounding box center [755, 342] width 193 height 27
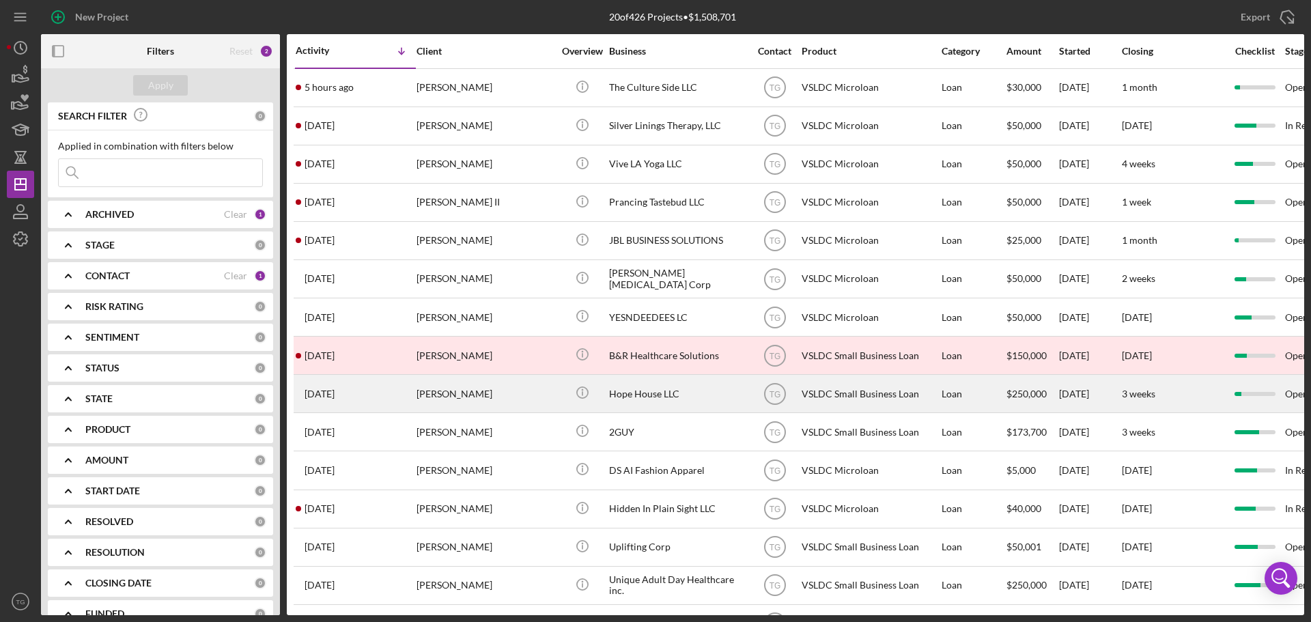
click at [661, 387] on div "Hope House LLC" at bounding box center [677, 394] width 137 height 36
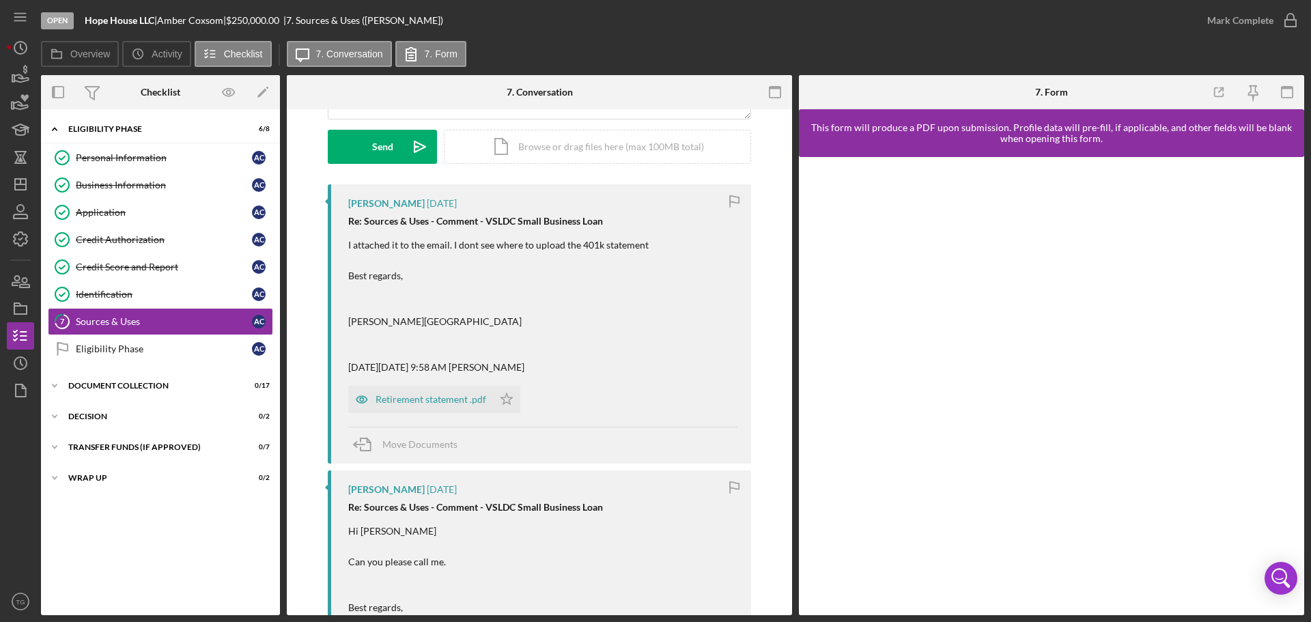
scroll to position [205, 0]
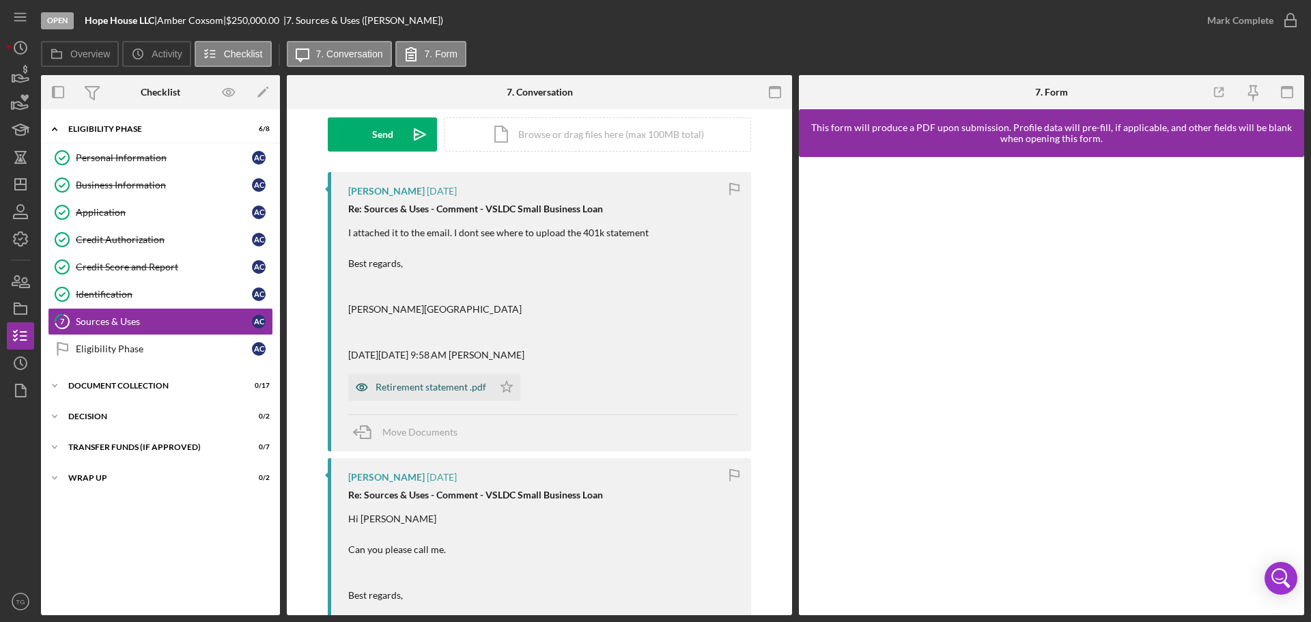
click at [447, 393] on div "Retirement statement .pdf" at bounding box center [431, 387] width 111 height 11
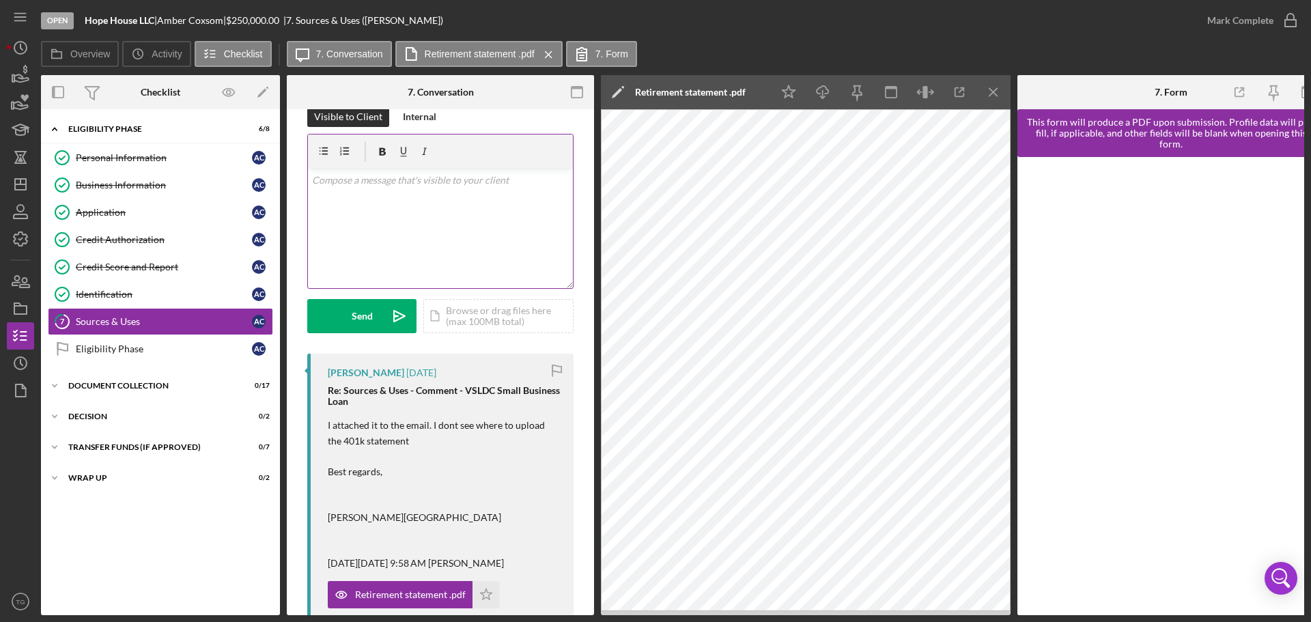
scroll to position [0, 0]
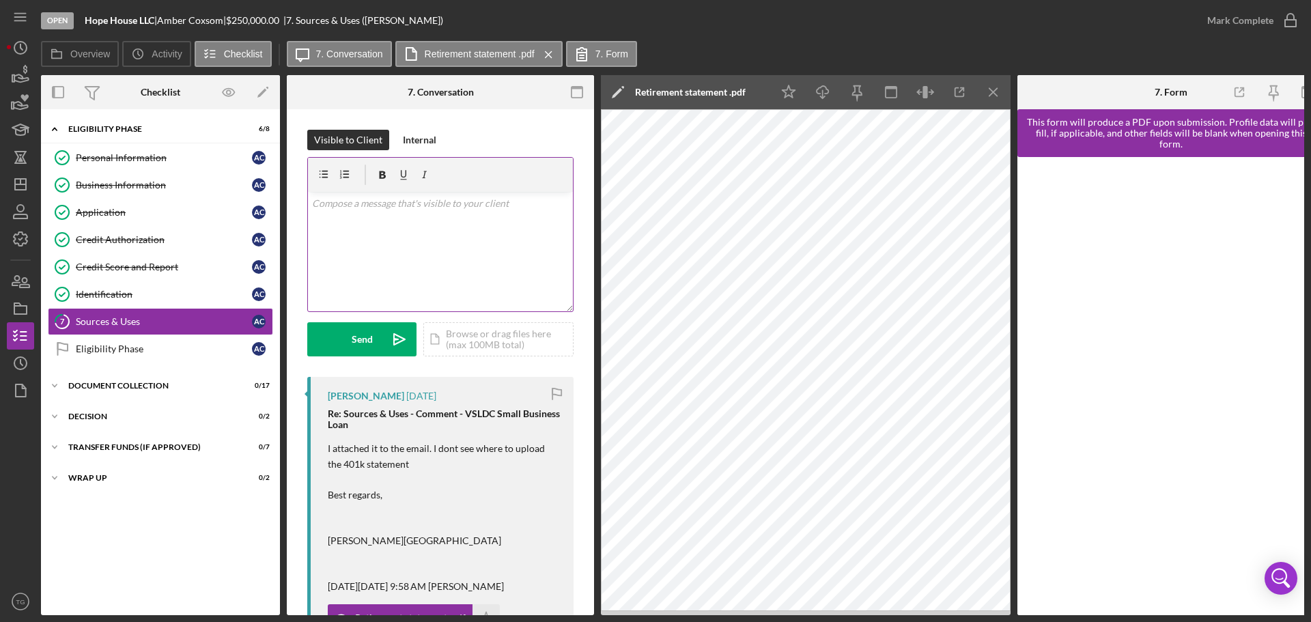
click at [393, 208] on p at bounding box center [440, 203] width 257 height 15
click at [110, 184] on div "Business Information" at bounding box center [164, 185] width 176 height 11
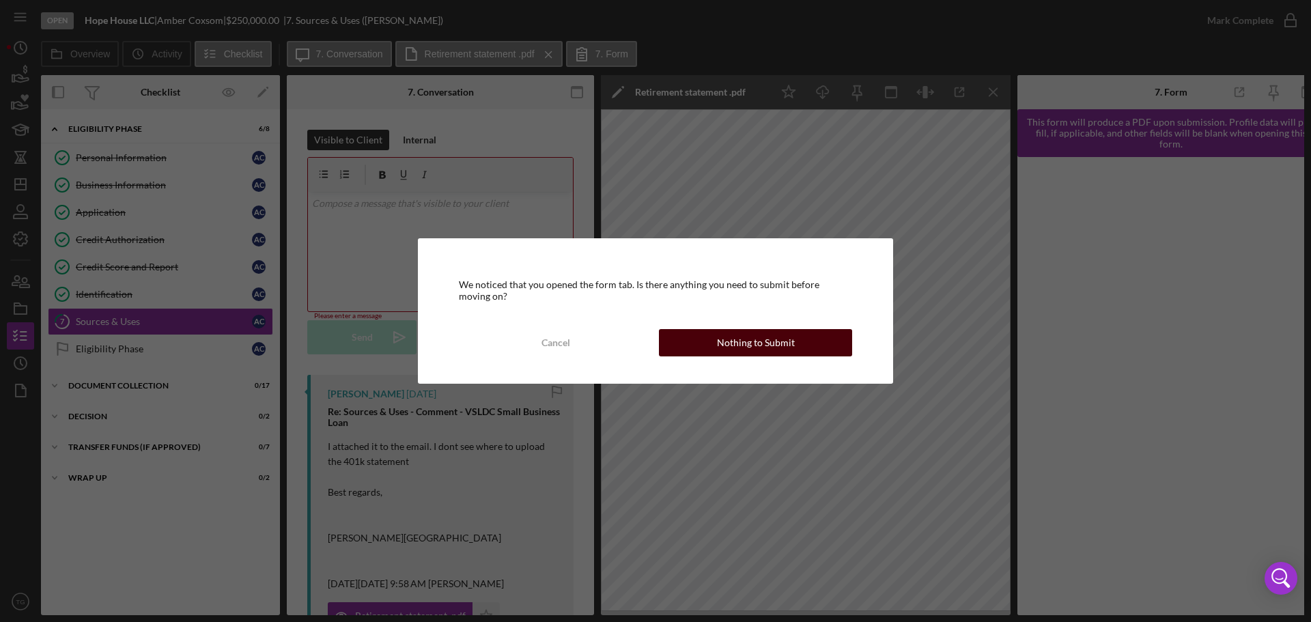
click at [767, 343] on div "Nothing to Submit" at bounding box center [756, 342] width 78 height 27
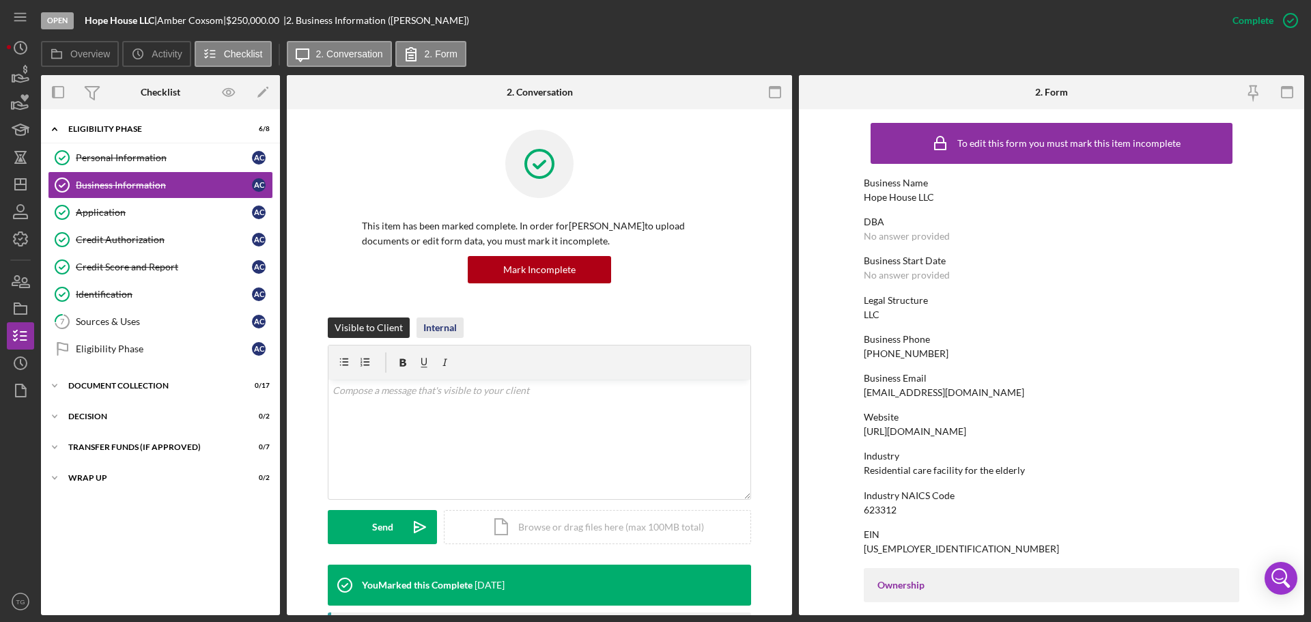
click at [436, 324] on div "Internal" at bounding box center [439, 327] width 33 height 20
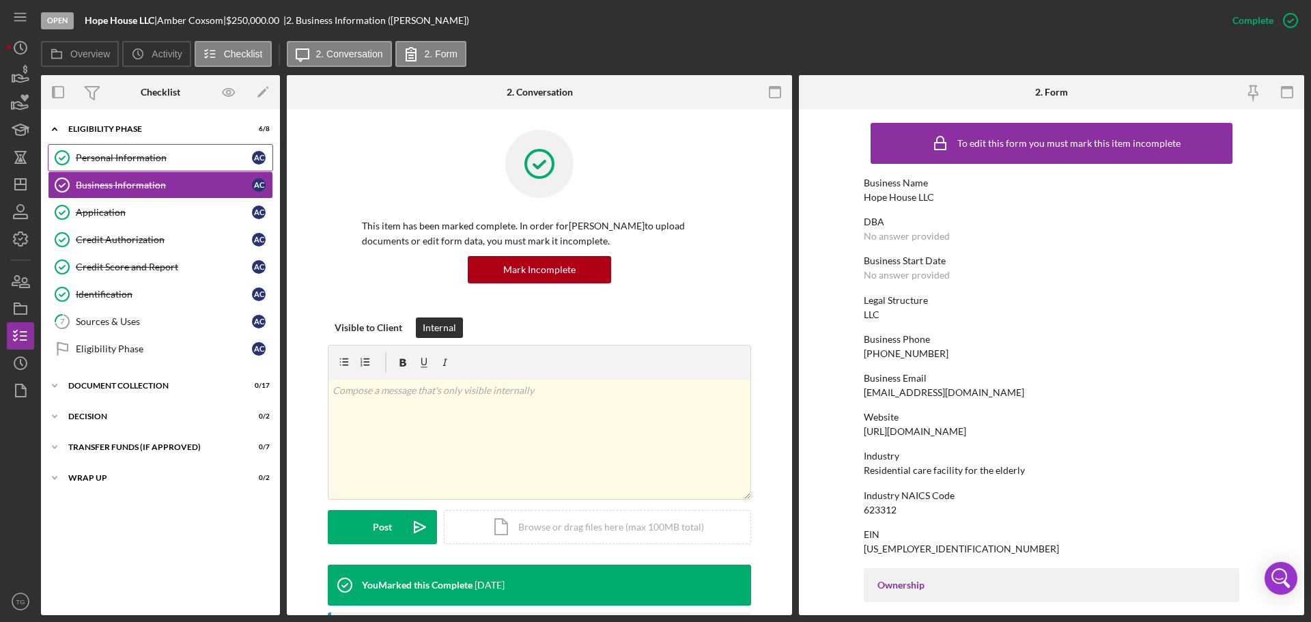
click at [141, 160] on div "Personal Information" at bounding box center [164, 157] width 176 height 11
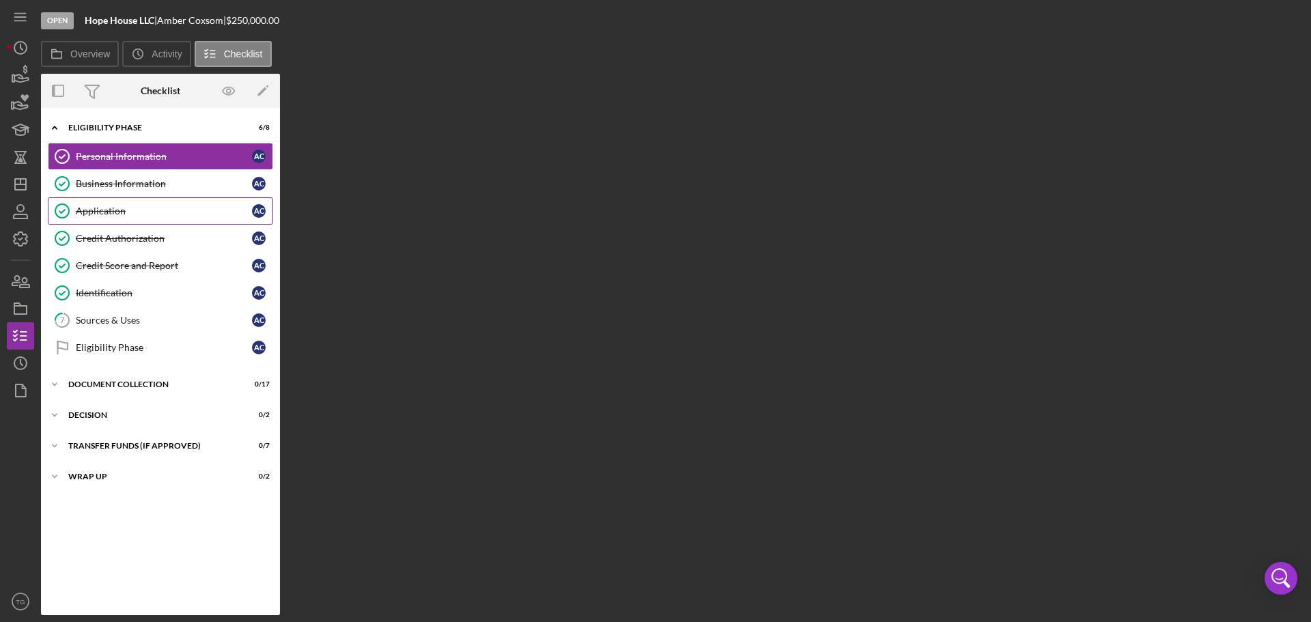
click at [113, 210] on div "Application" at bounding box center [164, 211] width 176 height 11
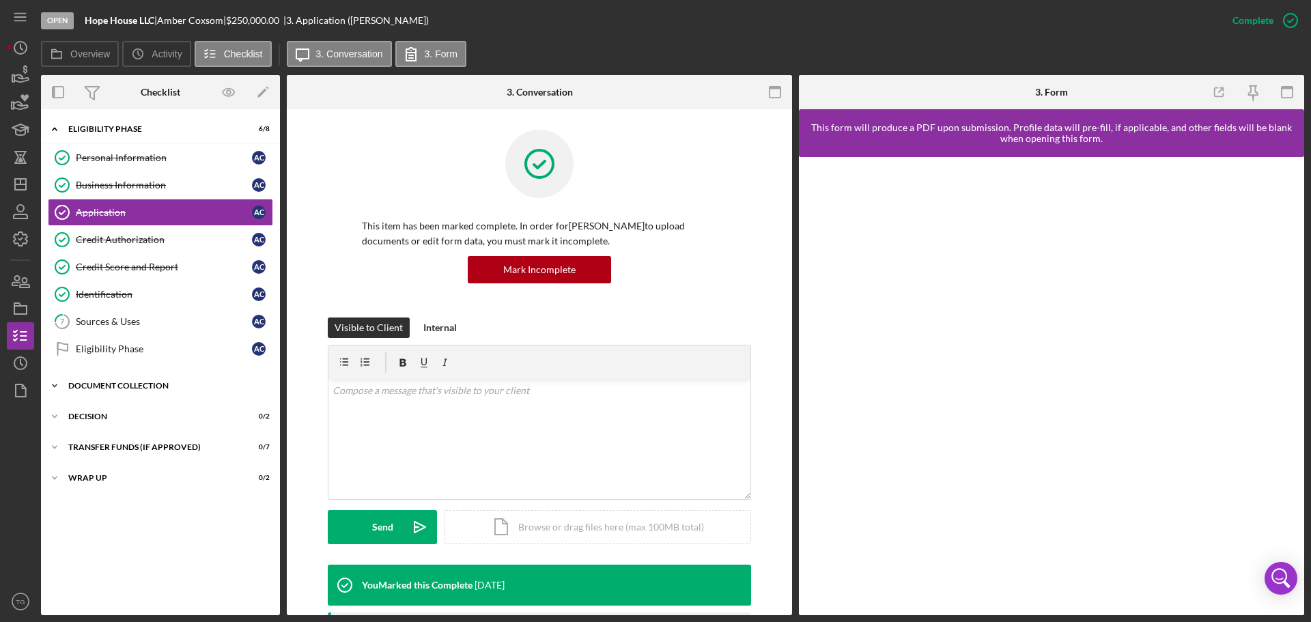
click at [124, 382] on div "Document Collection" at bounding box center [165, 386] width 195 height 8
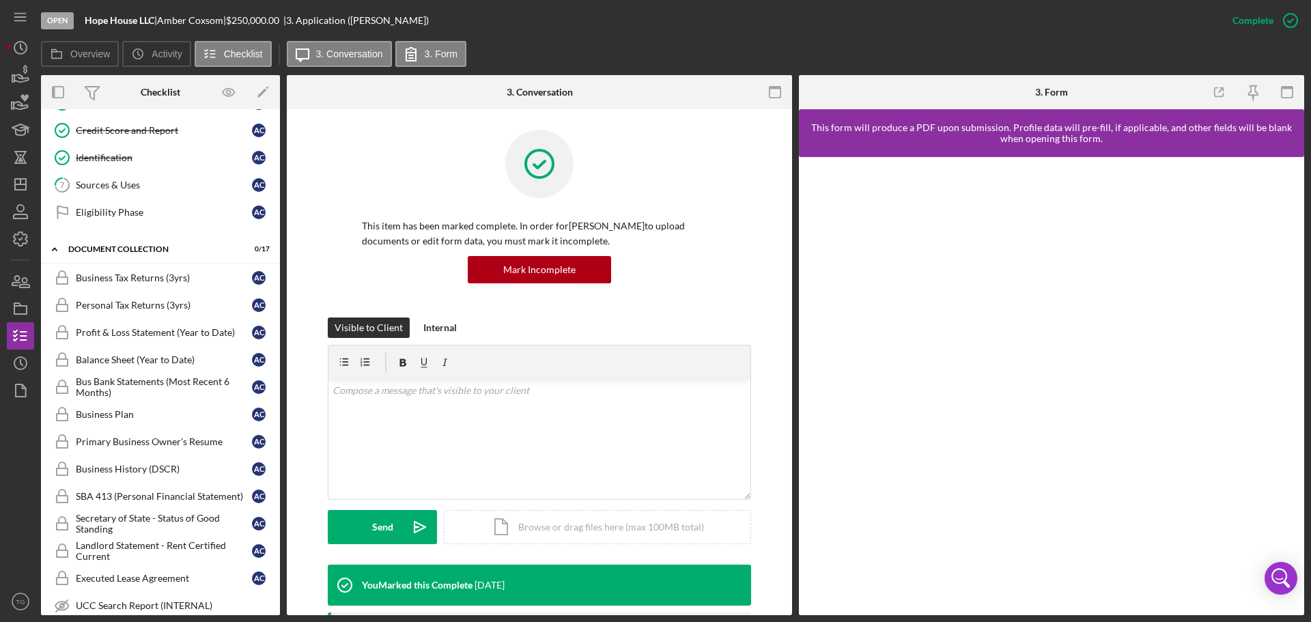
scroll to position [68, 0]
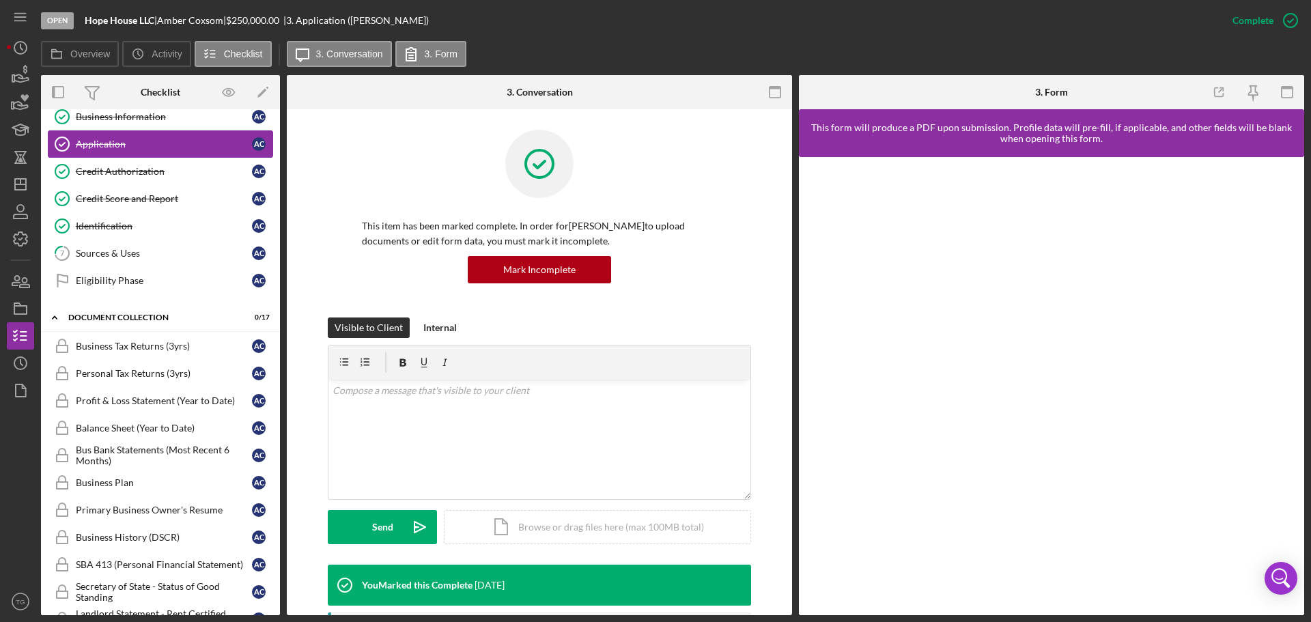
click at [109, 143] on div "Application" at bounding box center [164, 144] width 176 height 11
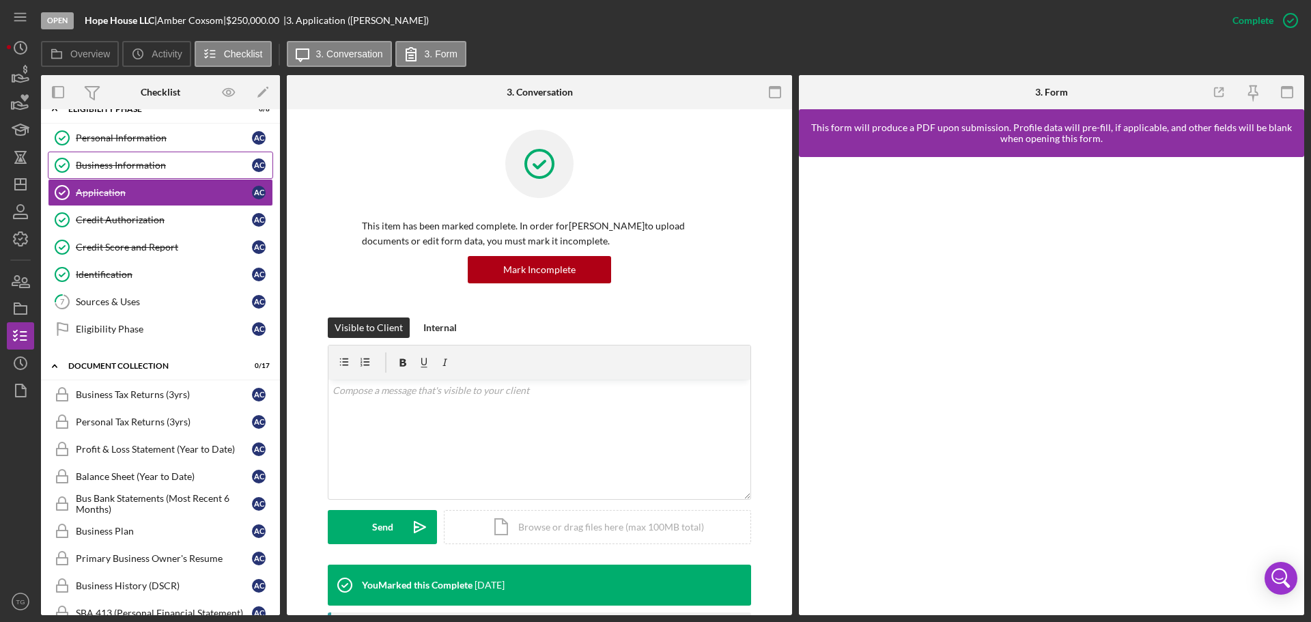
scroll to position [0, 0]
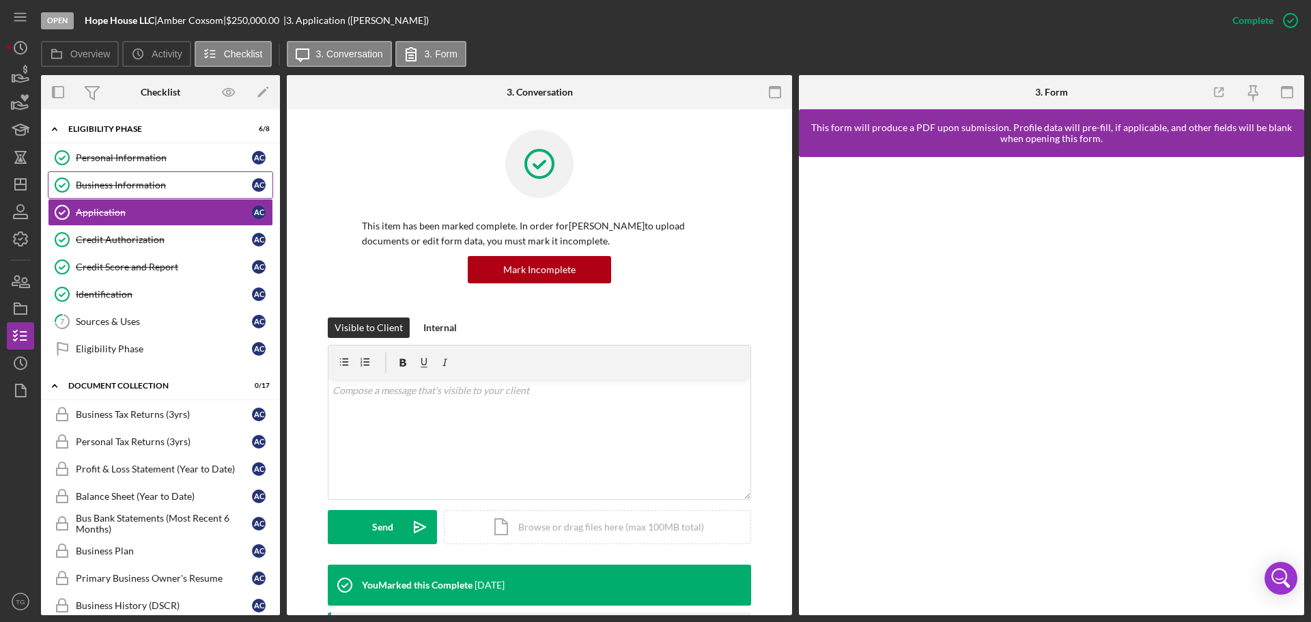
click at [155, 182] on div "Business Information" at bounding box center [164, 185] width 176 height 11
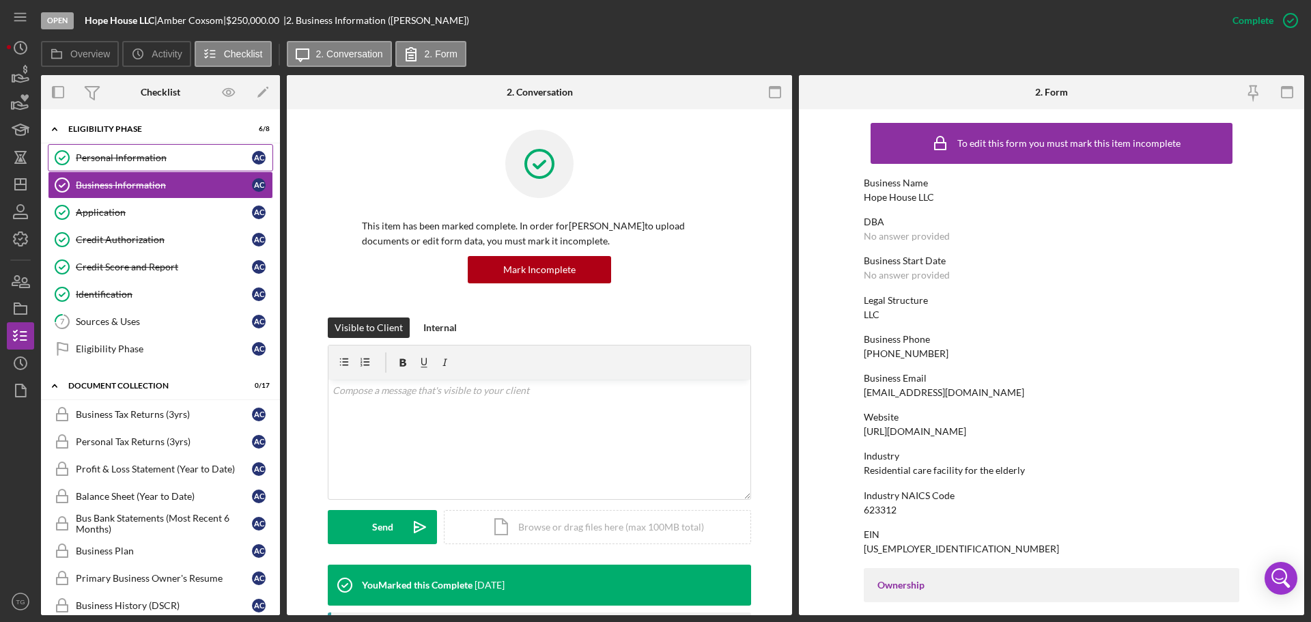
click at [99, 160] on div "Personal Information" at bounding box center [164, 157] width 176 height 11
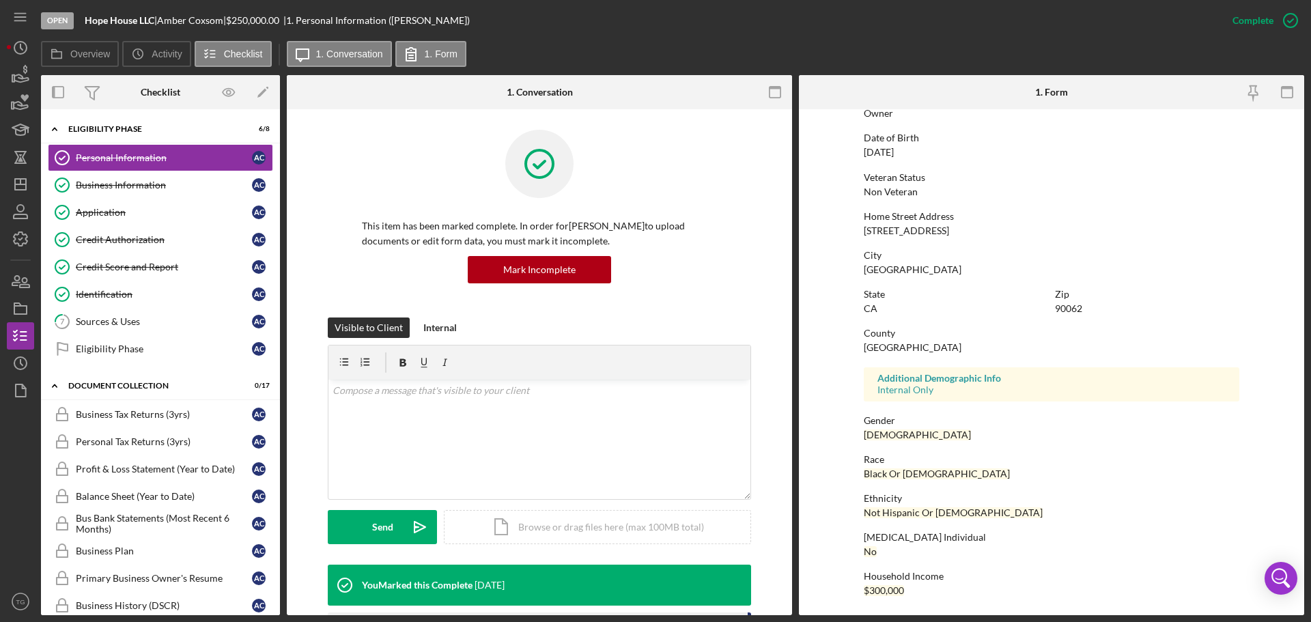
scroll to position [131, 0]
click at [100, 213] on div "Application" at bounding box center [164, 212] width 176 height 11
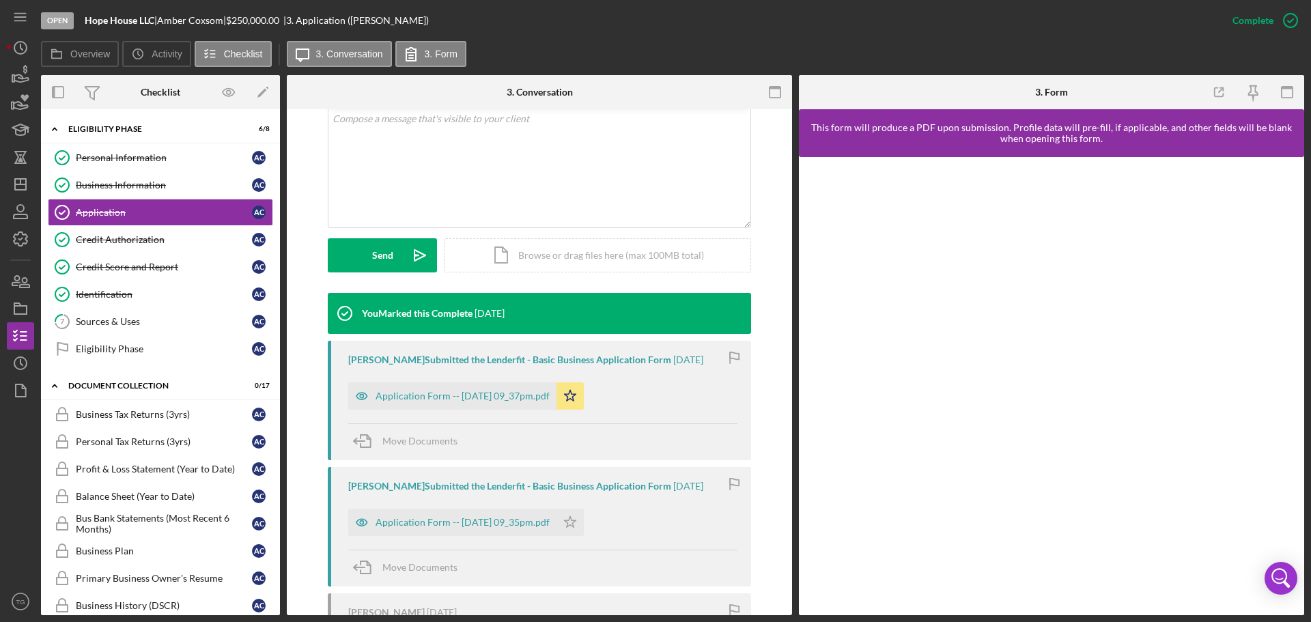
scroll to position [273, 0]
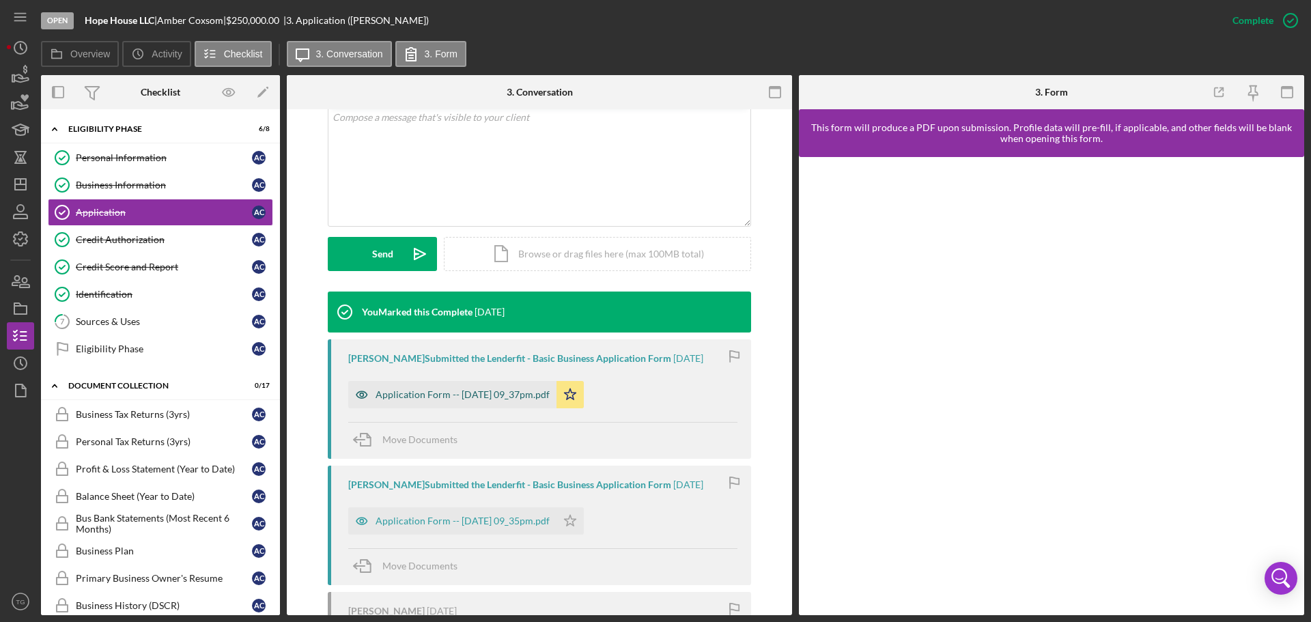
click at [517, 397] on div "Application Form -- [DATE] 09_37pm.pdf" at bounding box center [463, 394] width 174 height 11
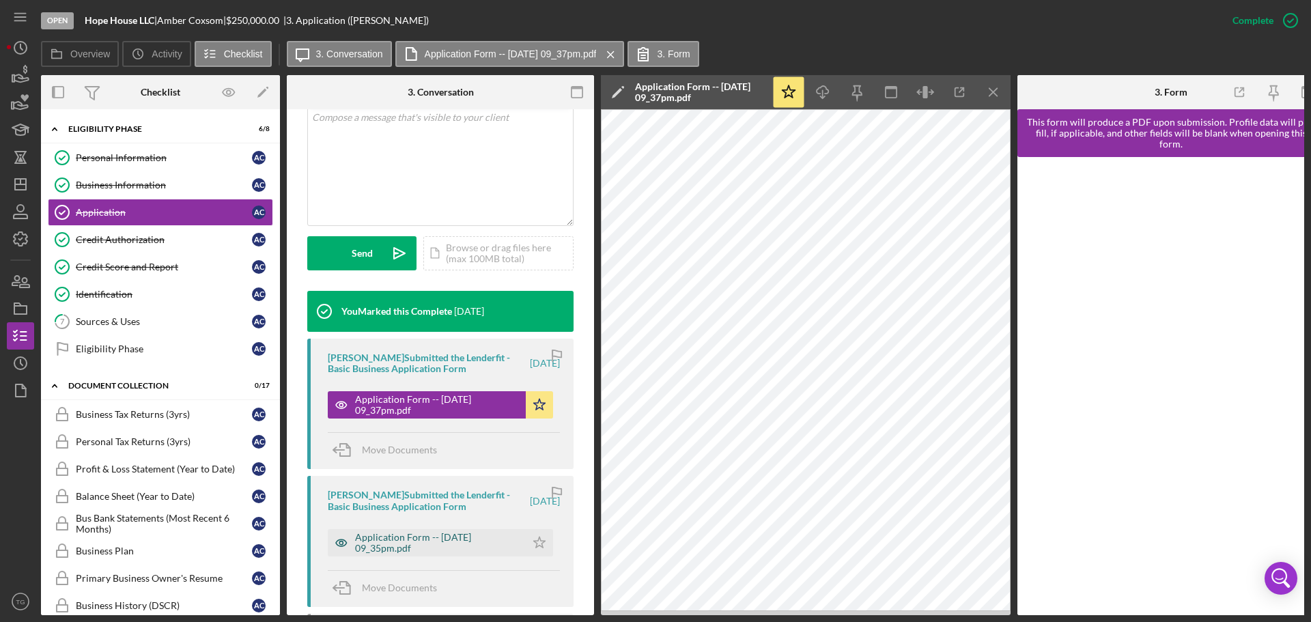
click at [429, 541] on div "Application Form -- [DATE] 09_35pm.pdf" at bounding box center [437, 543] width 164 height 22
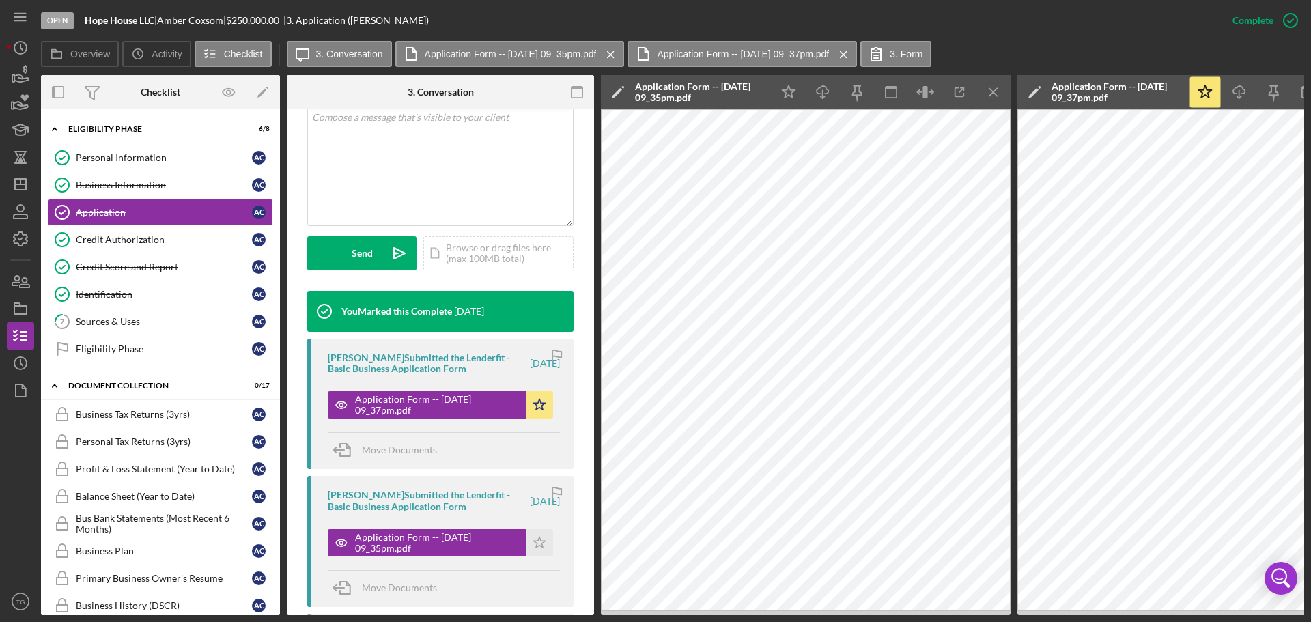
scroll to position [152, 0]
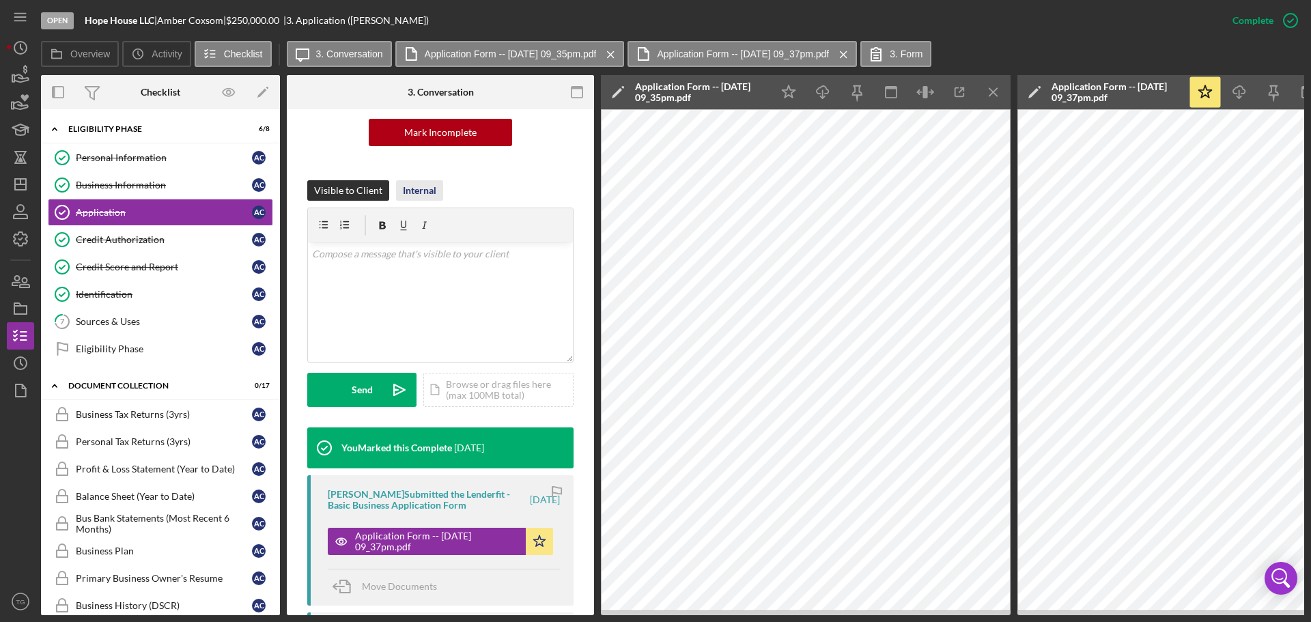
click at [429, 192] on div "Internal" at bounding box center [419, 190] width 33 height 20
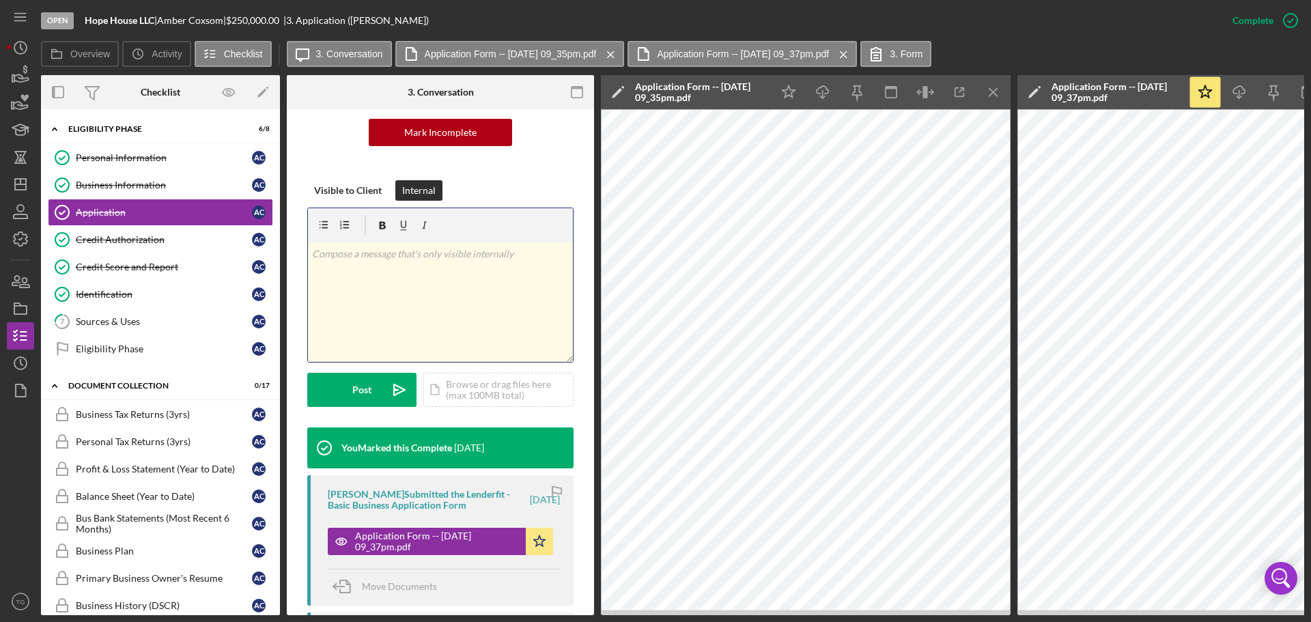
click at [397, 256] on p at bounding box center [440, 253] width 257 height 15
click at [353, 394] on div "Post" at bounding box center [361, 390] width 19 height 34
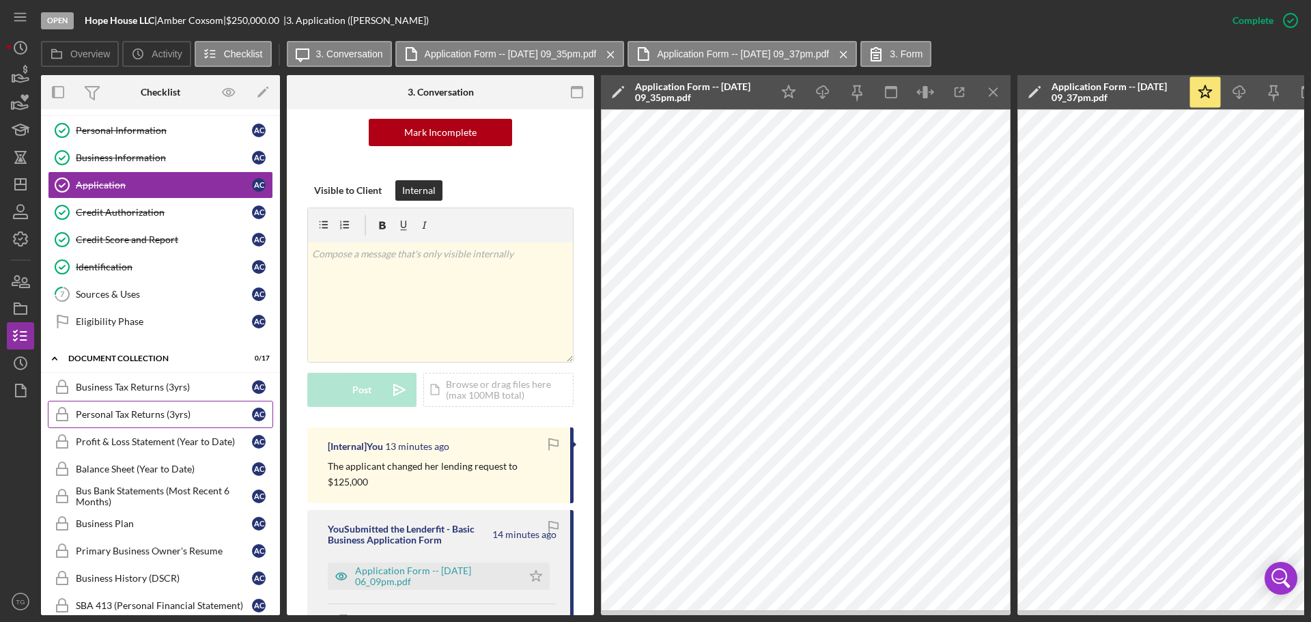
scroll to position [68, 0]
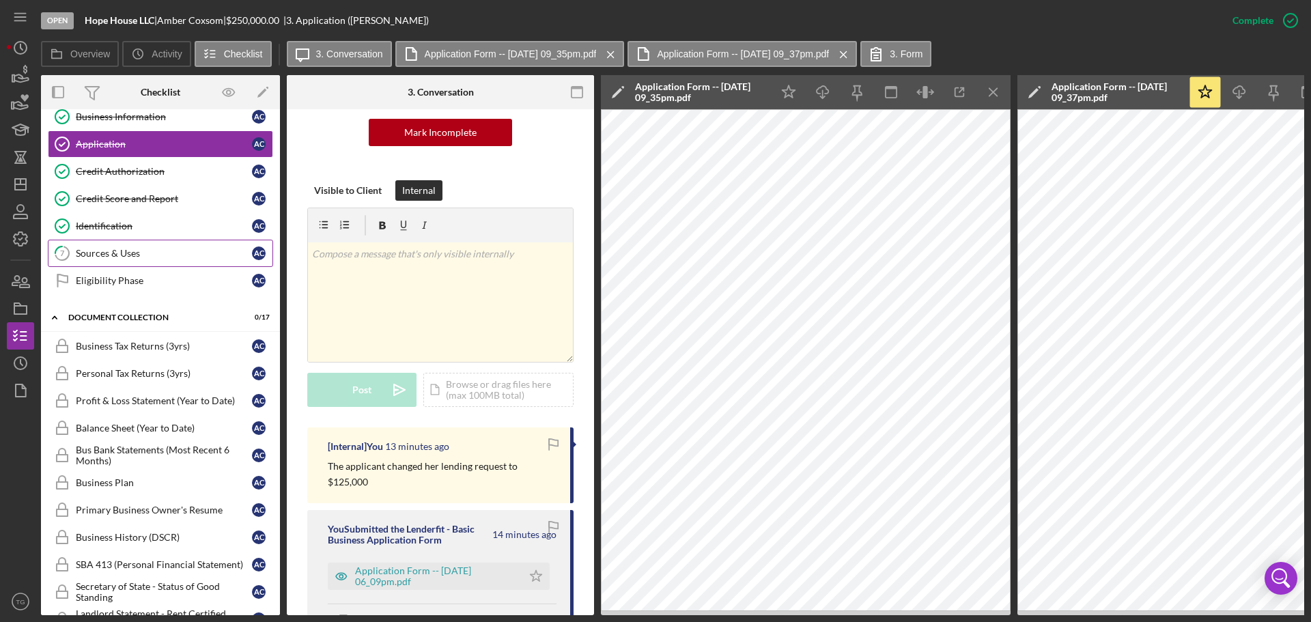
click at [83, 250] on div "Sources & Uses" at bounding box center [164, 253] width 176 height 11
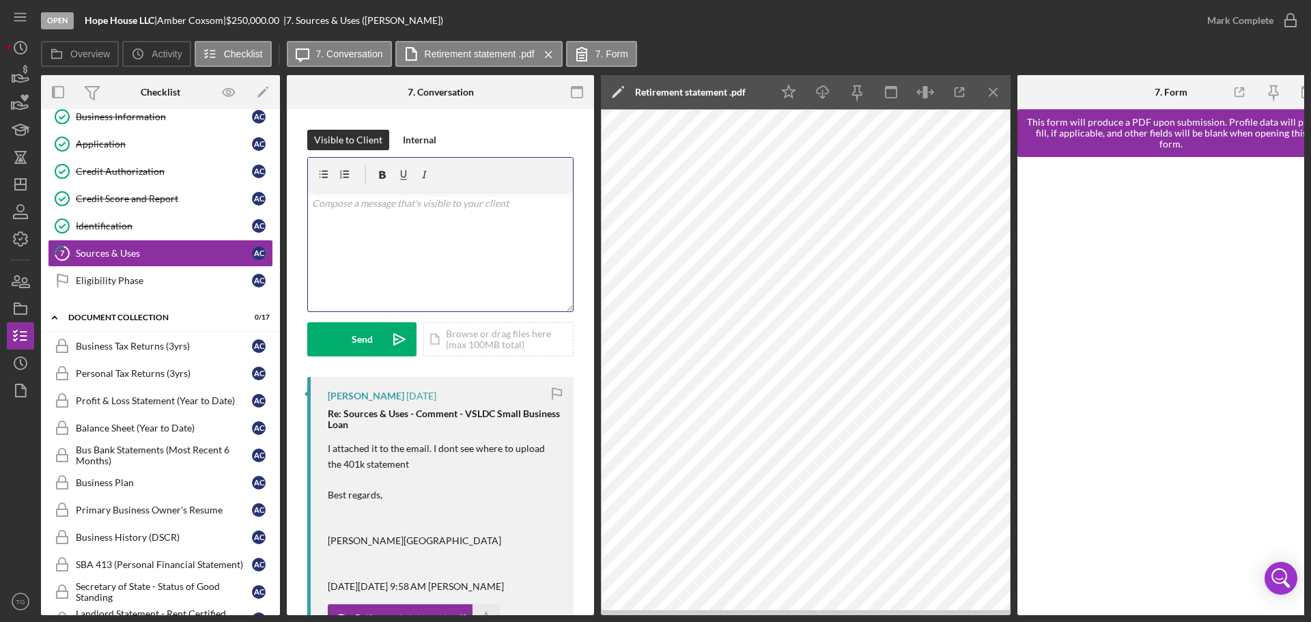
click at [393, 201] on p at bounding box center [440, 203] width 257 height 15
click at [386, 216] on p "Left you a message. I m back from vacation. Please complete the form so I can m…" at bounding box center [440, 211] width 257 height 31
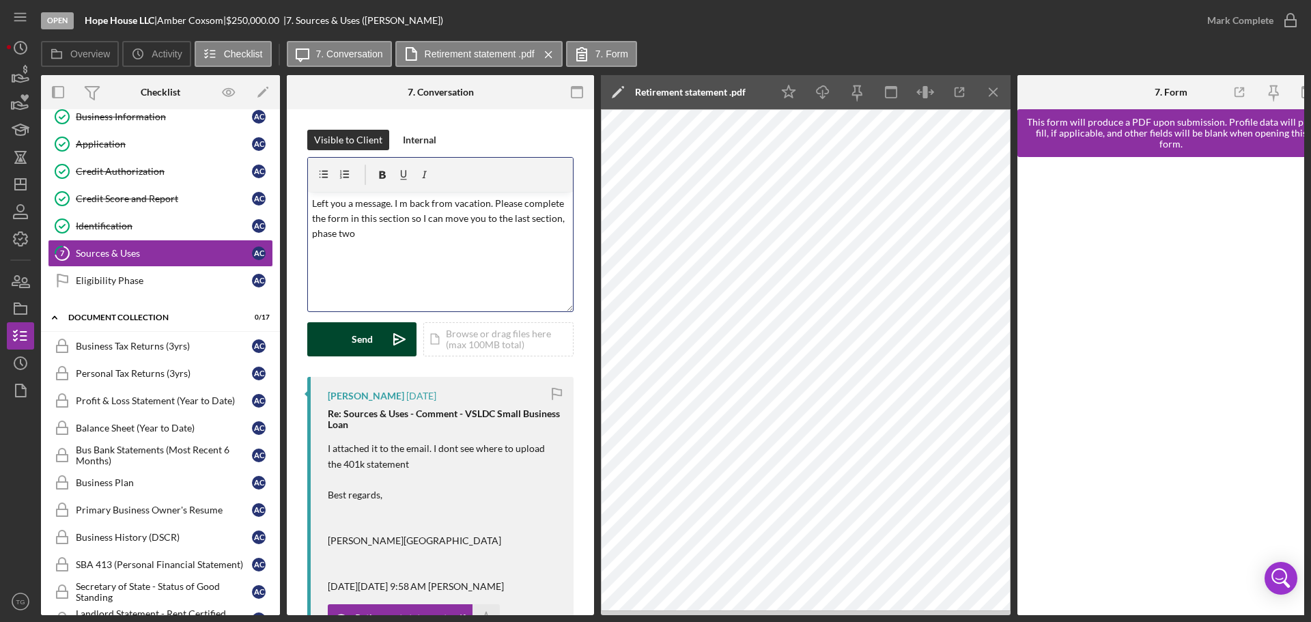
click at [352, 337] on div "Send" at bounding box center [362, 339] width 21 height 34
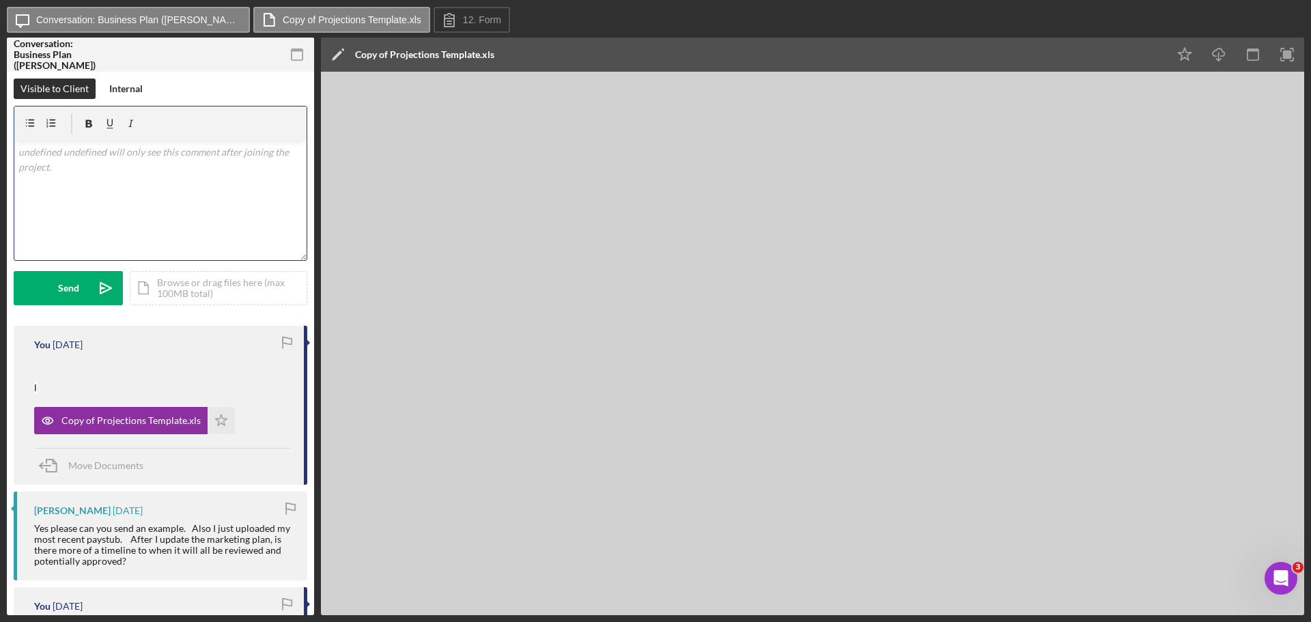
click at [194, 156] on p at bounding box center [160, 152] width 285 height 15
drag, startPoint x: 264, startPoint y: 169, endPoint x: 76, endPoint y: 178, distance: 188.0
click at [76, 178] on div "v Color teal Color pink Remove color Add row above Add row below Add column bef…" at bounding box center [160, 200] width 292 height 119
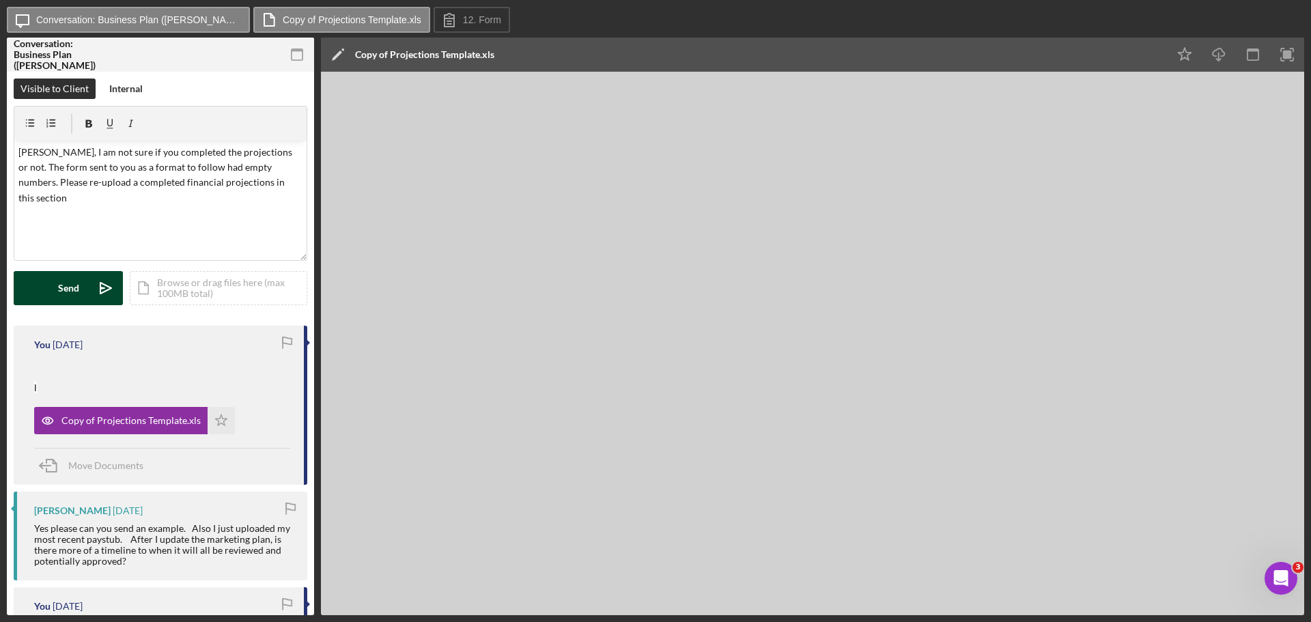
click at [81, 279] on button "Send Icon/icon-invite-send" at bounding box center [68, 288] width 109 height 34
